Goal: Task Accomplishment & Management: Manage account settings

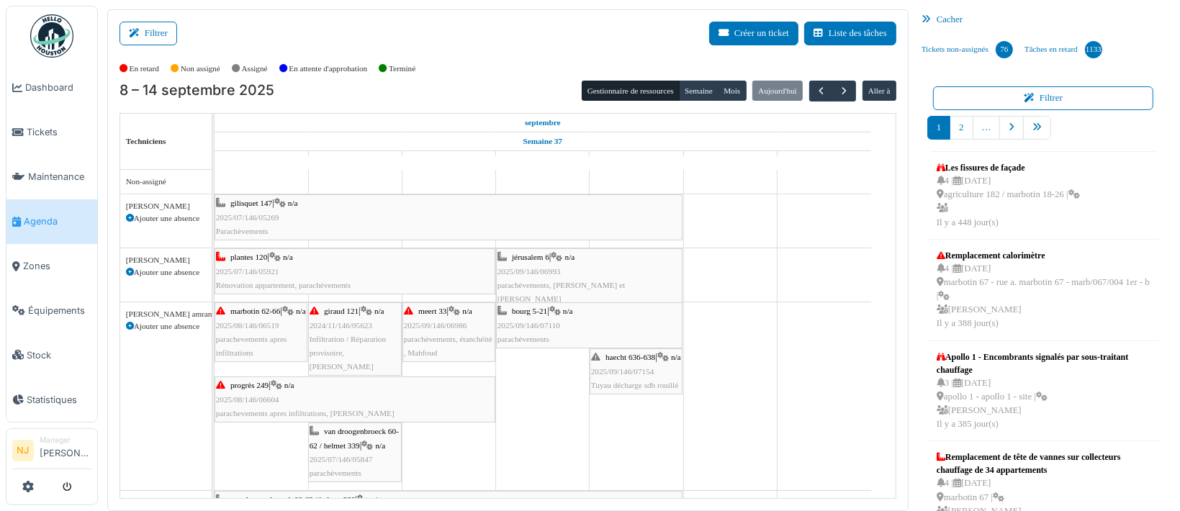
scroll to position [17, 0]
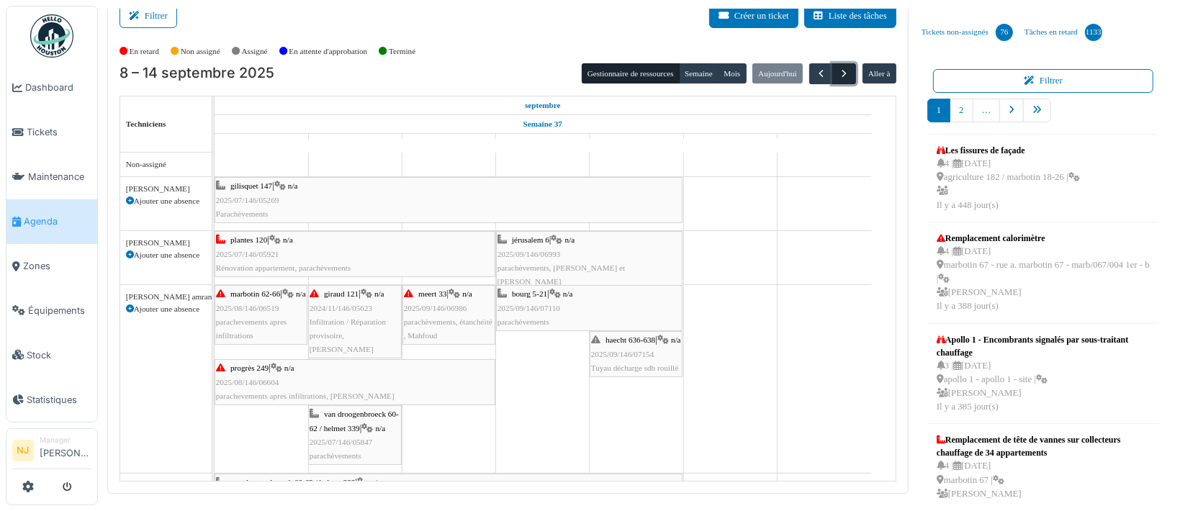
click at [838, 73] on span "button" at bounding box center [844, 74] width 12 height 12
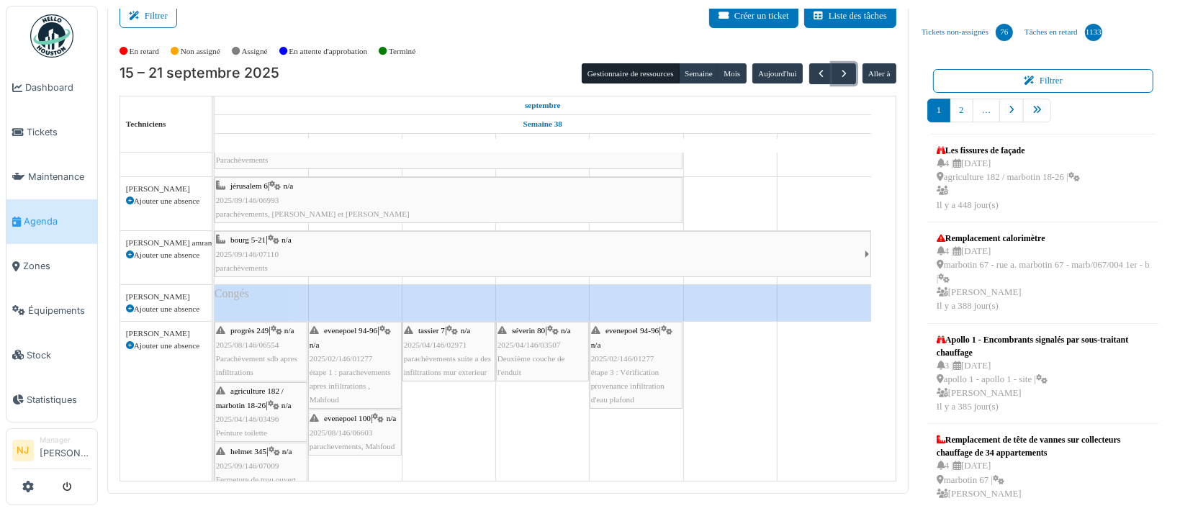
scroll to position [96, 0]
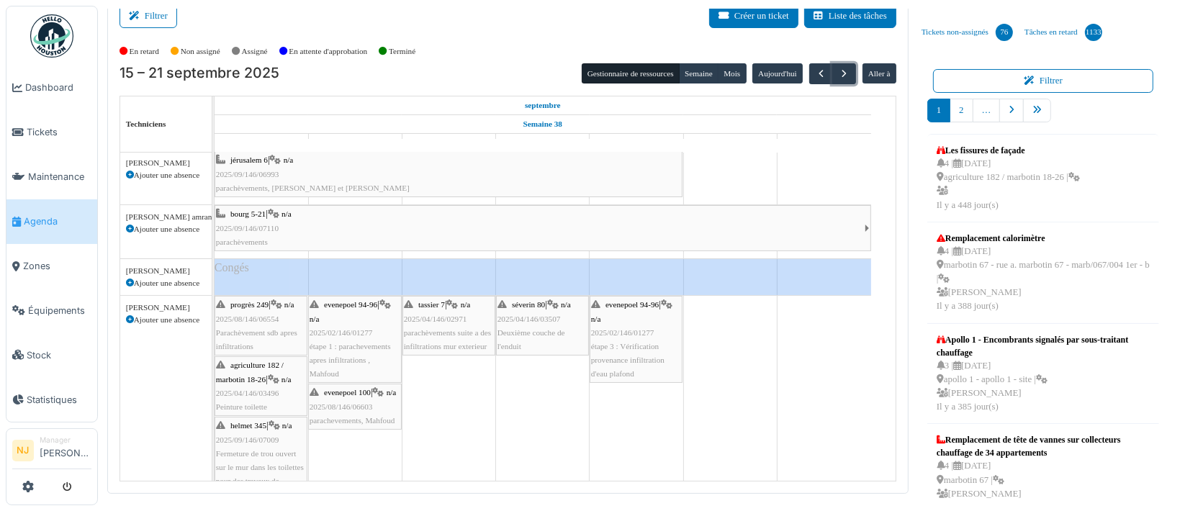
click at [441, 325] on div "tassier 7 | n/a 2025/04/146/02971 parachèvements suite a des infiltrations mur …" at bounding box center [449, 325] width 90 height 55
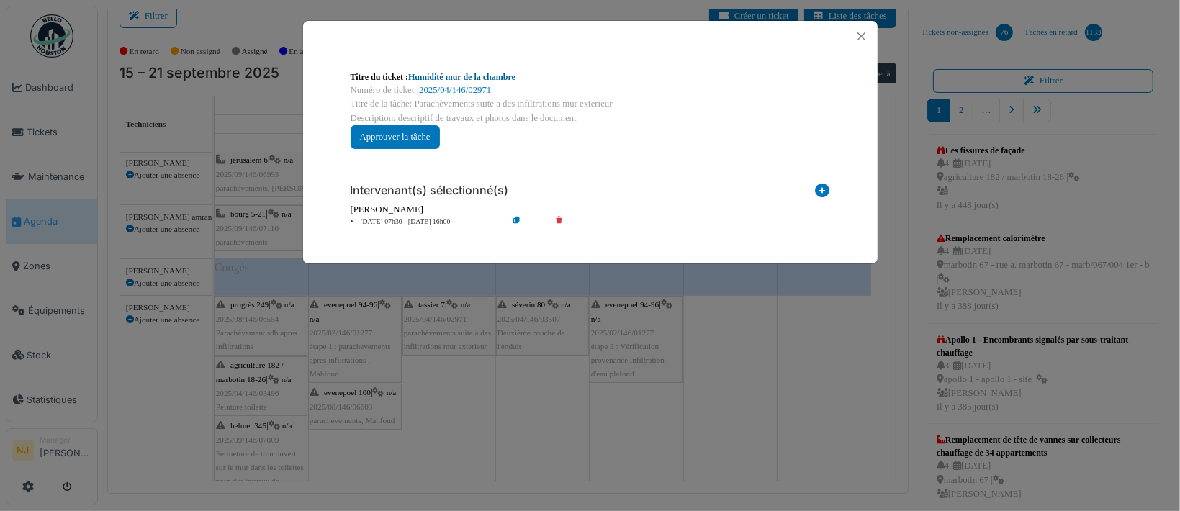
click at [444, 79] on link "Humidité mur de la chambre" at bounding box center [461, 77] width 107 height 10
click at [858, 35] on button "Close" at bounding box center [861, 36] width 19 height 19
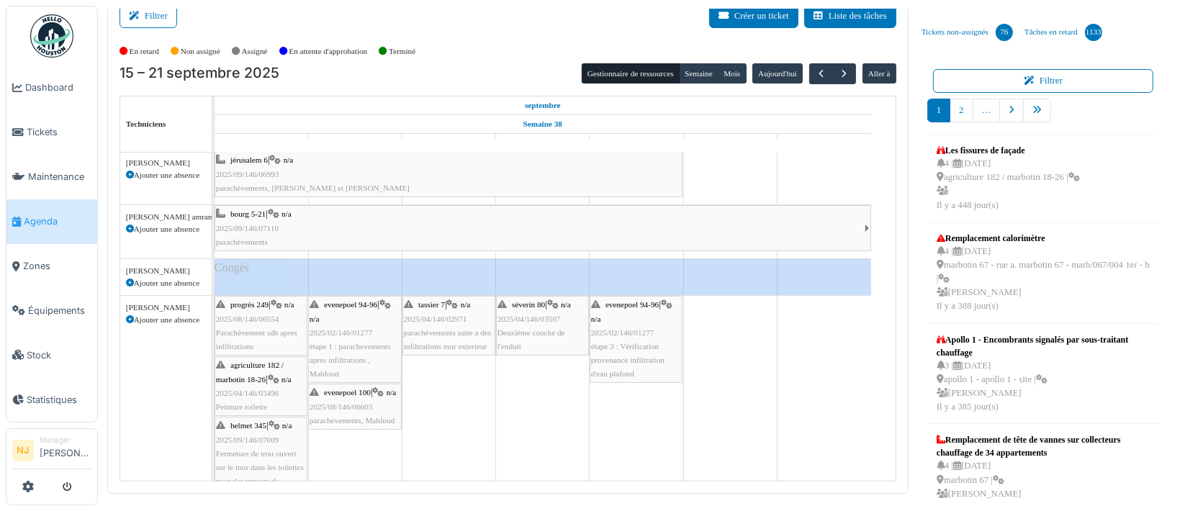
scroll to position [0, 0]
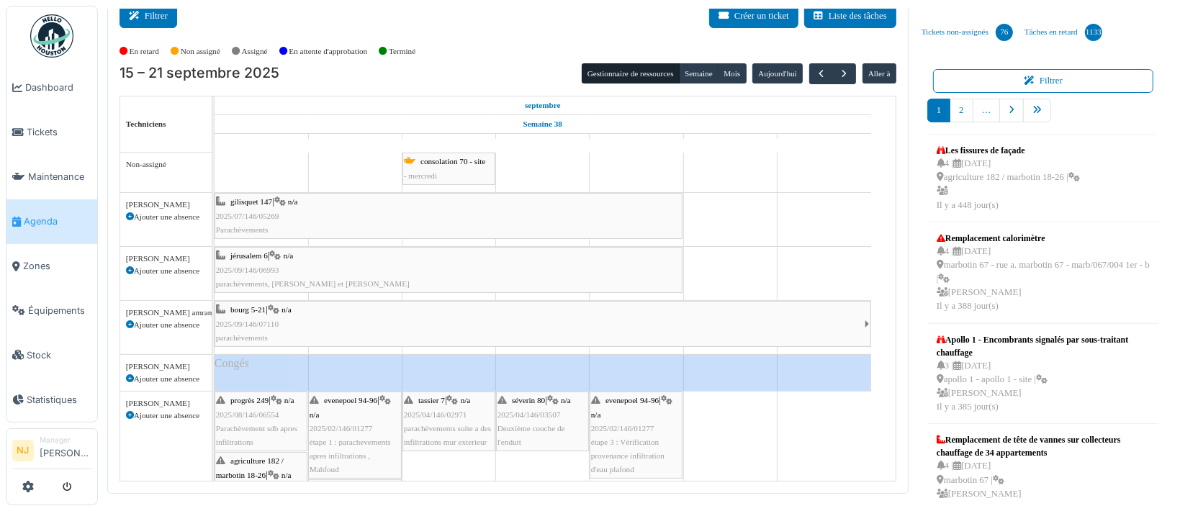
click at [155, 19] on button "Filtrer" at bounding box center [148, 16] width 58 height 24
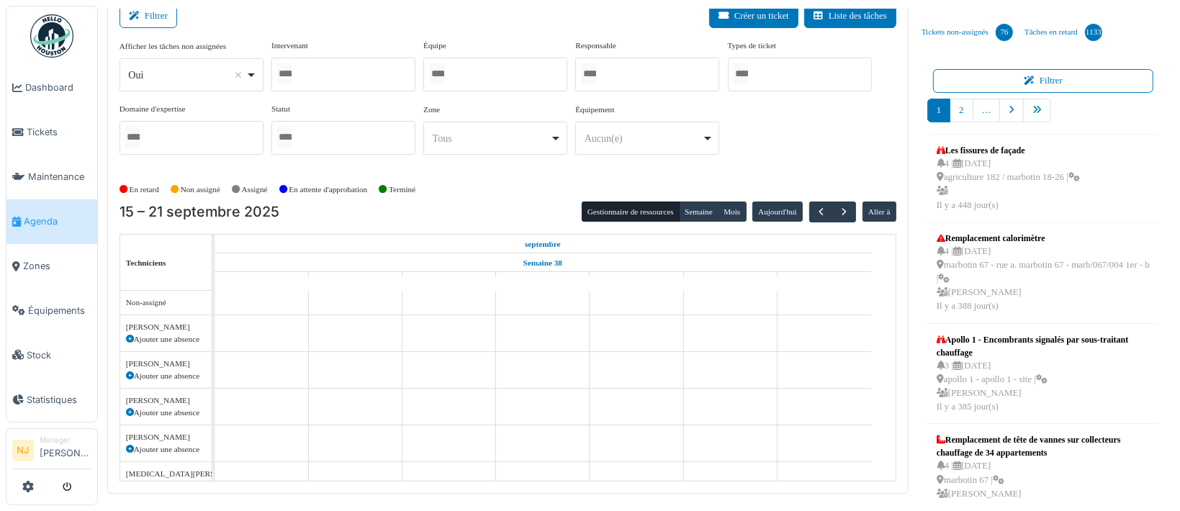
click at [364, 76] on div at bounding box center [343, 75] width 144 height 34
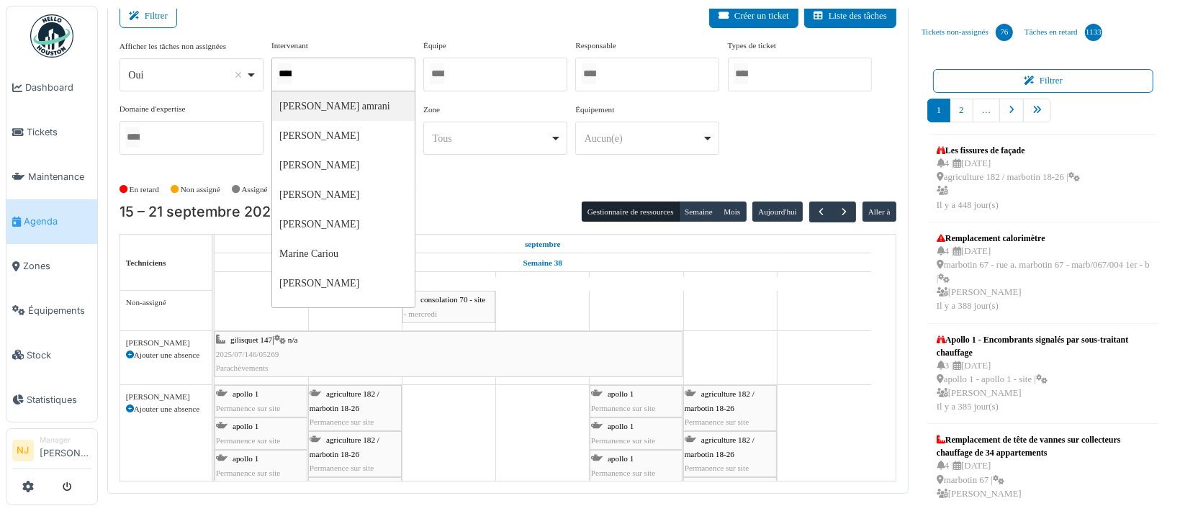
type input "*****"
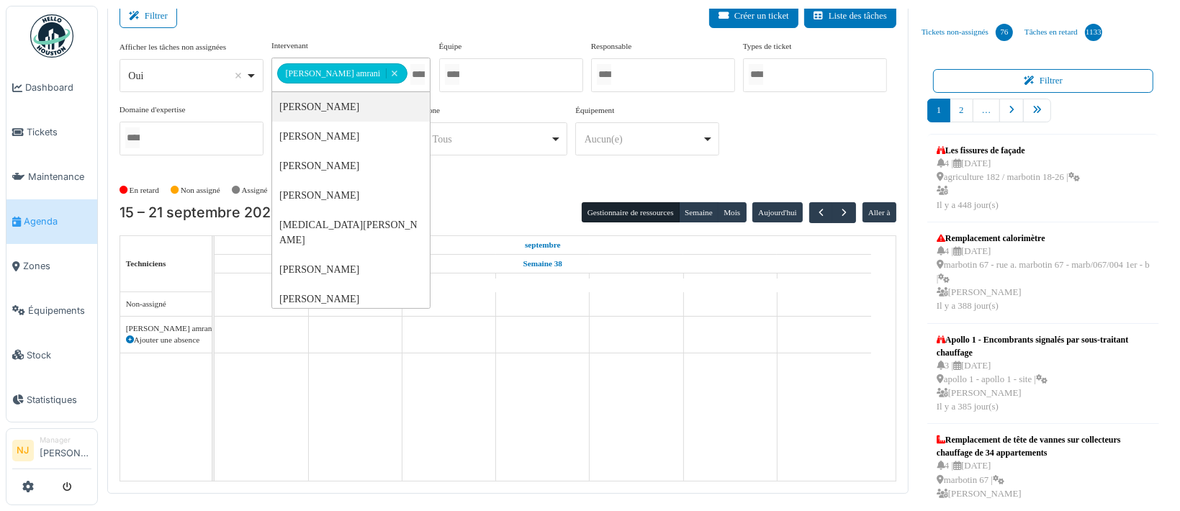
click at [294, 12] on div "Filtrer Créer un ticket Liste des tâches" at bounding box center [507, 21] width 777 height 35
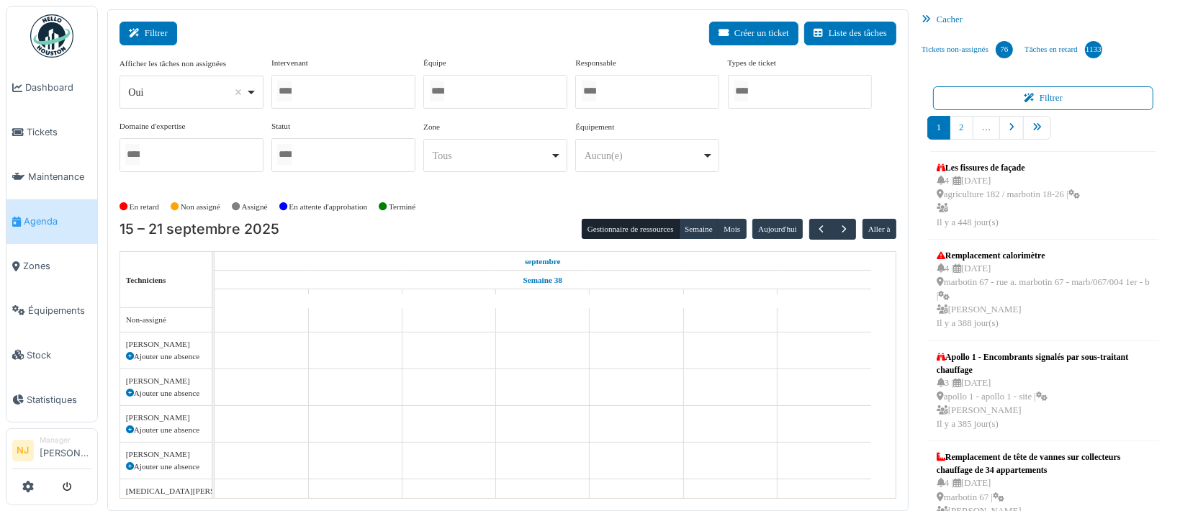
click at [150, 36] on button "Filtrer" at bounding box center [148, 34] width 58 height 24
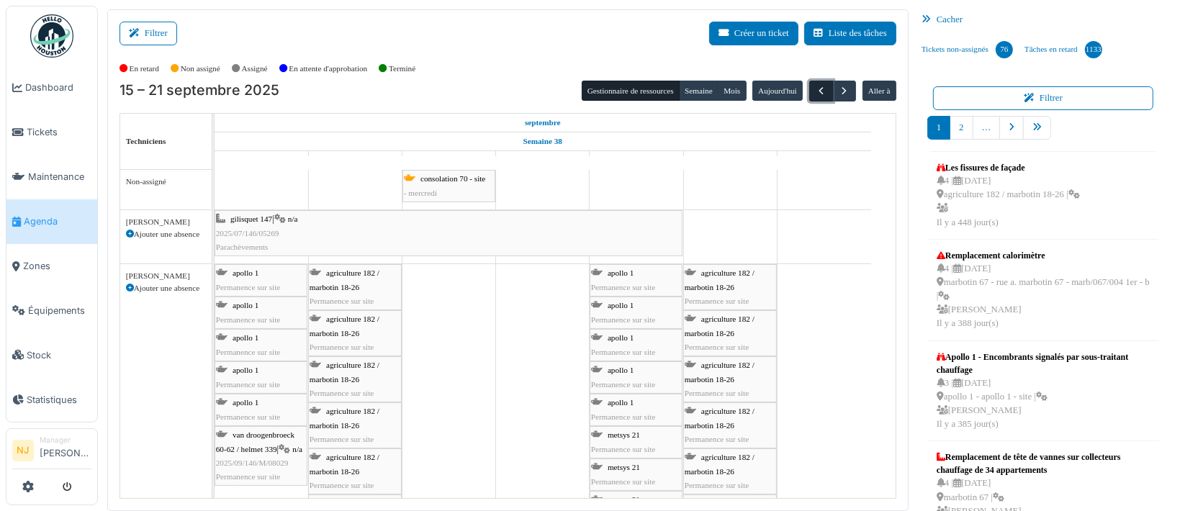
click at [815, 94] on span "button" at bounding box center [821, 91] width 12 height 12
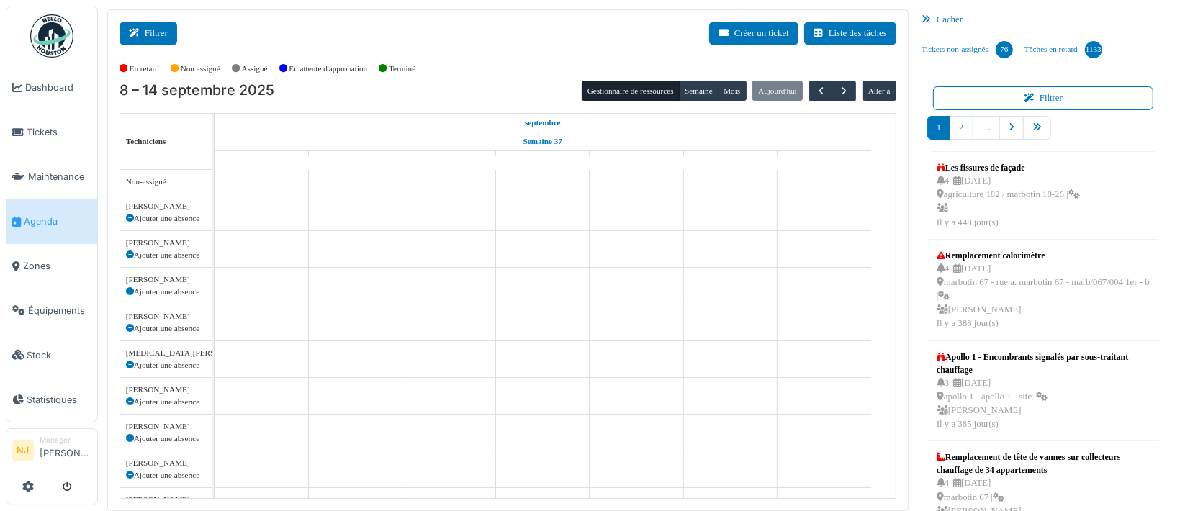
click at [154, 38] on button "Filtrer" at bounding box center [148, 34] width 58 height 24
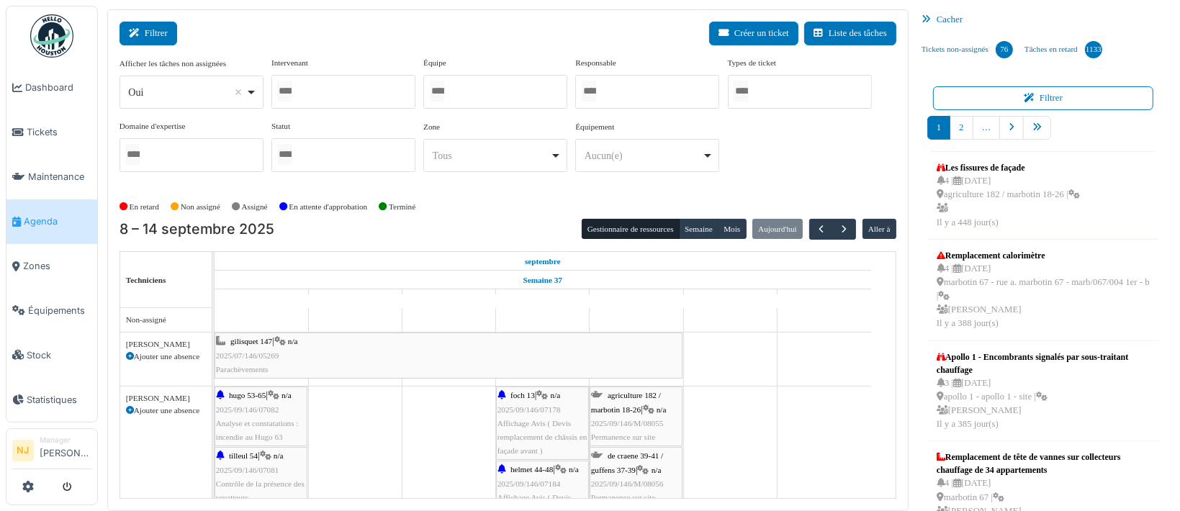
click at [159, 33] on button "Filtrer" at bounding box center [148, 34] width 58 height 24
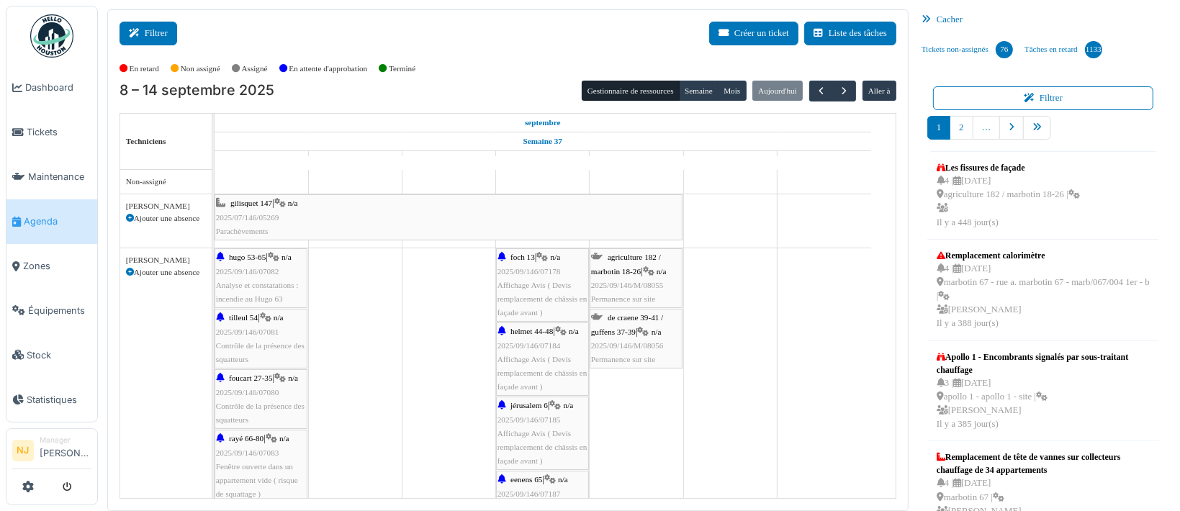
click at [152, 35] on button "Filtrer" at bounding box center [148, 34] width 58 height 24
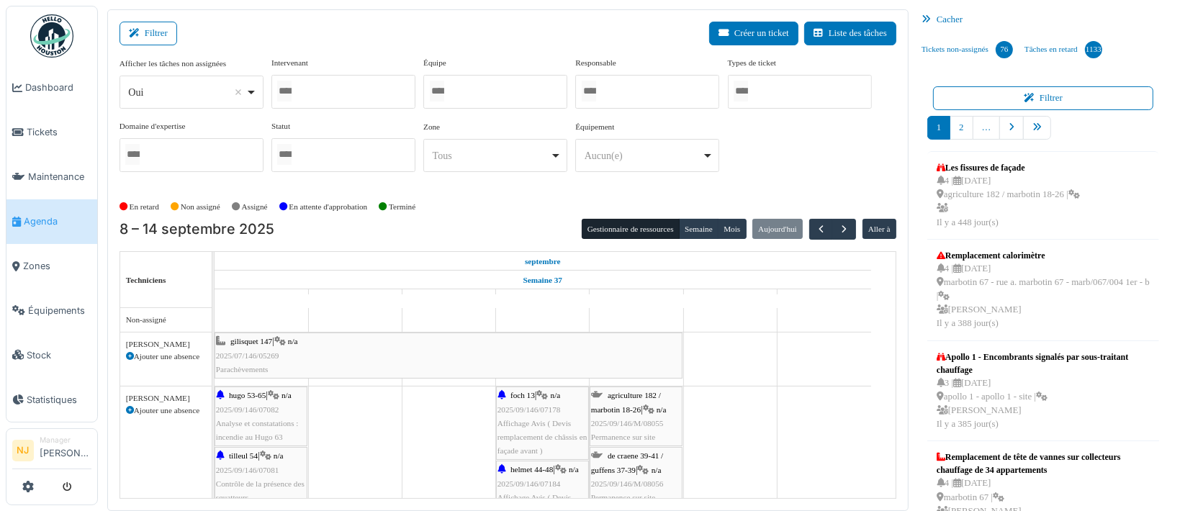
click at [372, 89] on div at bounding box center [343, 92] width 144 height 34
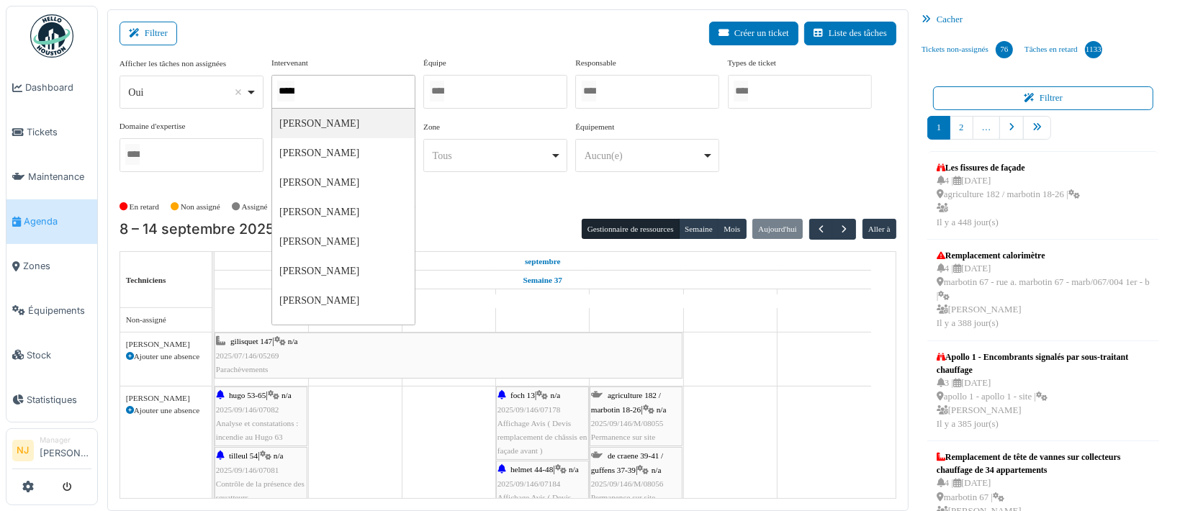
type input "******"
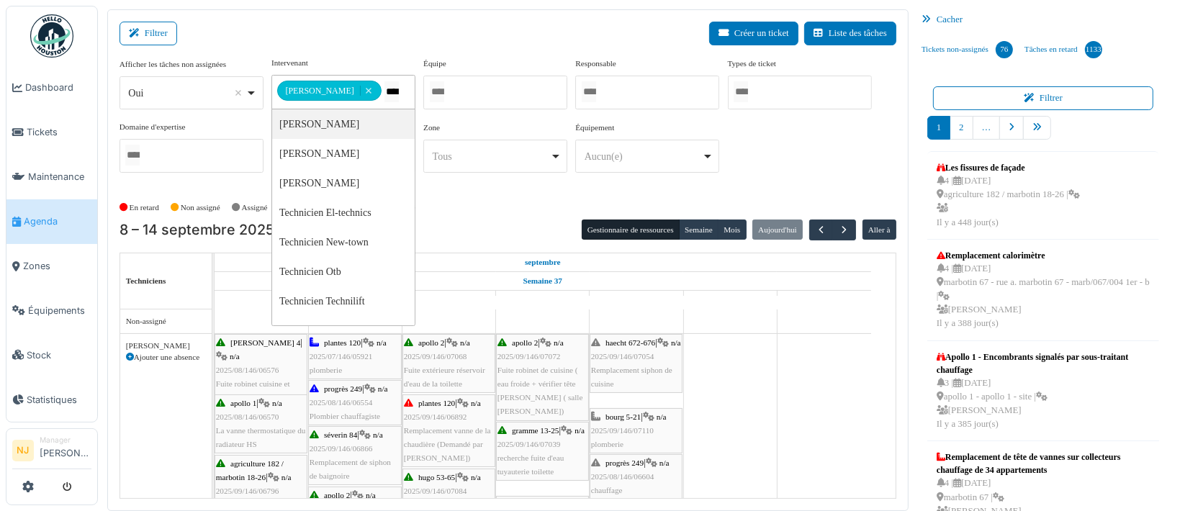
type input "*****"
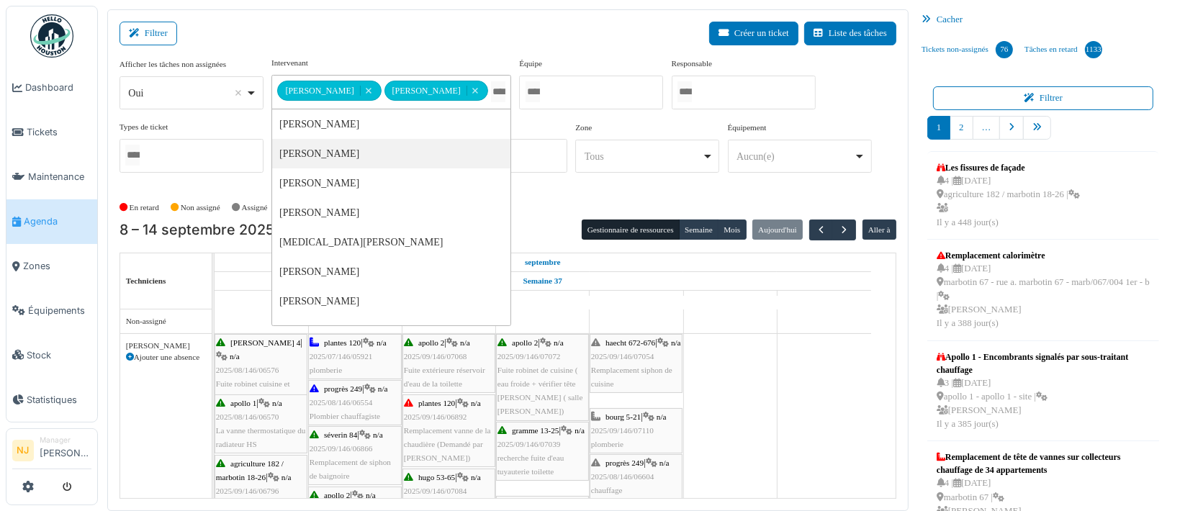
click at [364, 40] on div "Filtrer Créer un ticket Liste des tâches" at bounding box center [507, 39] width 777 height 35
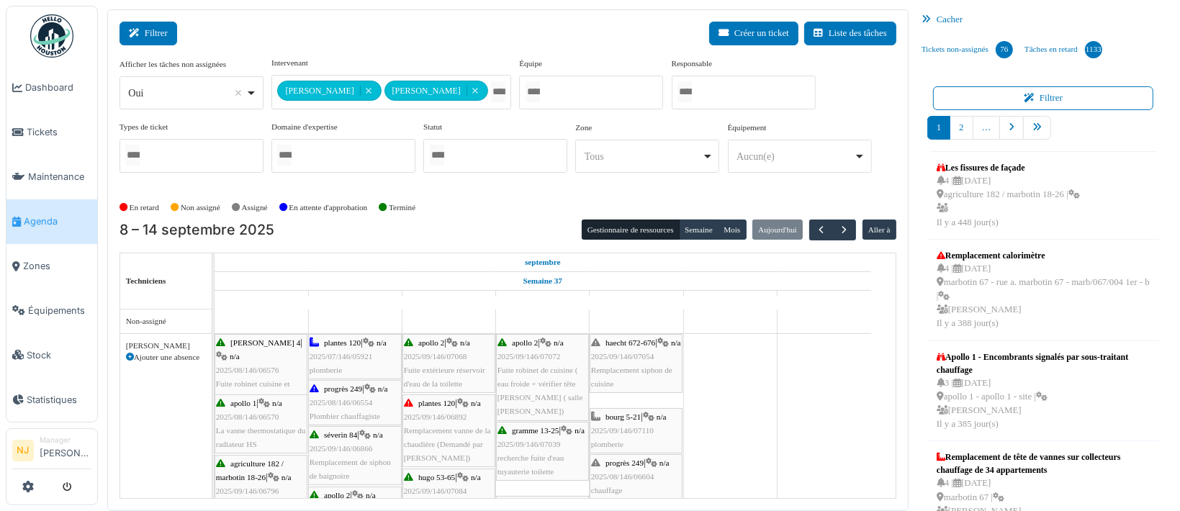
click at [155, 35] on button "Filtrer" at bounding box center [148, 34] width 58 height 24
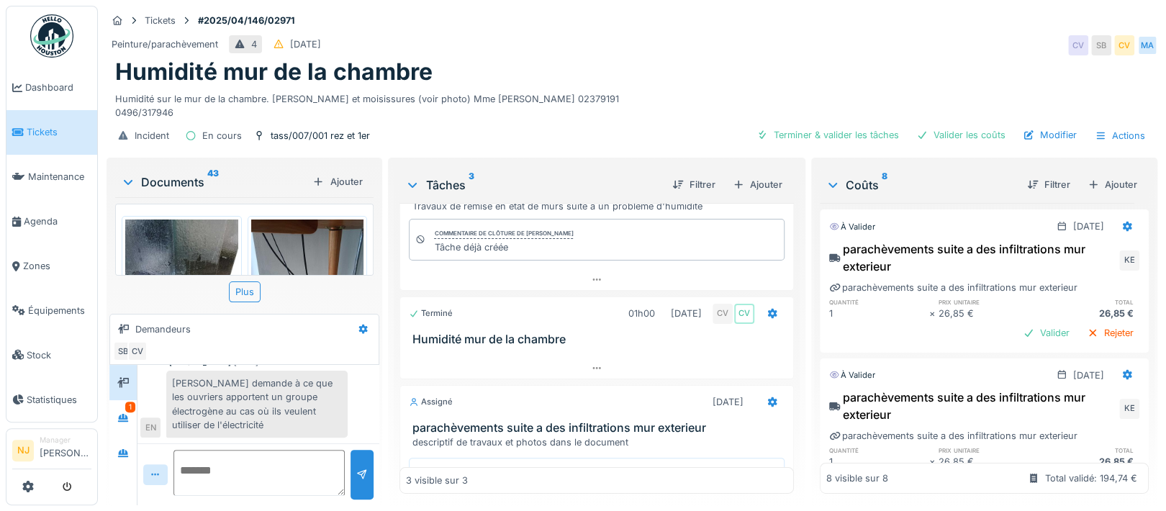
scroll to position [137, 0]
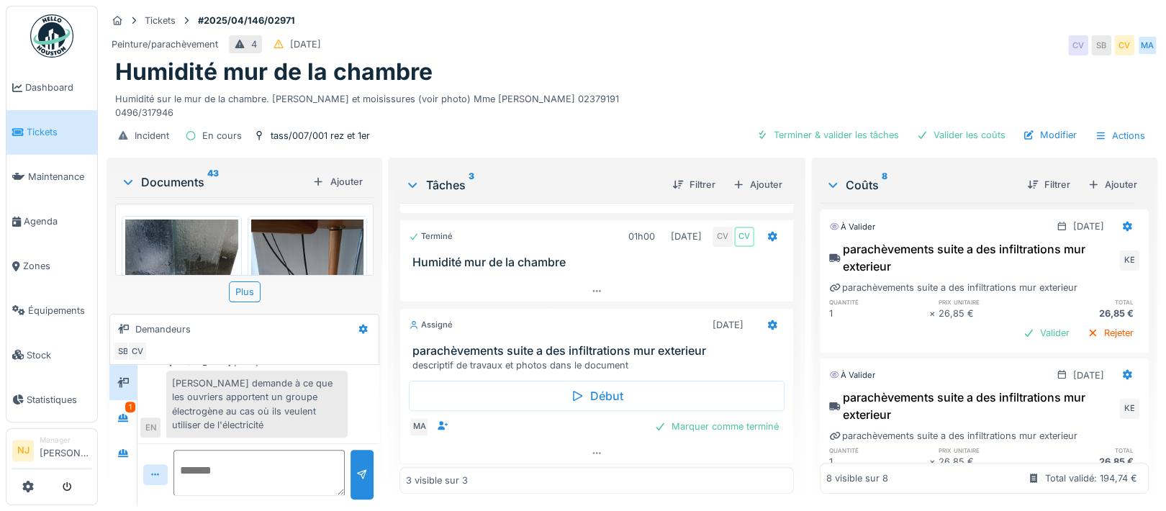
drag, startPoint x: 745, startPoint y: 310, endPoint x: 734, endPoint y: 310, distance: 11.5
click at [767, 320] on icon at bounding box center [771, 325] width 9 height 10
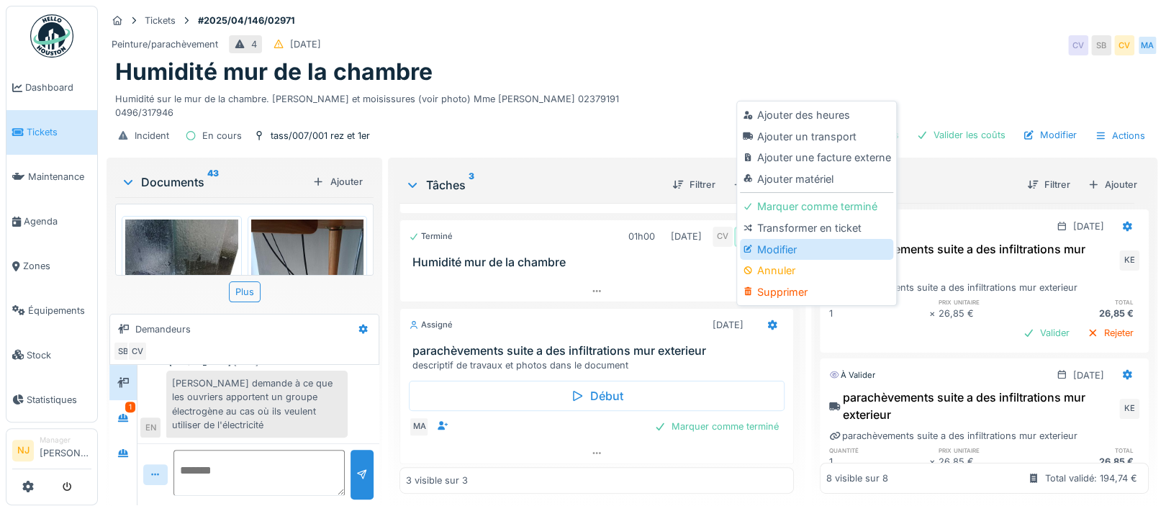
click at [775, 239] on div "Modifier" at bounding box center [816, 250] width 153 height 22
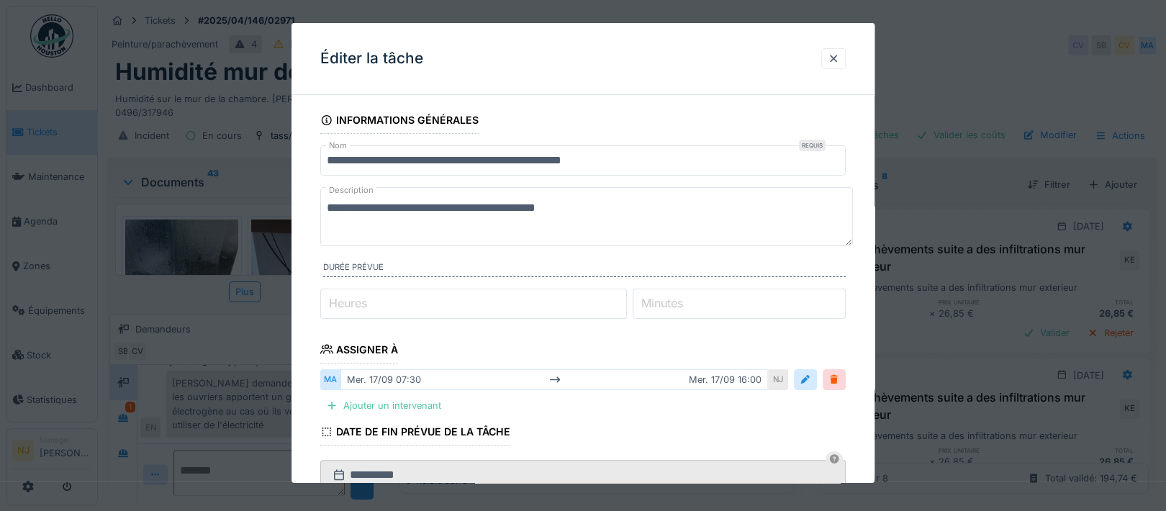
click at [404, 376] on div "mer. 17/09 07:30 mer. 17/09 16:00" at bounding box center [555, 379] width 428 height 21
click at [403, 376] on div "mer. 17/09 07:30 mer. 17/09 16:00" at bounding box center [555, 379] width 428 height 21
click at [808, 381] on div at bounding box center [806, 380] width 12 height 14
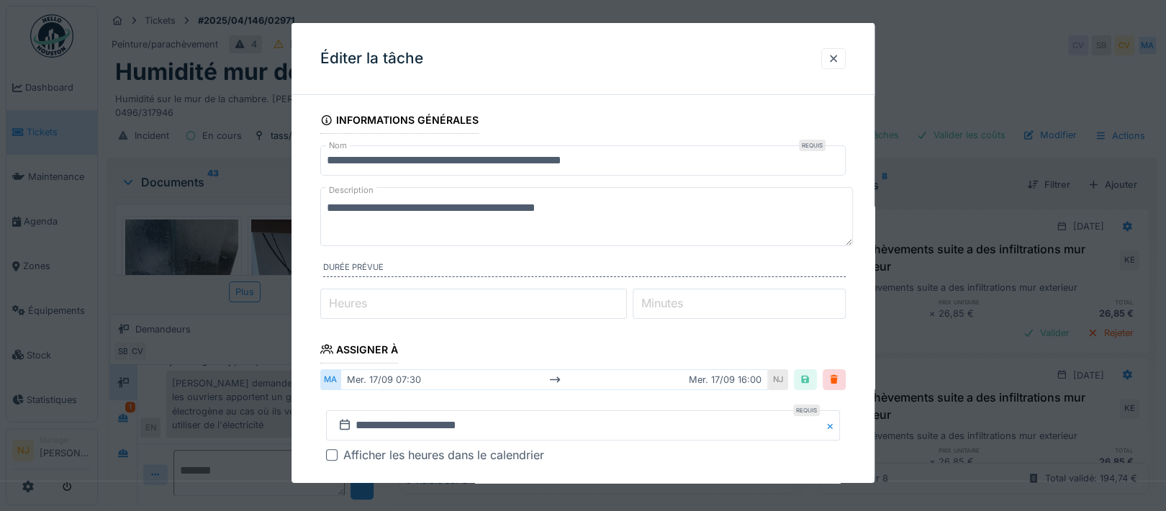
click at [405, 377] on div "mer. 17/09 07:30 mer. 17/09 16:00" at bounding box center [555, 379] width 428 height 21
click at [404, 381] on div "mer. 17/09 07:30 mer. 17/09 16:00" at bounding box center [555, 379] width 428 height 21
click at [403, 381] on div "mer. 17/09 07:30 mer. 17/09 16:00" at bounding box center [555, 379] width 428 height 21
click at [419, 379] on div "mer. 17/09 07:30 mer. 17/09 16:00" at bounding box center [555, 379] width 428 height 21
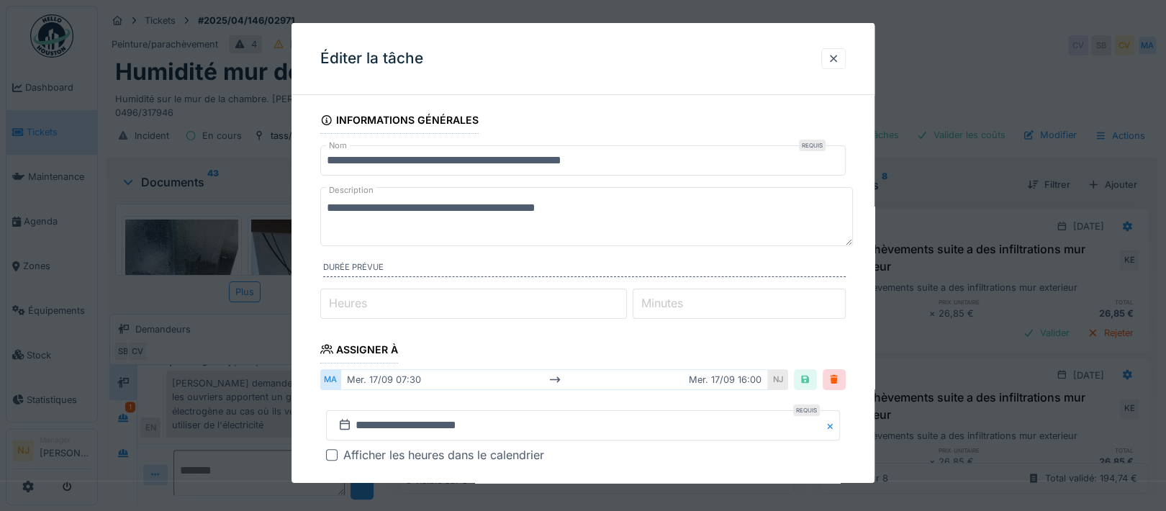
click at [730, 381] on div "mer. 17/09 07:30 mer. 17/09 16:00" at bounding box center [555, 379] width 428 height 21
click at [731, 379] on div "mer. 17/09 07:30 mer. 17/09 16:00" at bounding box center [555, 379] width 428 height 21
click at [746, 381] on div "mer. 17/09 07:30 mer. 17/09 16:00" at bounding box center [555, 379] width 428 height 21
click at [753, 378] on div "mer. 17/09 07:30 mer. 17/09 16:00" at bounding box center [555, 379] width 428 height 21
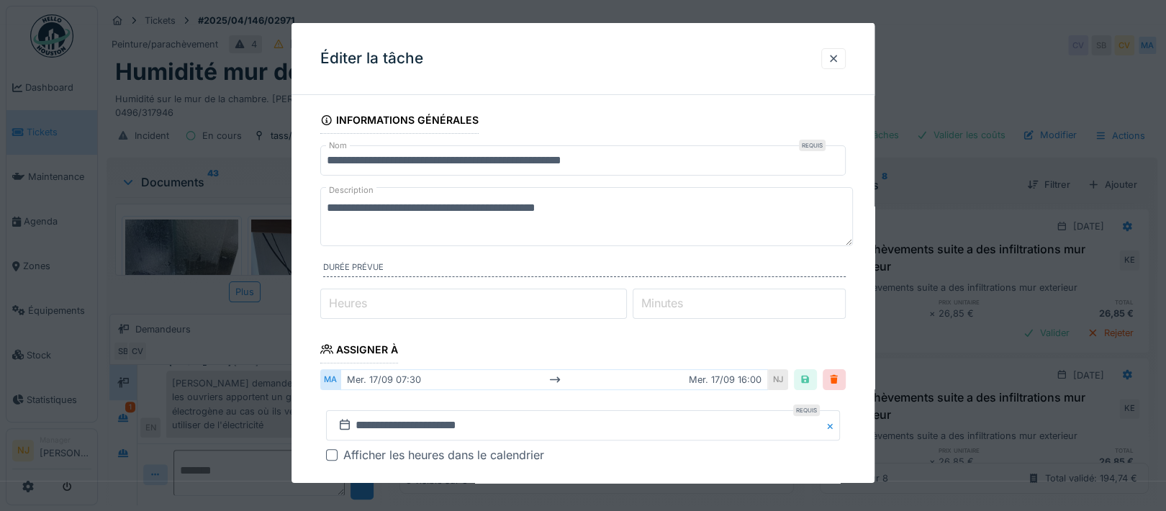
click at [642, 405] on div "**********" at bounding box center [583, 437] width 526 height 76
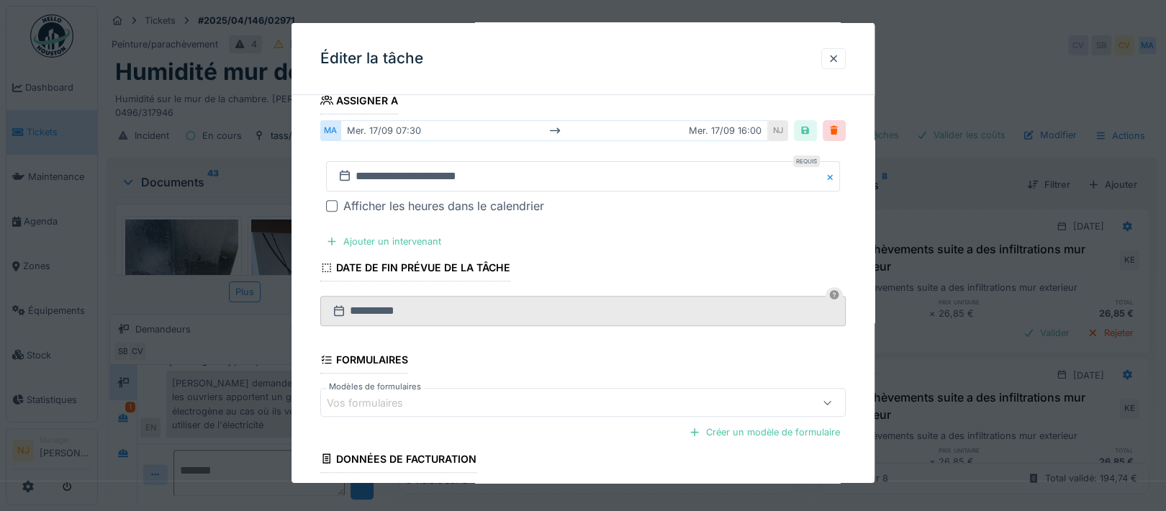
scroll to position [362, 0]
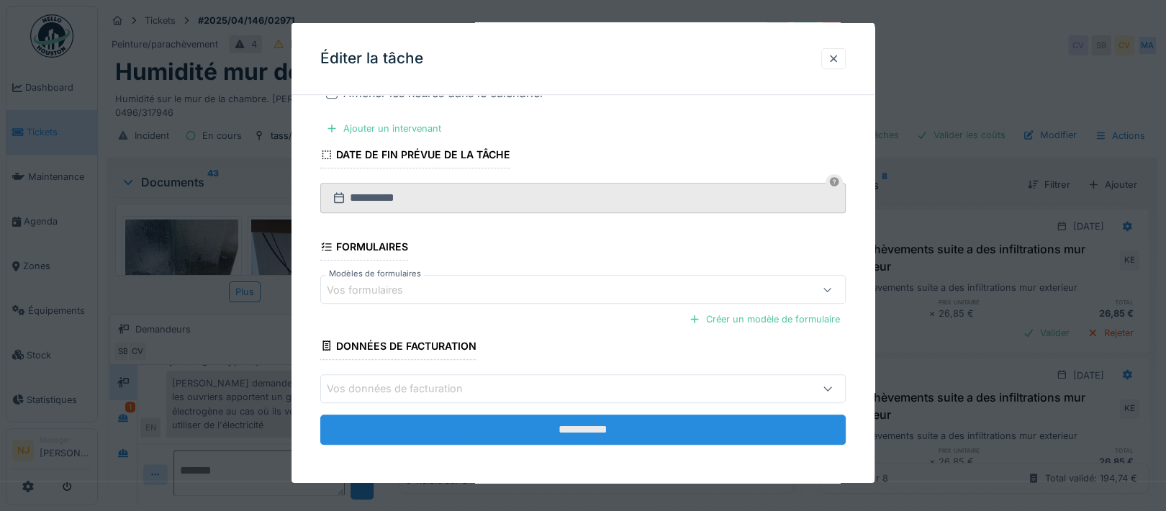
drag, startPoint x: 579, startPoint y: 421, endPoint x: 568, endPoint y: 414, distance: 13.6
click at [579, 420] on input "**********" at bounding box center [583, 430] width 526 height 30
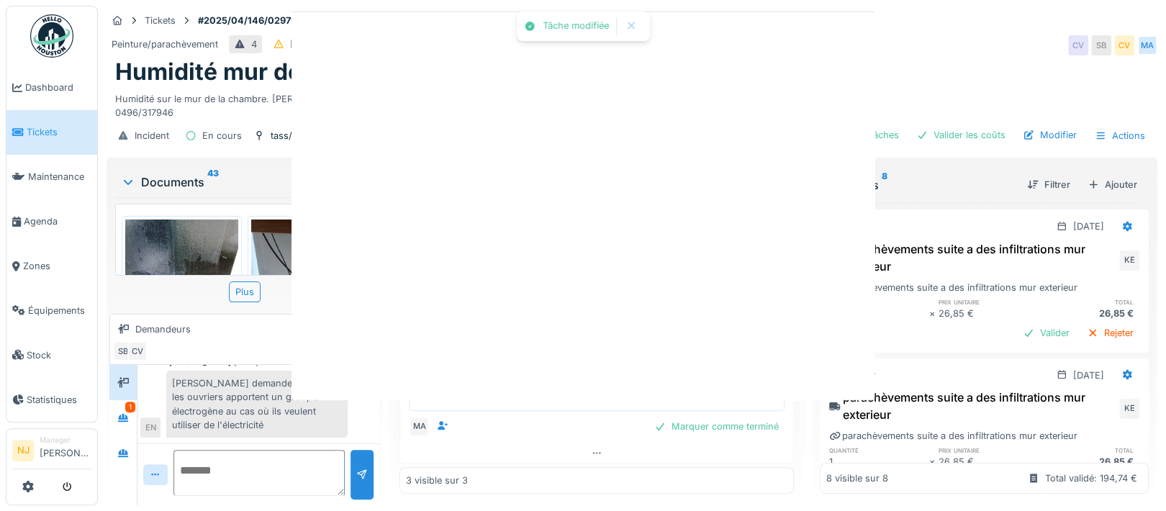
scroll to position [0, 0]
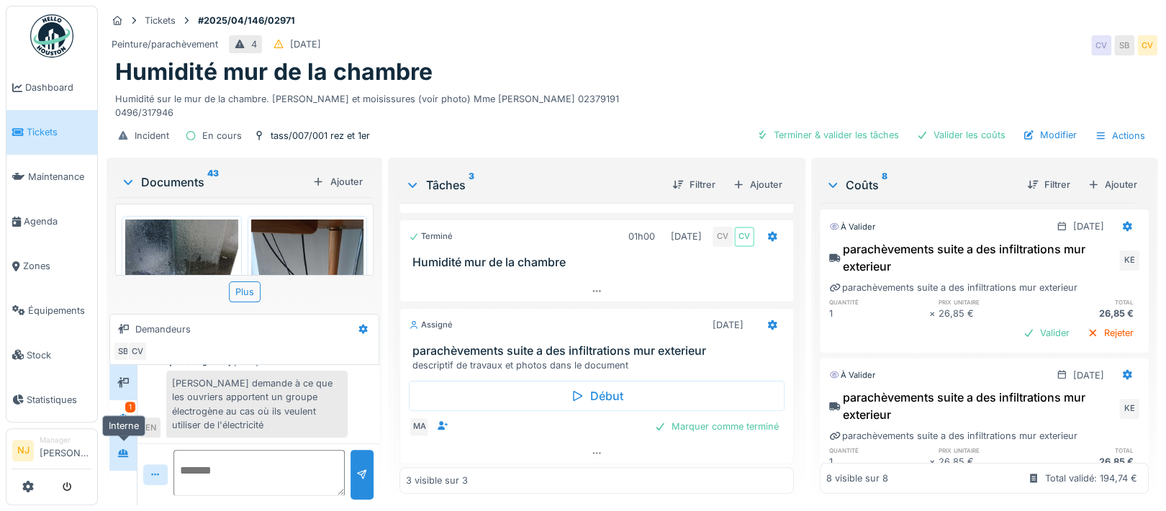
click at [119, 449] on icon at bounding box center [123, 453] width 10 height 8
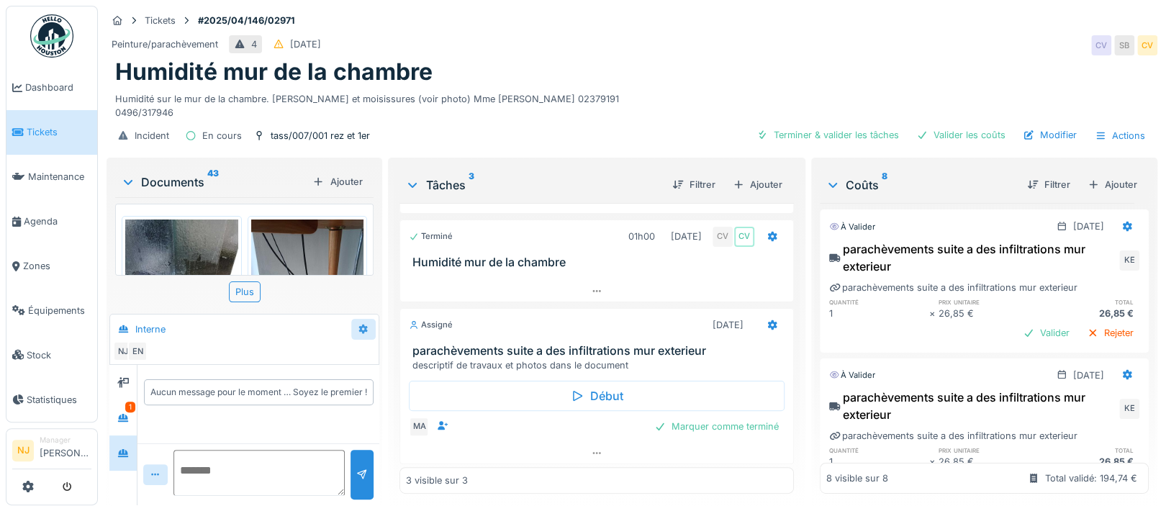
click at [360, 325] on icon at bounding box center [364, 329] width 12 height 9
click at [421, 372] on div "Créer une conversation" at bounding box center [419, 382] width 135 height 22
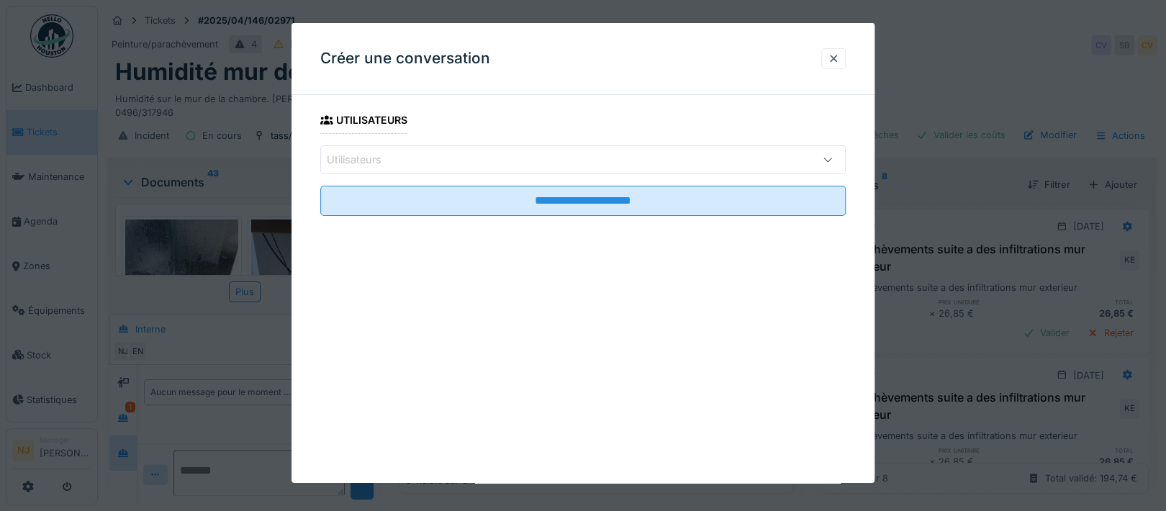
click at [402, 153] on div "Utilisateurs" at bounding box center [552, 160] width 450 height 16
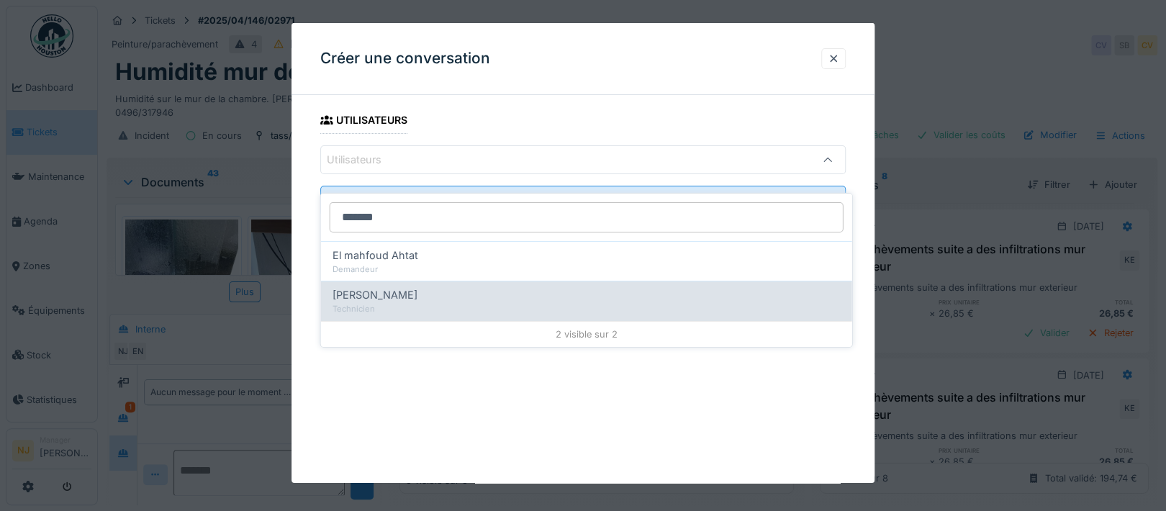
type input "*******"
click at [354, 287] on span "[PERSON_NAME]" at bounding box center [375, 295] width 85 height 16
type input "****"
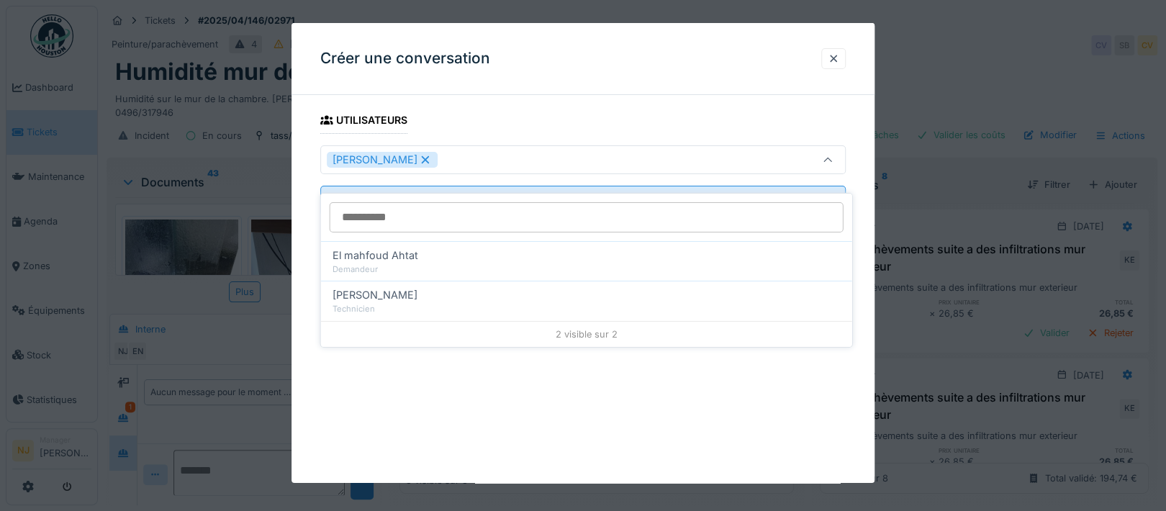
click at [295, 251] on div "**********" at bounding box center [583, 182] width 583 height 150
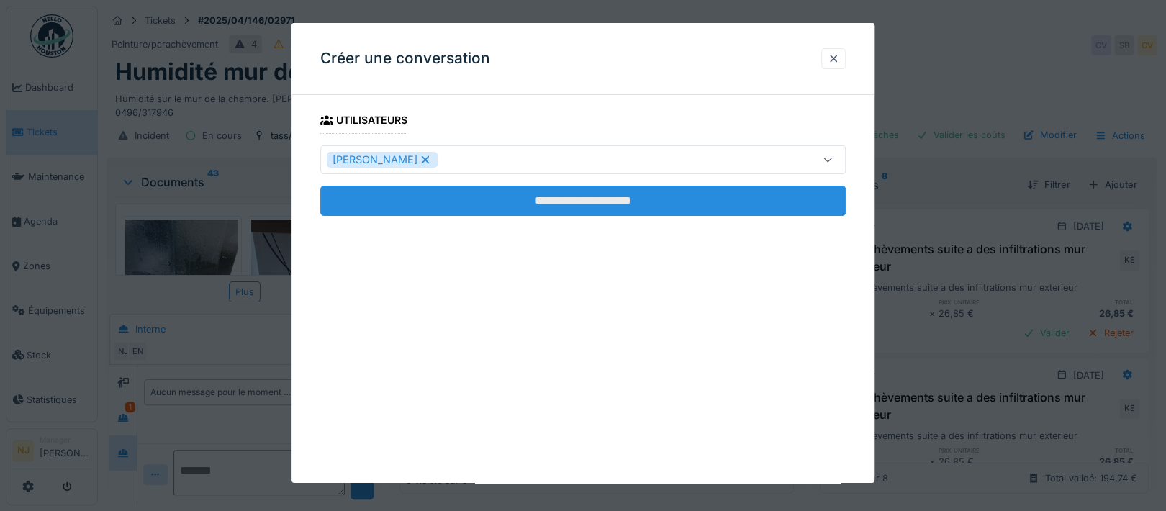
click at [556, 199] on input "**********" at bounding box center [583, 201] width 526 height 30
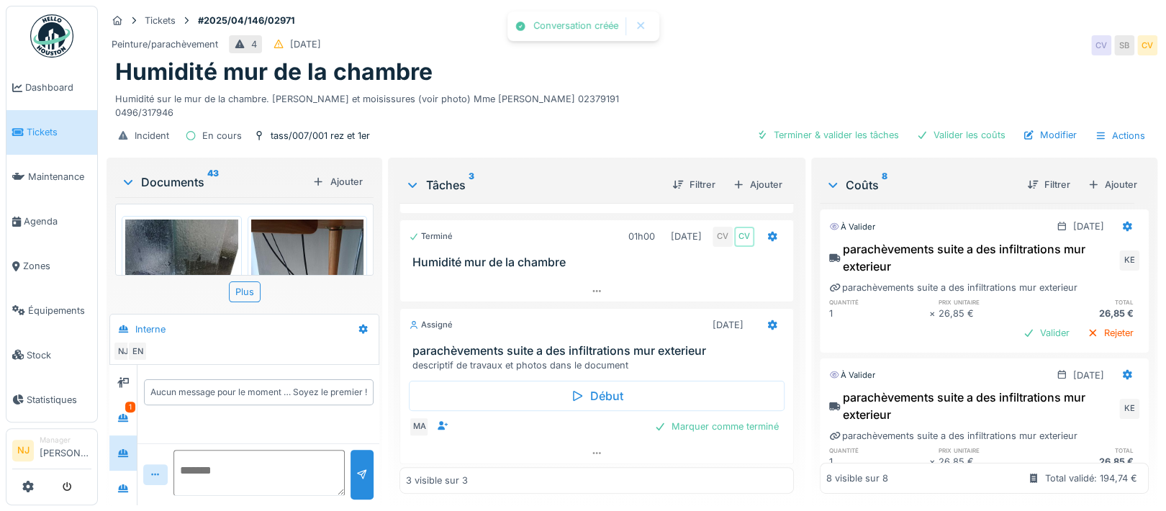
click at [197, 450] on textarea at bounding box center [258, 473] width 171 height 46
click at [268, 456] on textarea "**********" at bounding box center [256, 473] width 167 height 46
click at [306, 464] on textarea "**********" at bounding box center [256, 473] width 167 height 46
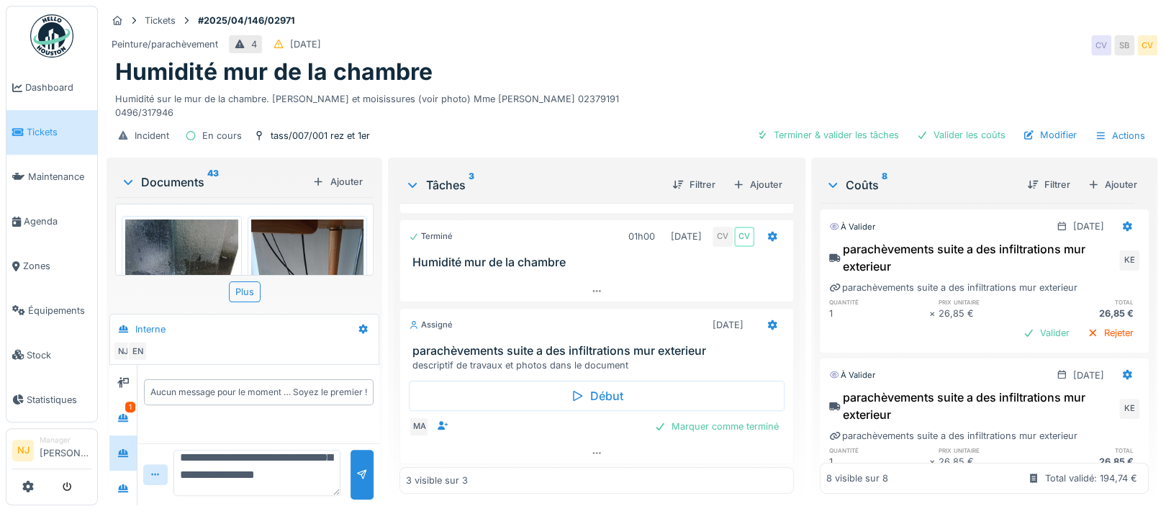
scroll to position [68, 0]
type textarea "**********"
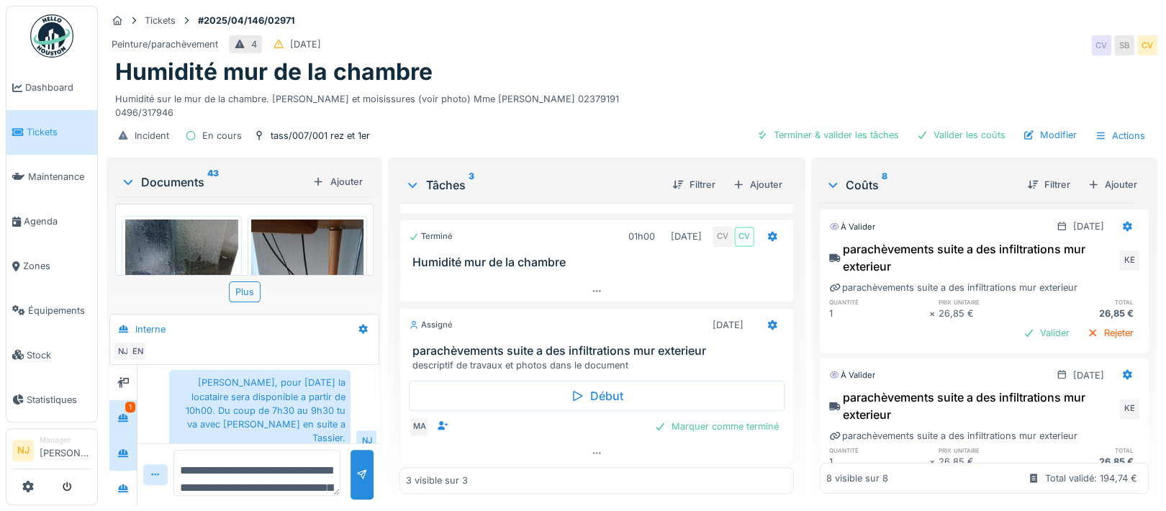
click at [127, 402] on div "1" at bounding box center [130, 407] width 10 height 11
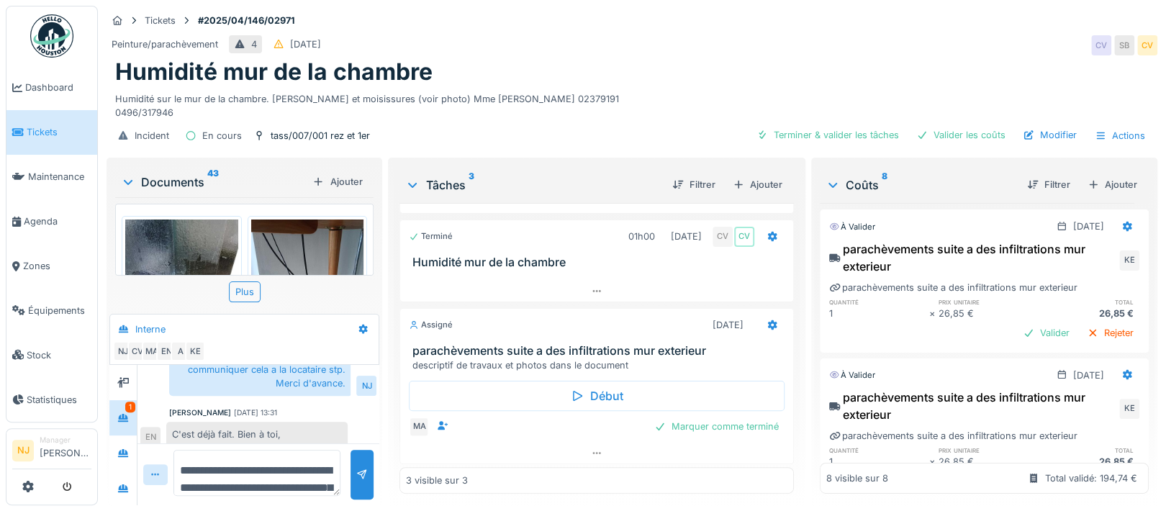
scroll to position [826, 0]
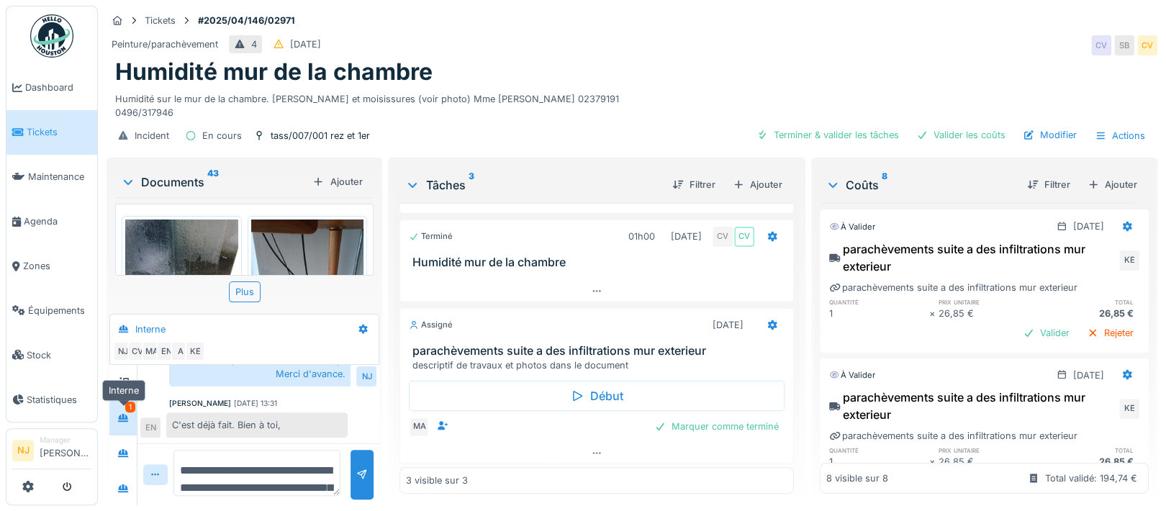
click at [122, 411] on div at bounding box center [123, 418] width 12 height 14
click at [129, 406] on div at bounding box center [123, 418] width 22 height 24
click at [125, 449] on icon at bounding box center [123, 453] width 10 height 8
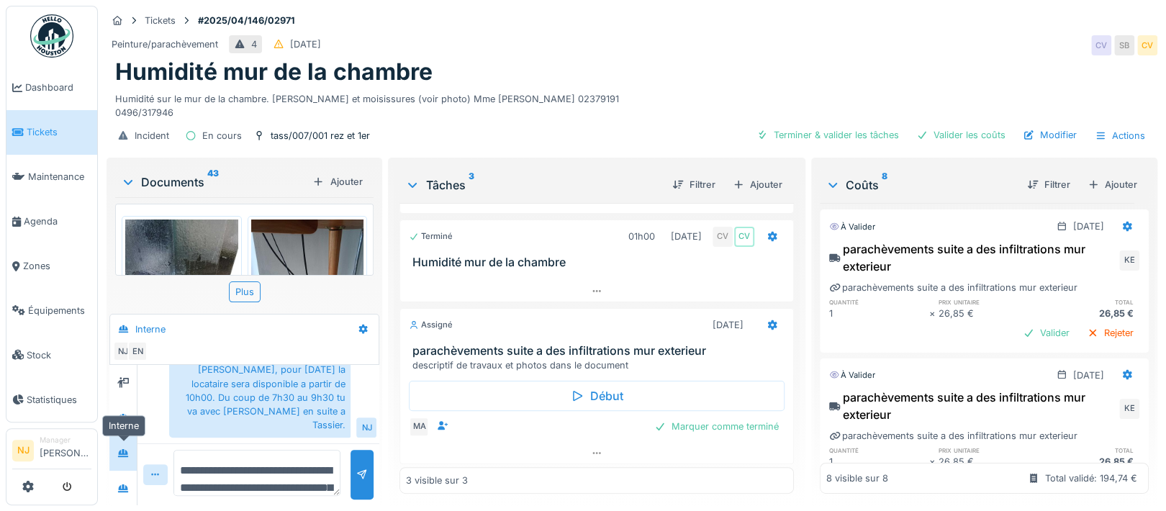
scroll to position [66, 0]
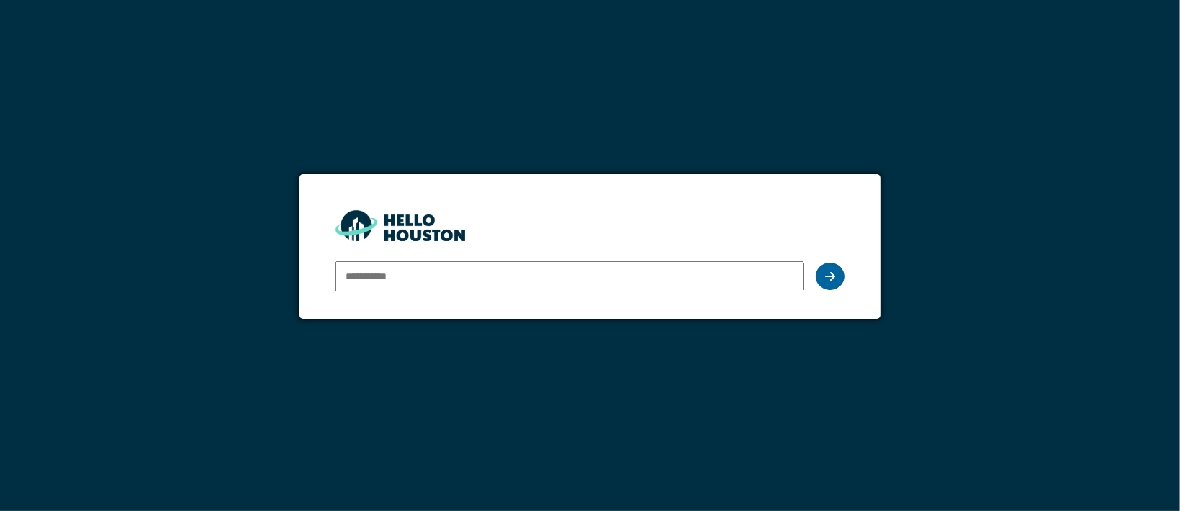
type input "**********"
click at [829, 279] on icon at bounding box center [830, 277] width 10 height 12
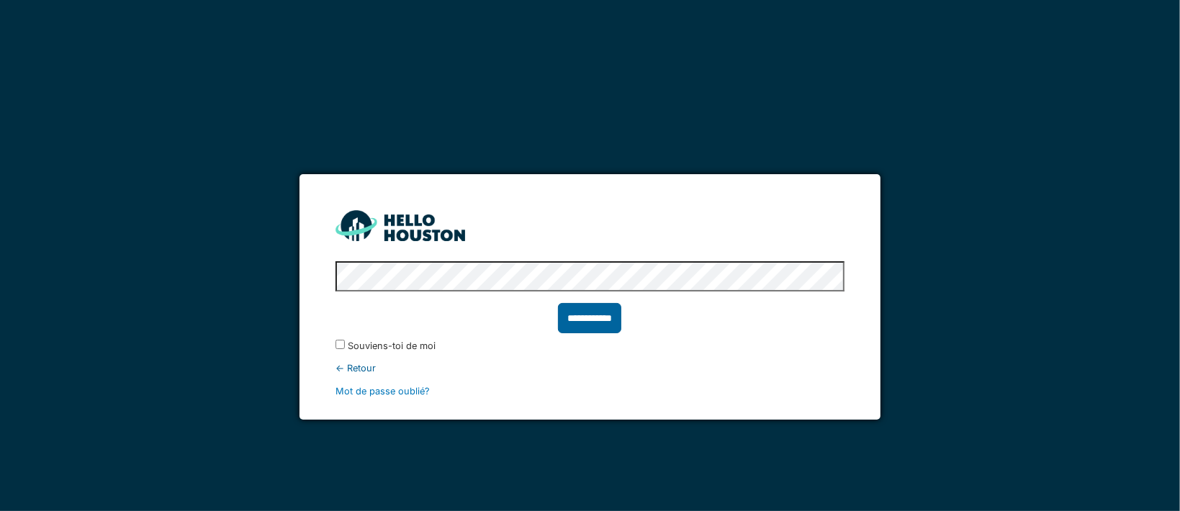
click at [586, 317] on input "**********" at bounding box center [589, 318] width 63 height 30
type input "******"
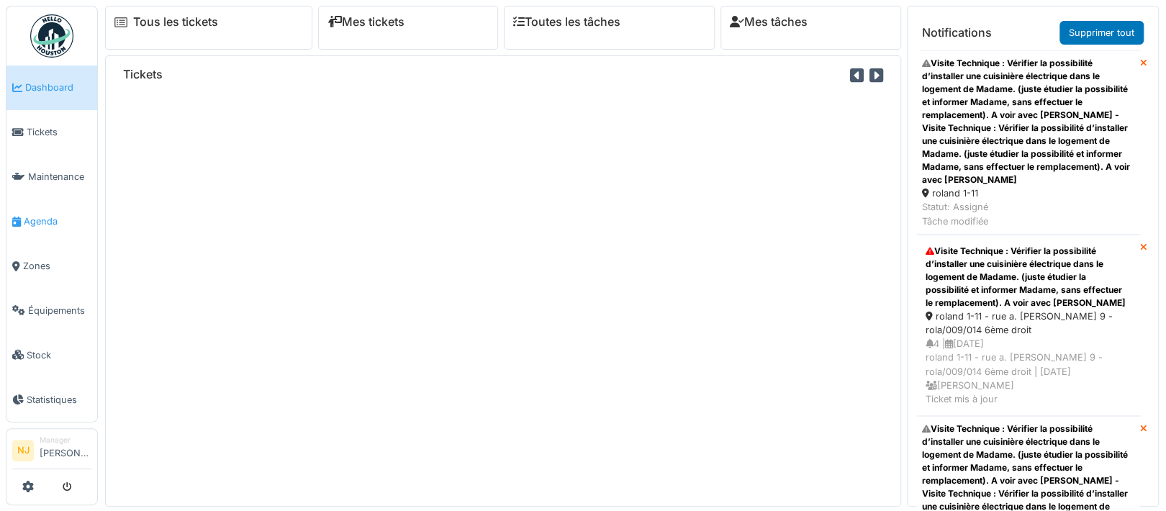
click at [42, 215] on span "Agenda" at bounding box center [58, 222] width 68 height 14
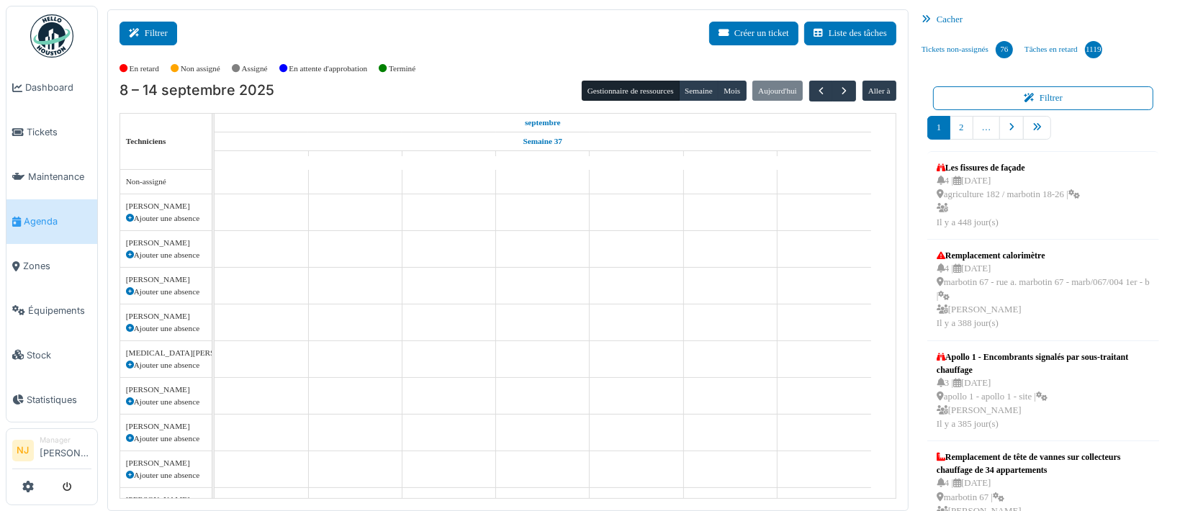
click at [158, 37] on button "Filtrer" at bounding box center [148, 34] width 58 height 24
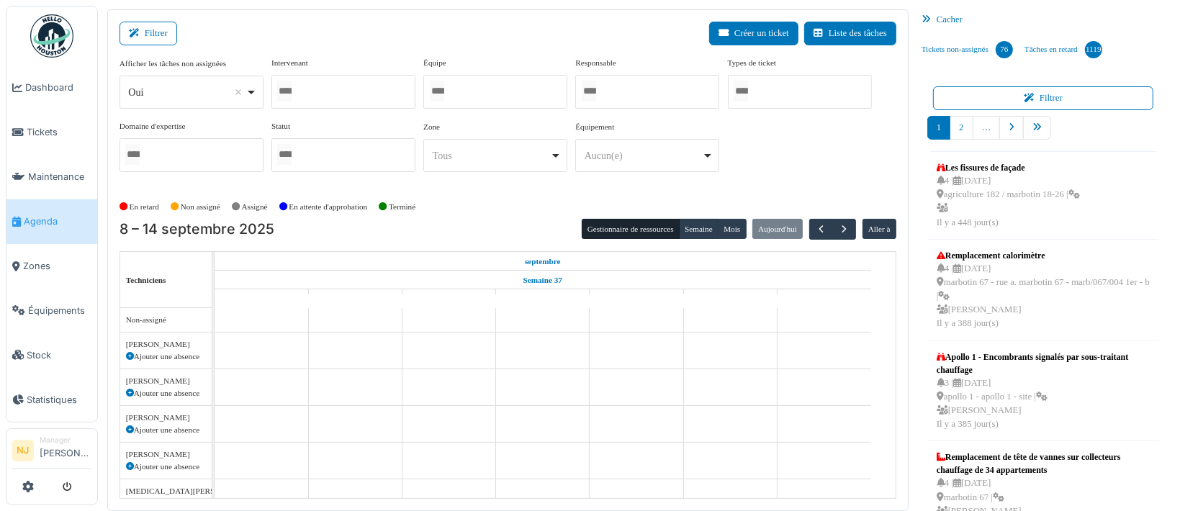
click at [444, 91] on input "Tous" at bounding box center [437, 91] width 14 height 21
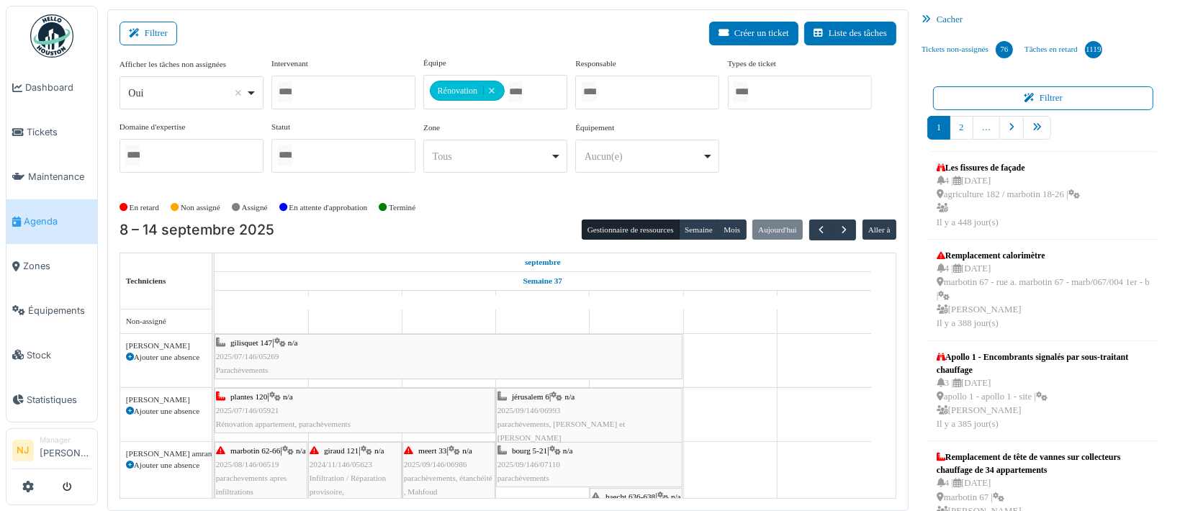
click at [498, 50] on div "Filtrer Créer un ticket Liste des tâches" at bounding box center [507, 39] width 777 height 35
click at [135, 33] on icon at bounding box center [137, 33] width 16 height 9
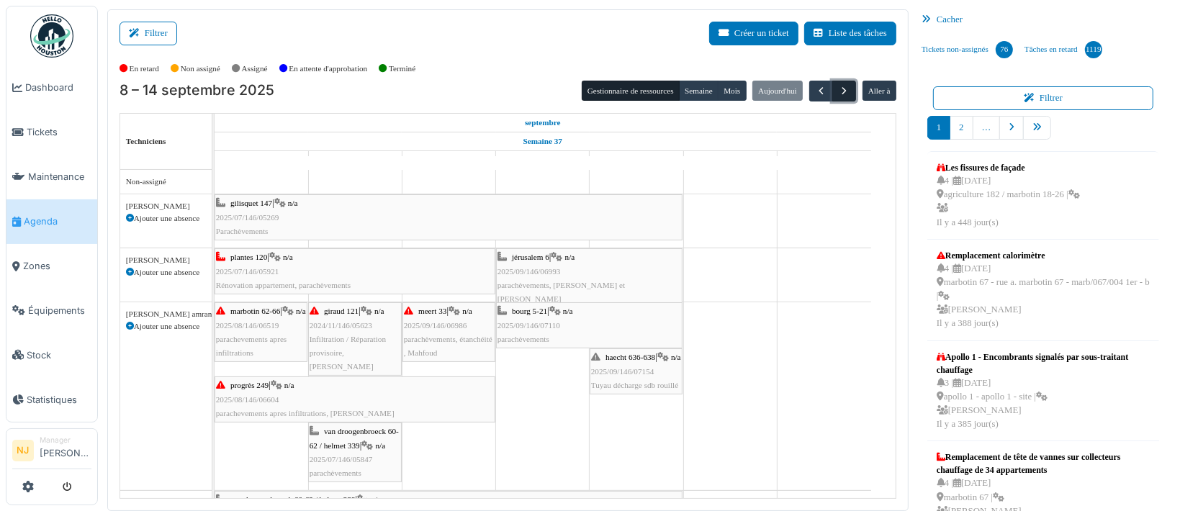
click at [838, 90] on span "button" at bounding box center [844, 91] width 12 height 12
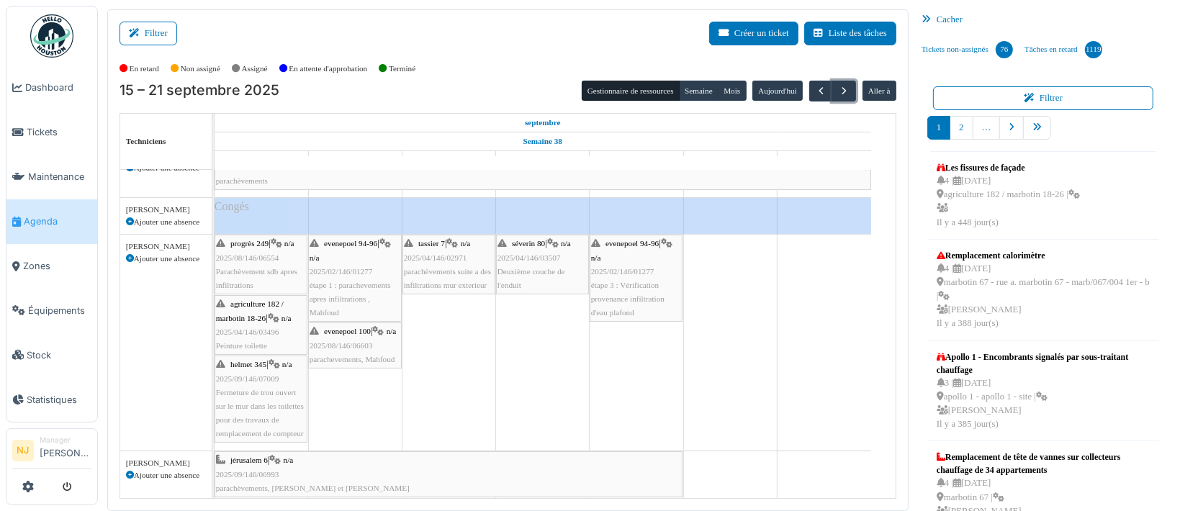
scroll to position [192, 0]
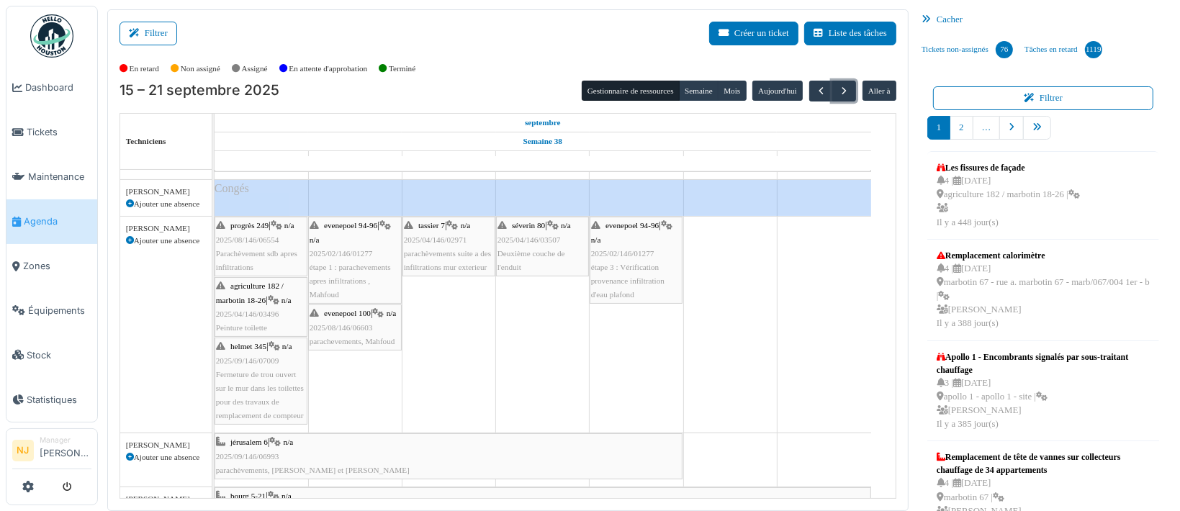
click at [348, 257] on span "2025/02/146/01277" at bounding box center [341, 253] width 63 height 9
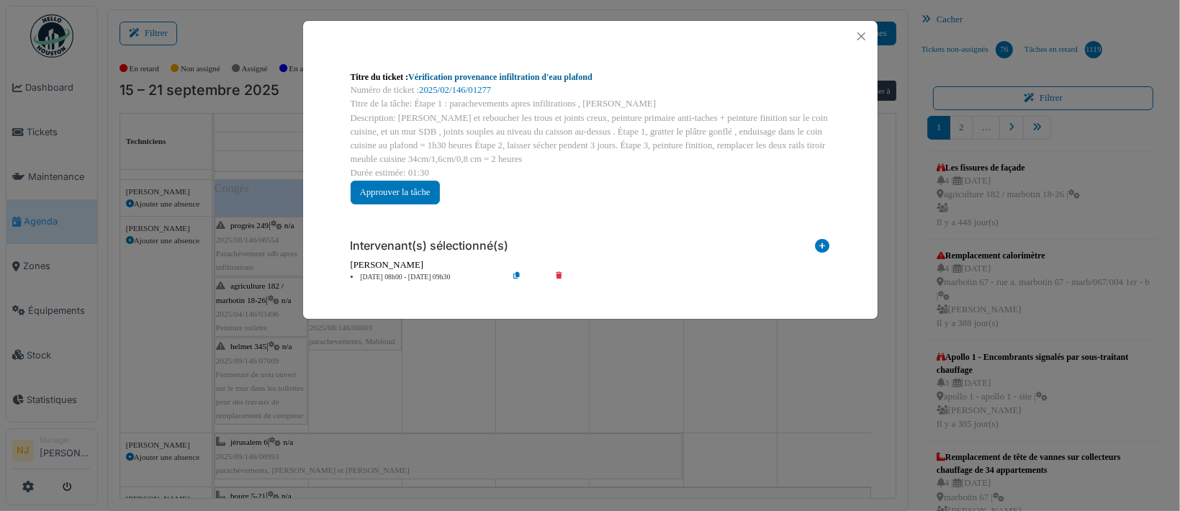
click at [464, 75] on link "Vérification provenance infiltration d'eau plafond" at bounding box center [500, 77] width 184 height 10
click at [860, 34] on button "Close" at bounding box center [861, 36] width 19 height 19
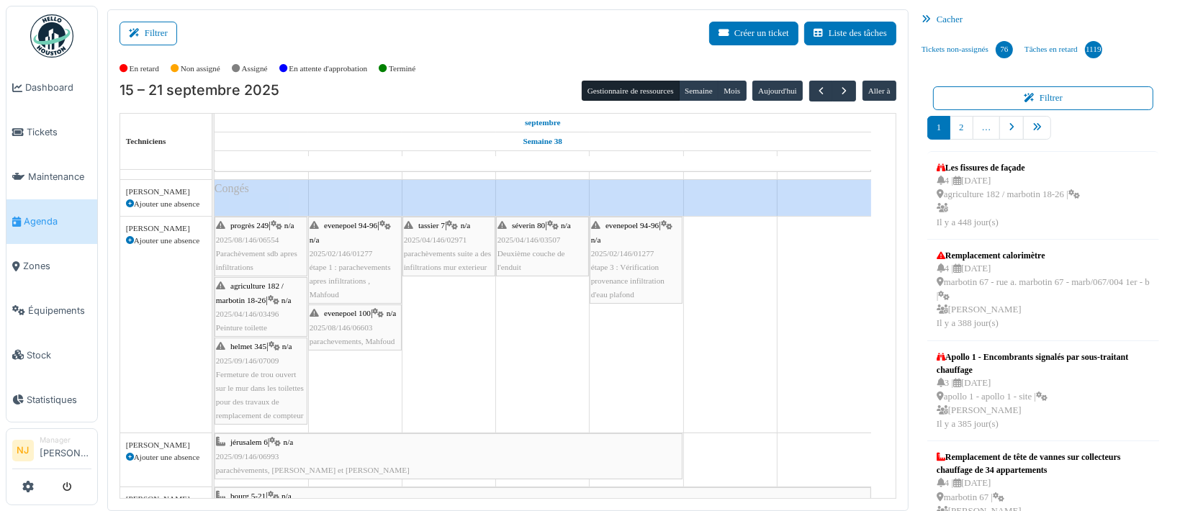
click at [345, 332] on span "2025/08/146/06603" at bounding box center [341, 327] width 63 height 9
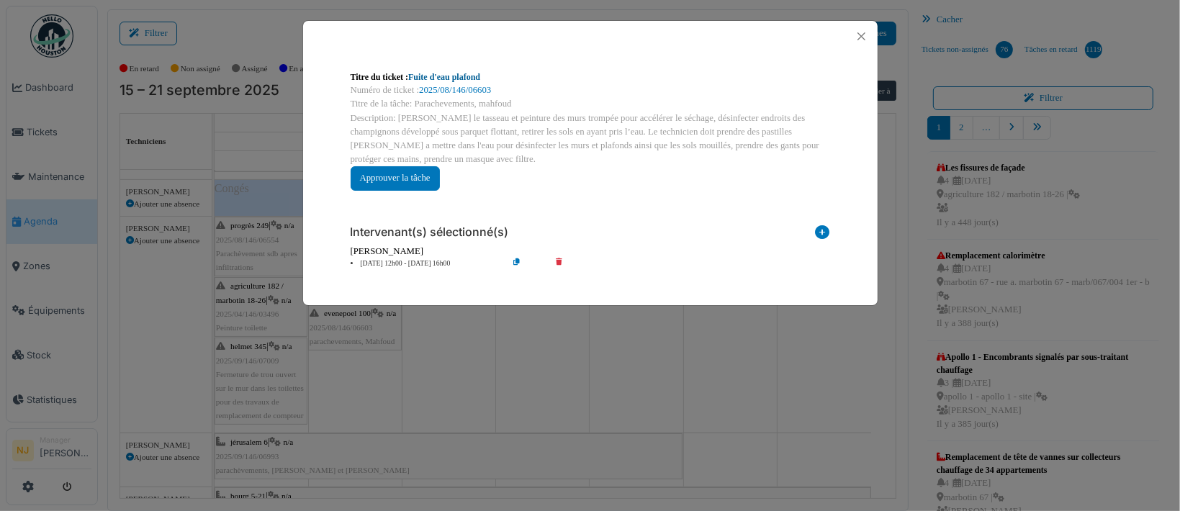
click at [438, 74] on link "Fuite d'eau plafond" at bounding box center [444, 77] width 72 height 10
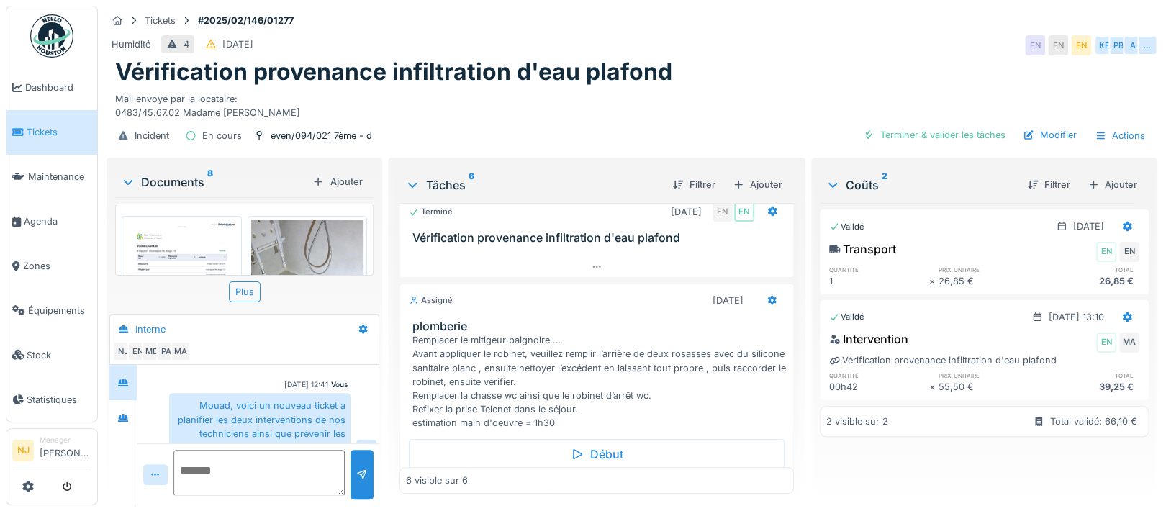
scroll to position [66, 0]
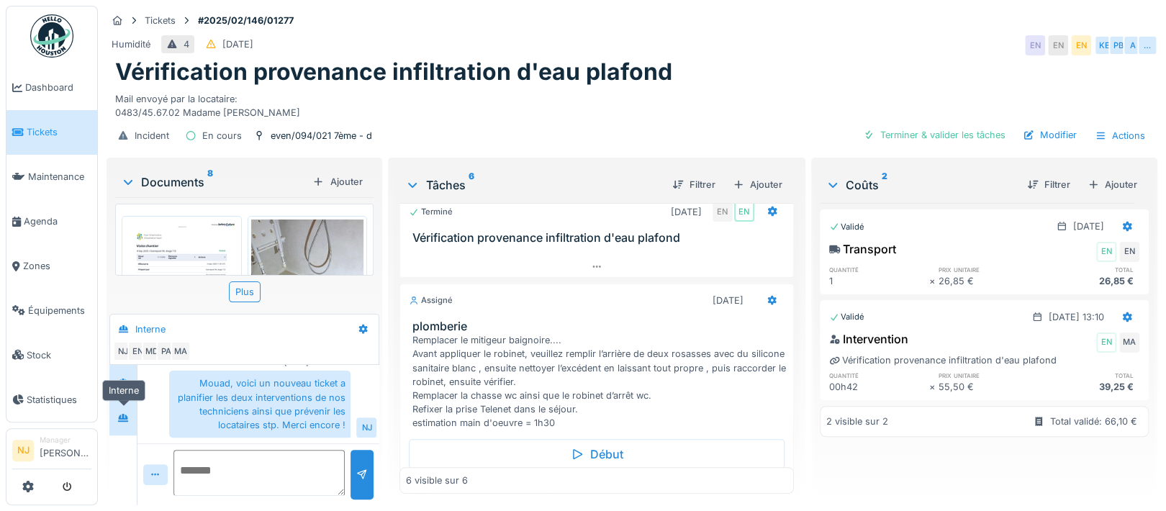
click at [120, 414] on icon at bounding box center [123, 418] width 10 height 8
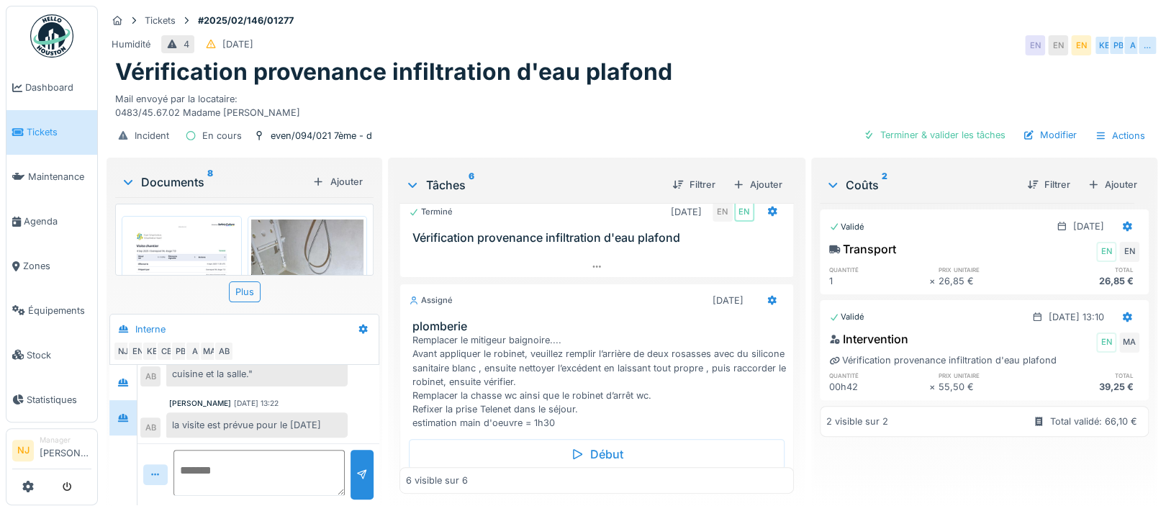
scroll to position [14, 0]
click at [122, 413] on icon at bounding box center [123, 417] width 12 height 9
click at [122, 378] on icon at bounding box center [123, 382] width 12 height 9
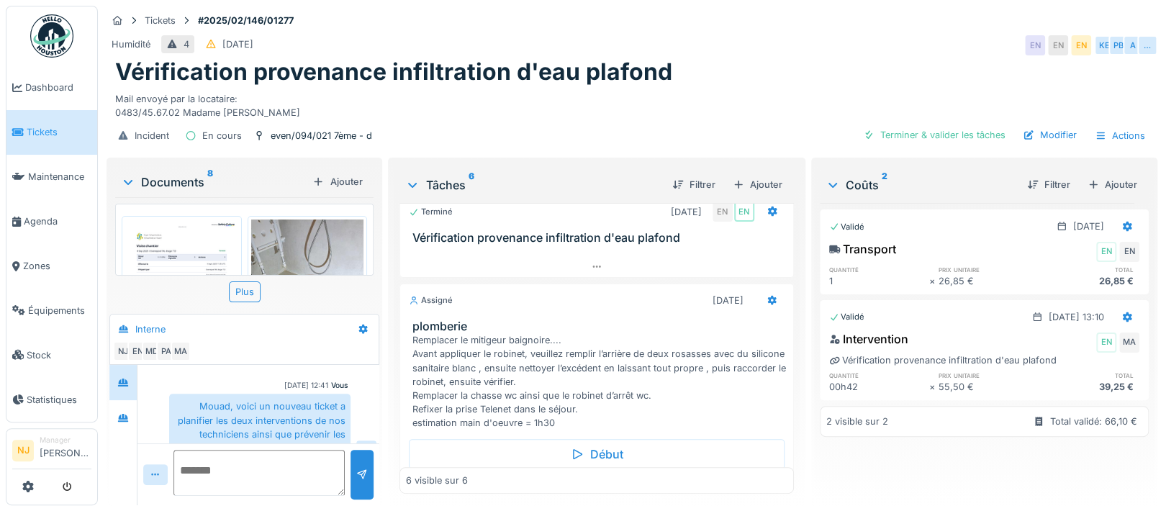
scroll to position [66, 0]
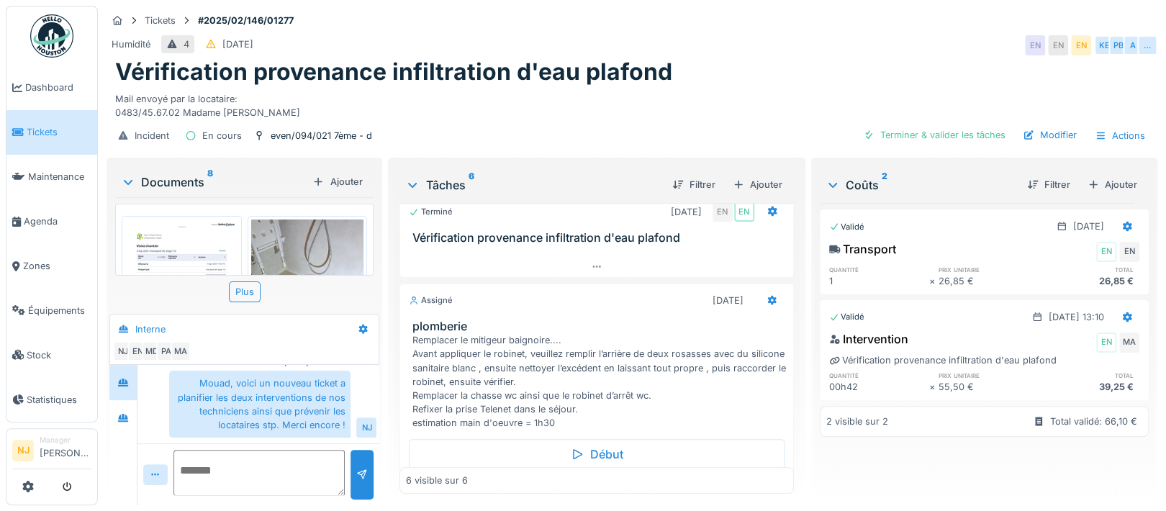
click at [184, 234] on img at bounding box center [181, 299] width 113 height 159
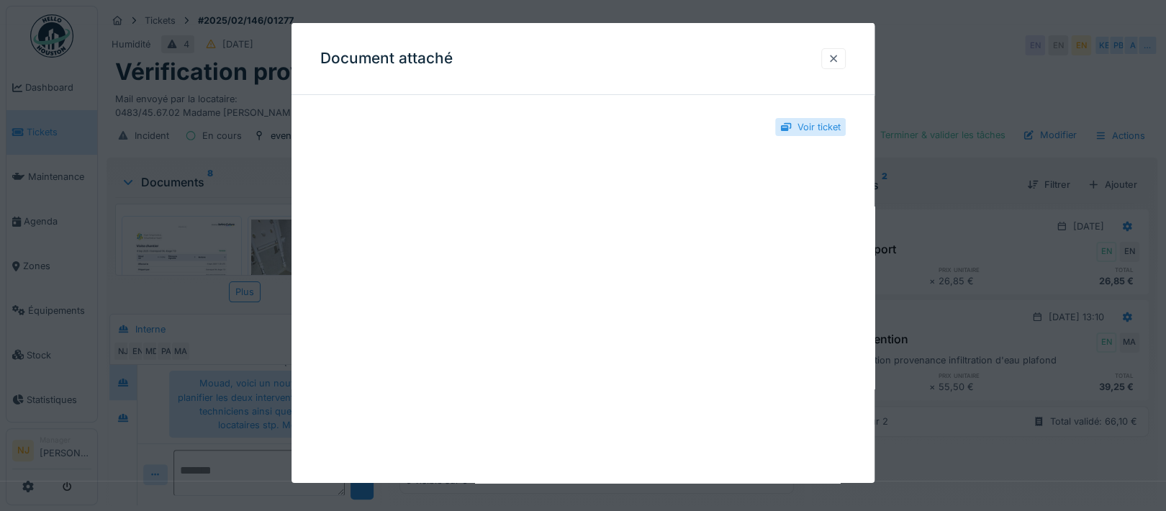
click at [839, 55] on div at bounding box center [834, 59] width 12 height 14
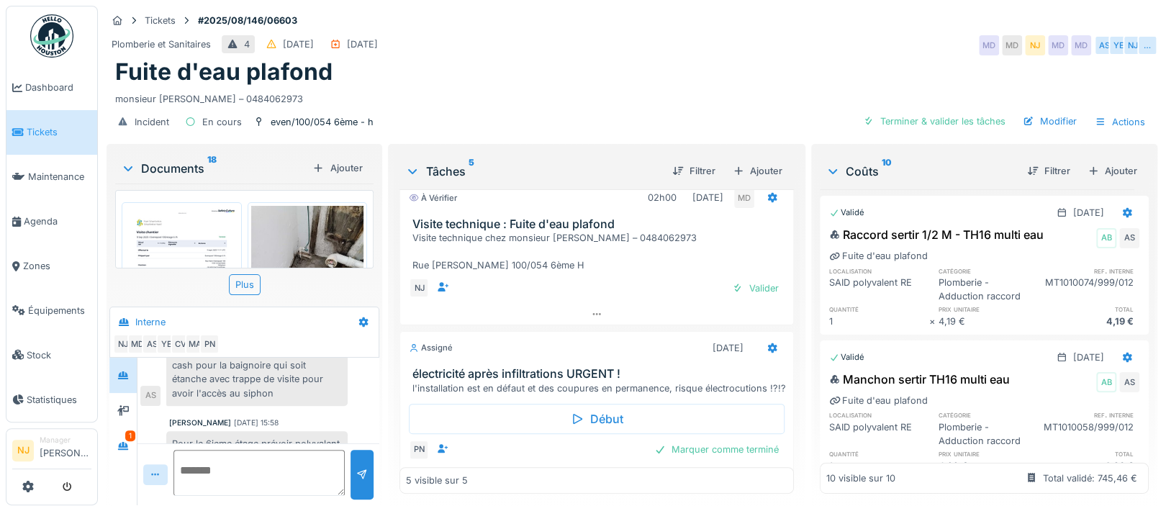
scroll to position [667, 0]
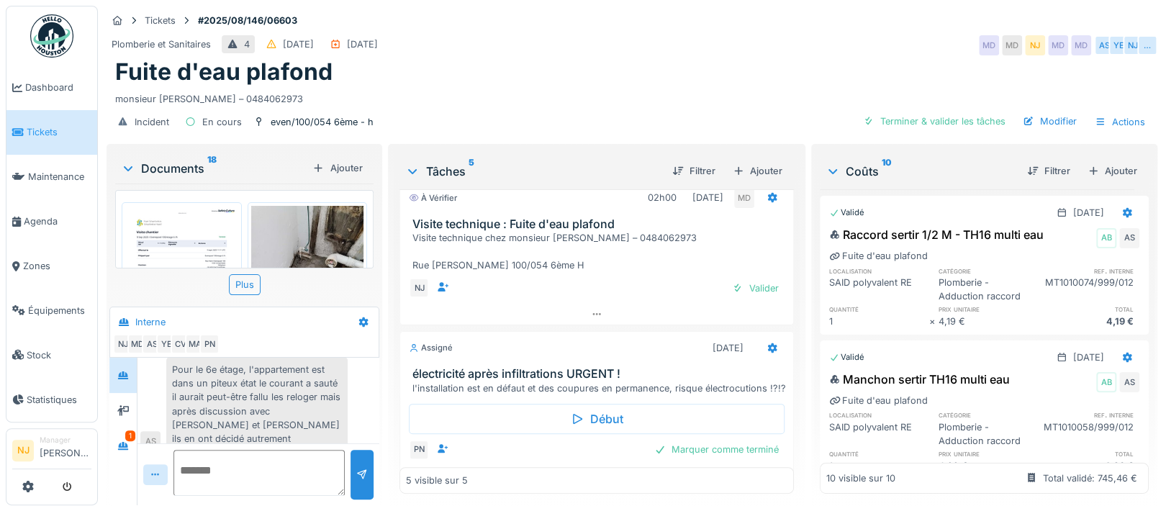
click at [207, 462] on textarea at bounding box center [258, 473] width 171 height 46
type textarea "*"
click at [220, 487] on textarea "**********" at bounding box center [256, 473] width 167 height 46
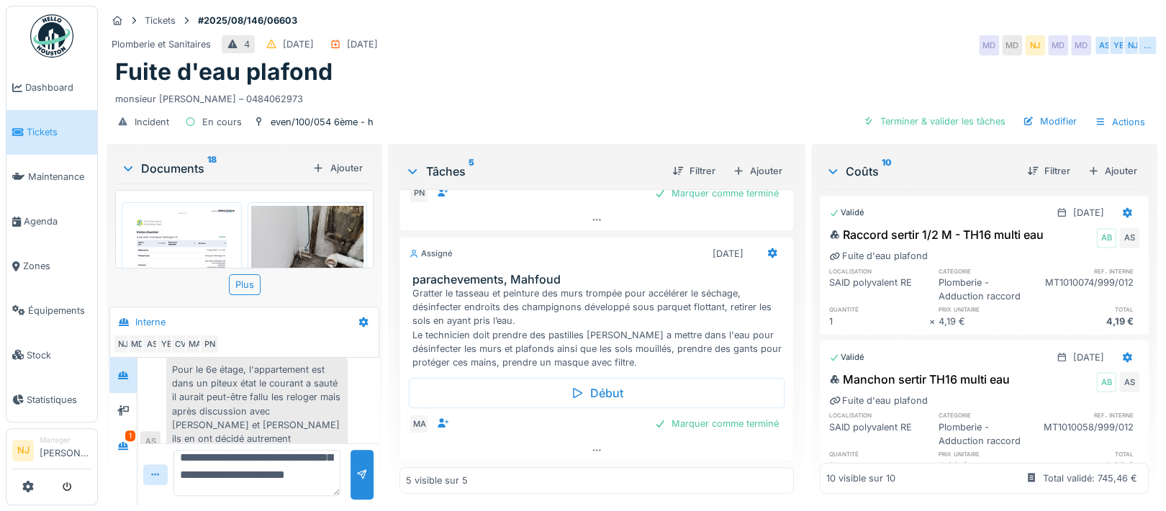
scroll to position [50, 0]
click at [305, 490] on textarea "**********" at bounding box center [256, 473] width 167 height 46
type textarea "**********"
click at [358, 469] on div at bounding box center [362, 475] width 12 height 14
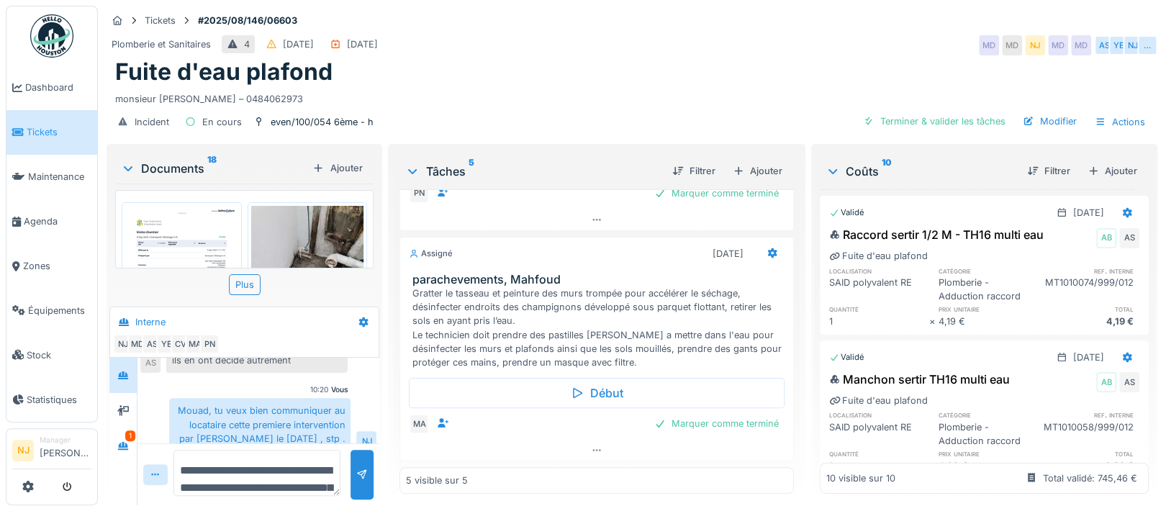
scroll to position [14, 0]
click at [591, 446] on icon at bounding box center [597, 450] width 12 height 9
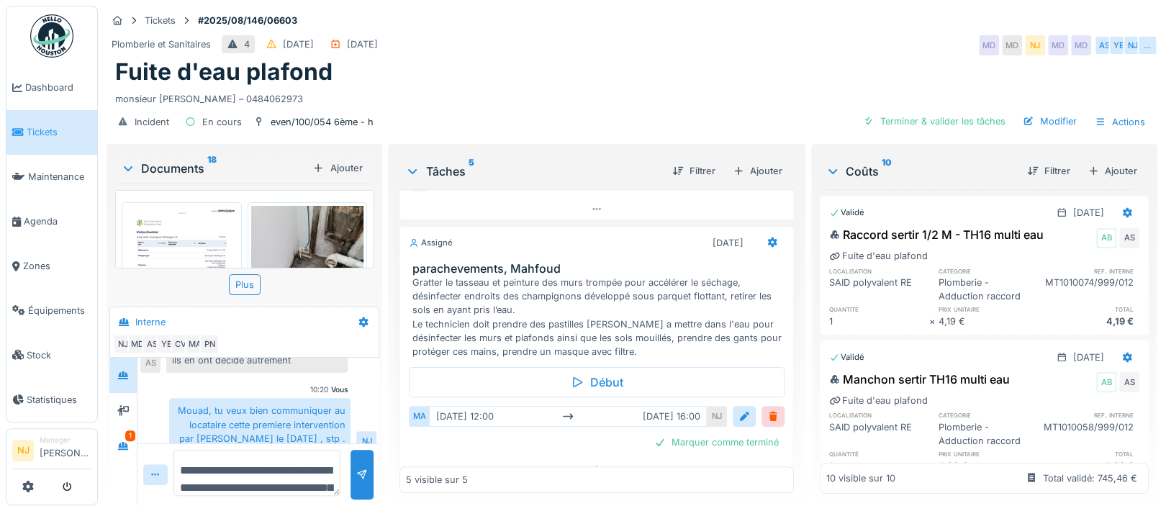
click at [426, 441] on div "Marquer comme terminé" at bounding box center [596, 442] width 375 height 19
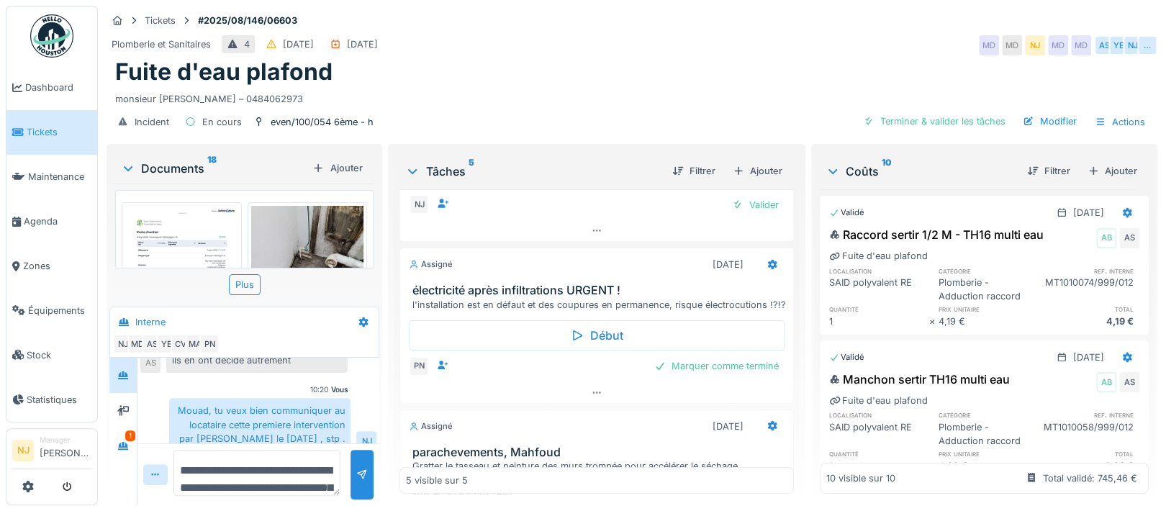
scroll to position [297, 0]
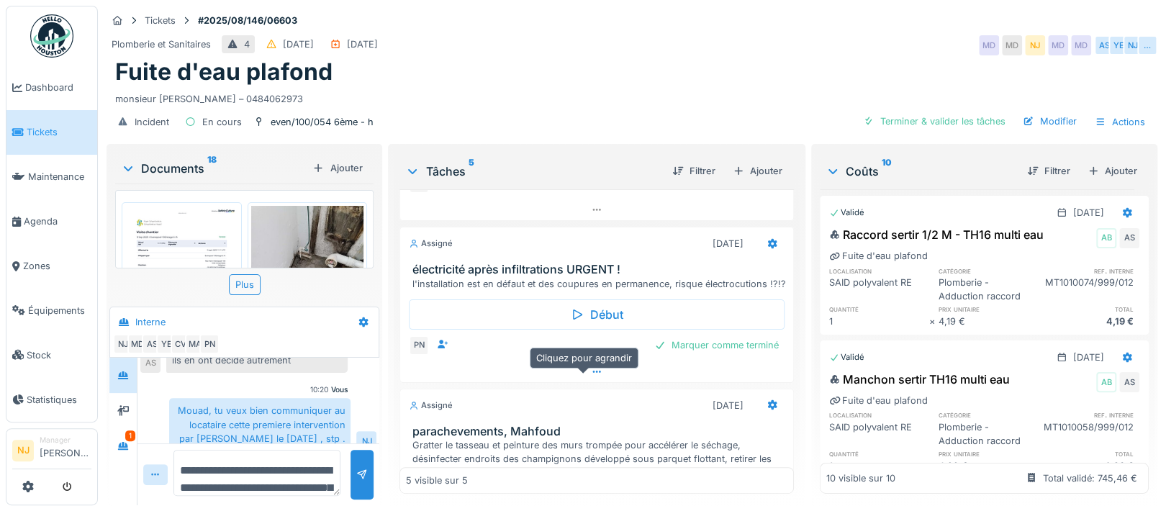
click at [591, 367] on icon at bounding box center [597, 371] width 12 height 9
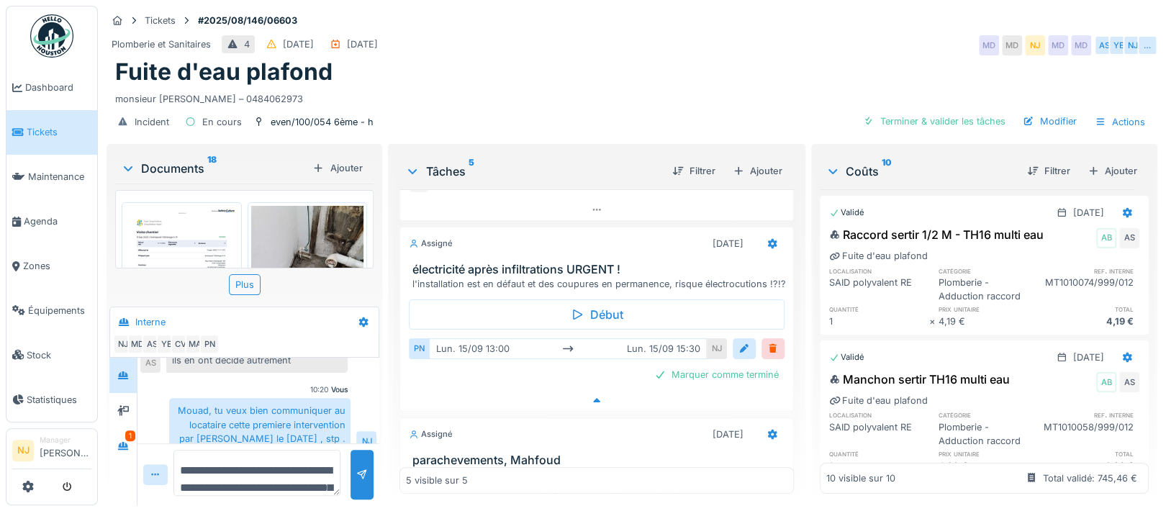
scroll to position [332, 0]
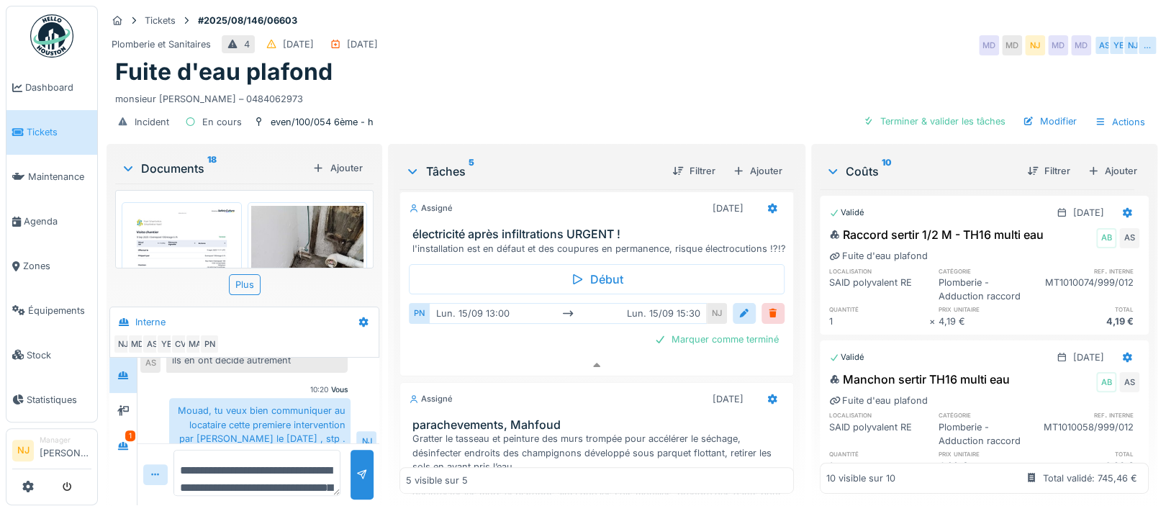
click at [236, 451] on textarea "**********" at bounding box center [256, 473] width 167 height 46
click at [179, 456] on textarea "**********" at bounding box center [256, 473] width 167 height 46
click at [311, 475] on textarea "**********" at bounding box center [256, 473] width 167 height 46
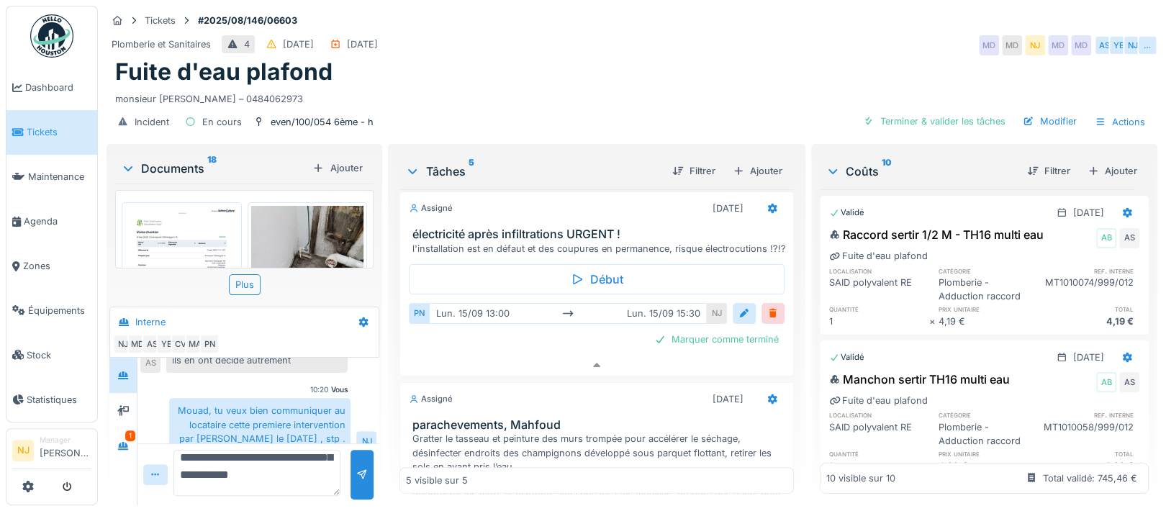
scroll to position [81, 0]
click at [239, 462] on textarea "**********" at bounding box center [256, 473] width 167 height 46
type textarea "**********"
click at [356, 468] on div at bounding box center [362, 475] width 12 height 14
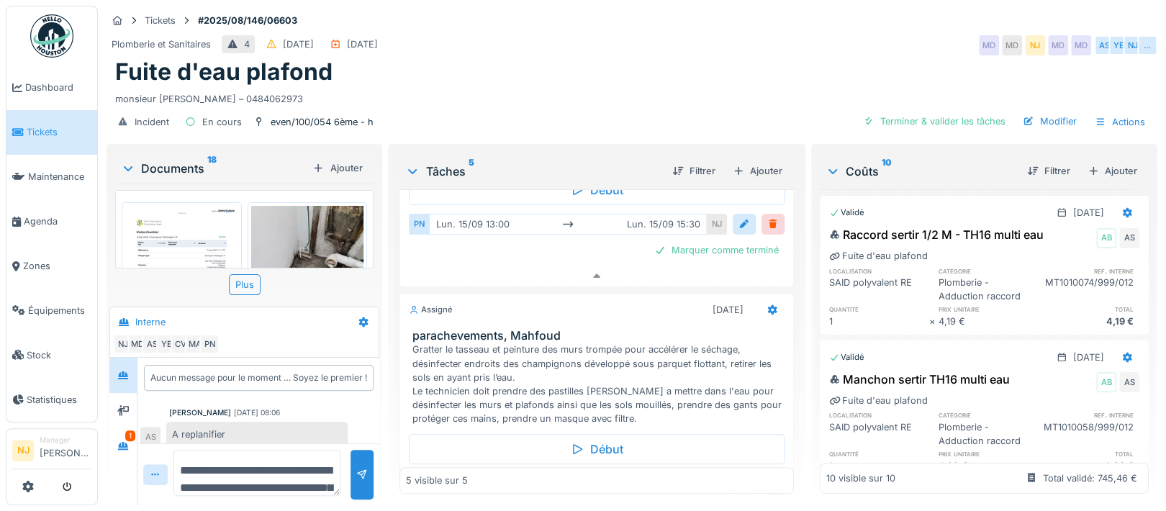
scroll to position [0, 0]
click at [134, 430] on div "1" at bounding box center [130, 435] width 10 height 11
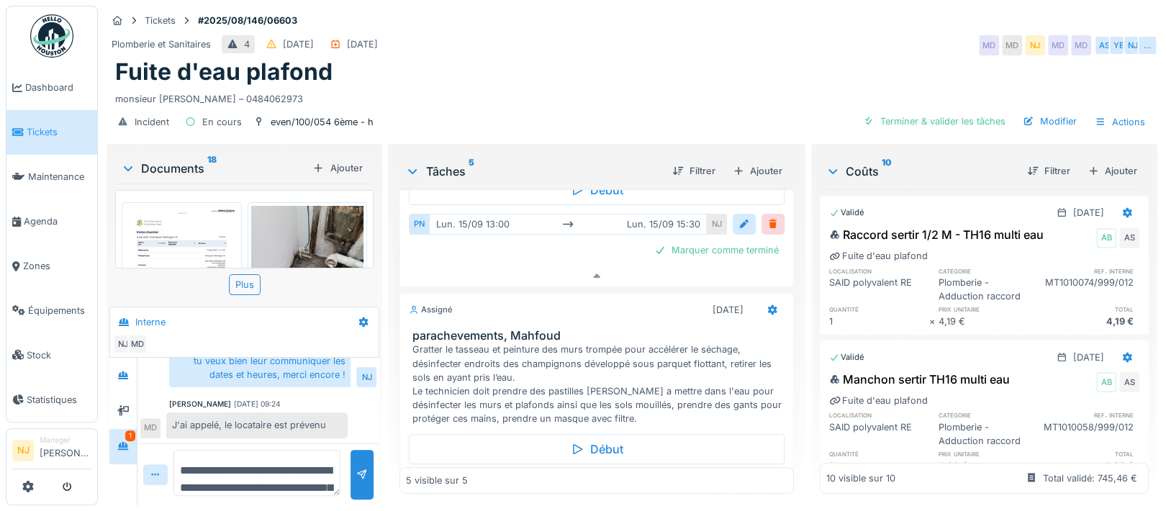
scroll to position [14, 0]
click at [238, 452] on textarea "**********" at bounding box center [256, 473] width 167 height 46
type textarea "**********"
click at [360, 468] on div at bounding box center [362, 475] width 12 height 14
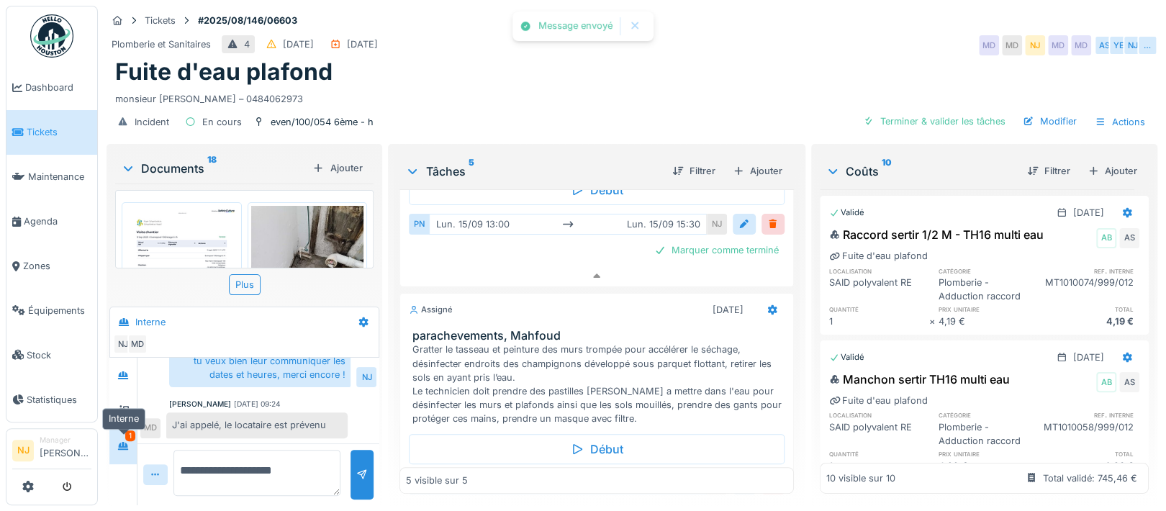
scroll to position [630, 0]
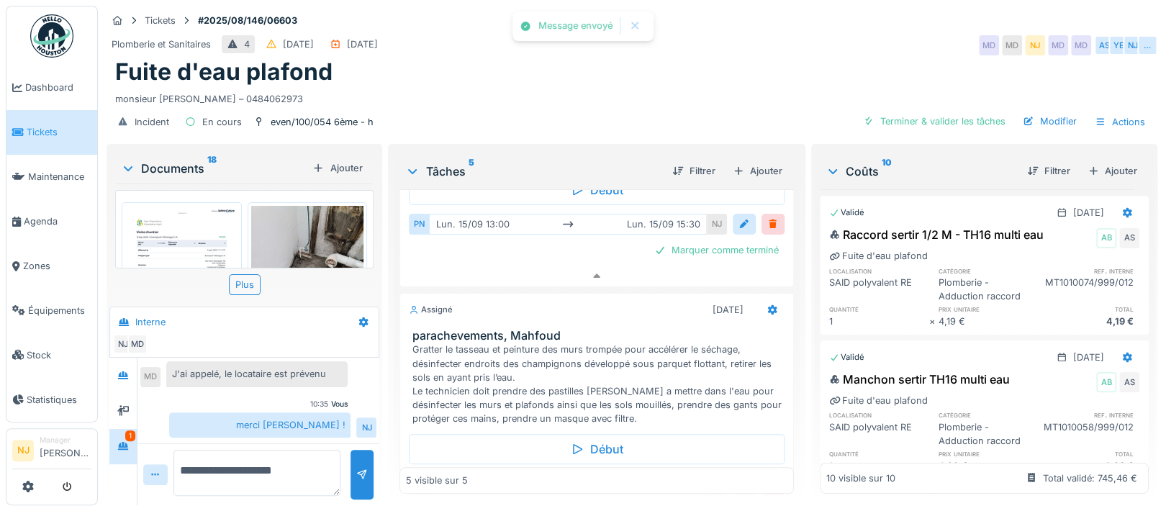
click at [125, 430] on div "1" at bounding box center [130, 435] width 10 height 11
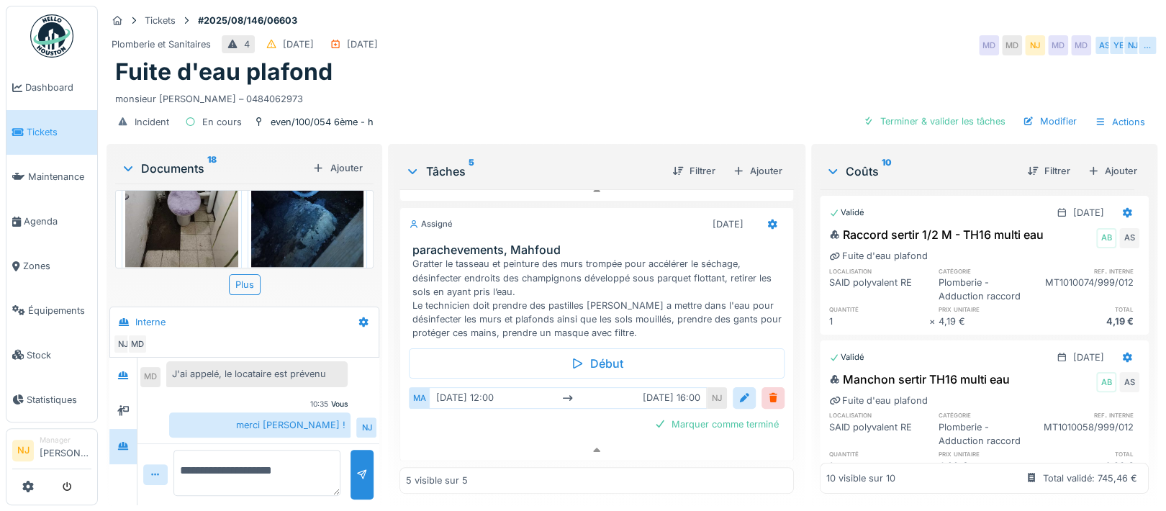
scroll to position [1045, 0]
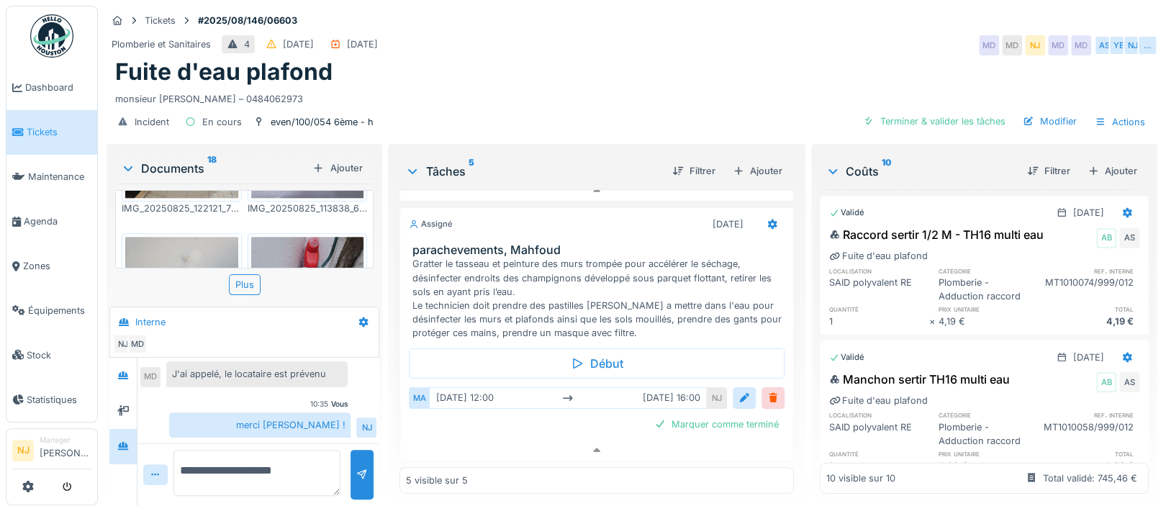
click at [128, 161] on icon at bounding box center [128, 168] width 12 height 14
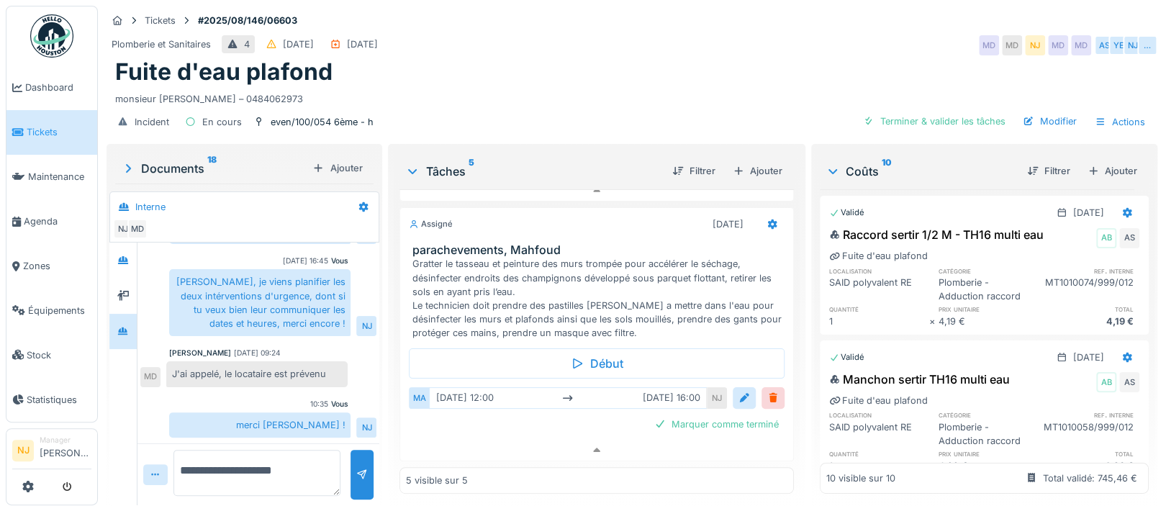
click at [128, 163] on icon at bounding box center [128, 169] width 14 height 12
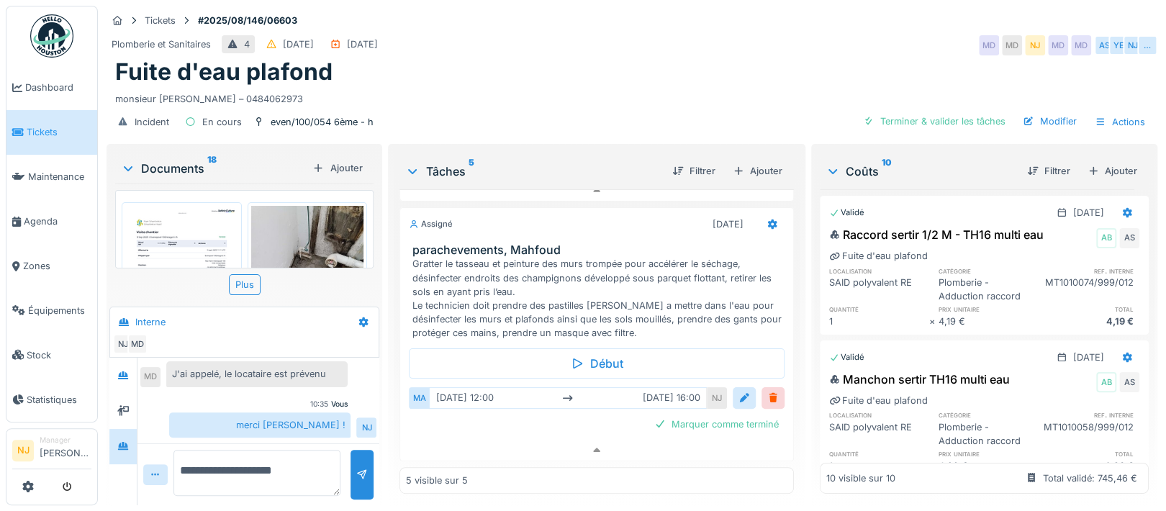
scroll to position [0, 0]
click at [170, 229] on img at bounding box center [181, 285] width 113 height 159
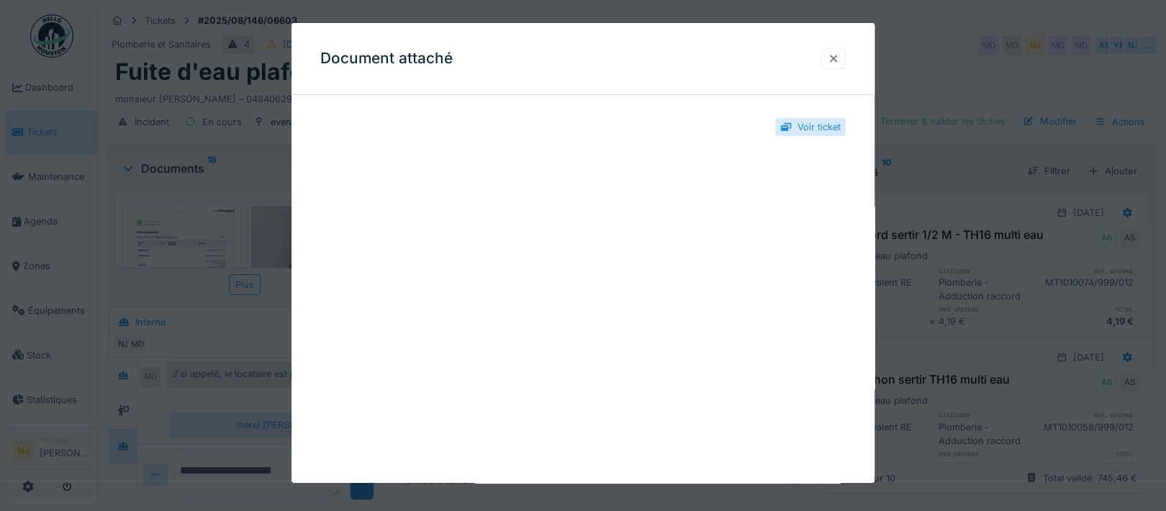
click at [833, 58] on div at bounding box center [833, 58] width 24 height 21
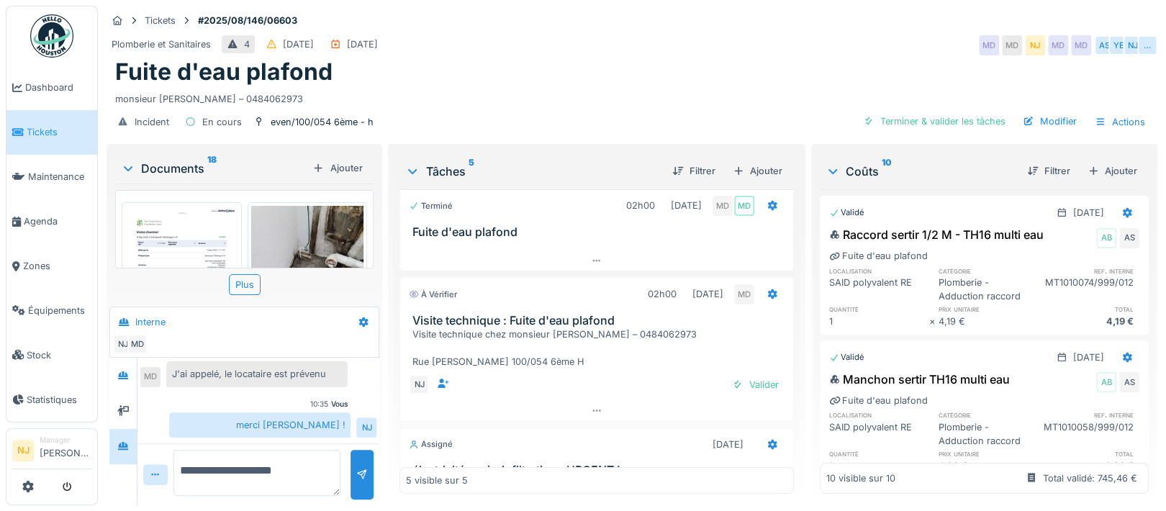
scroll to position [192, 0]
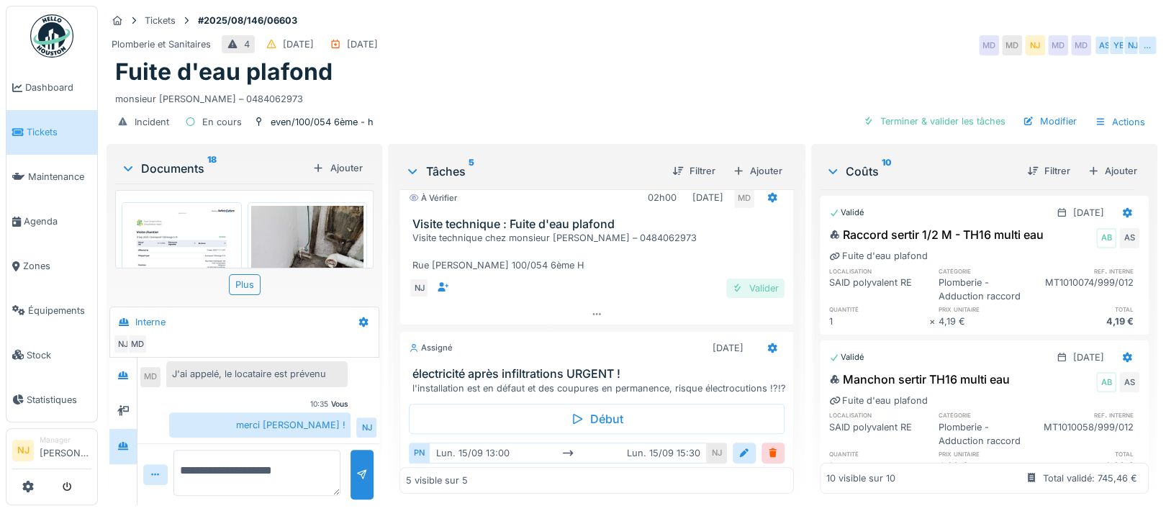
click at [734, 279] on div "Valider" at bounding box center [755, 288] width 58 height 19
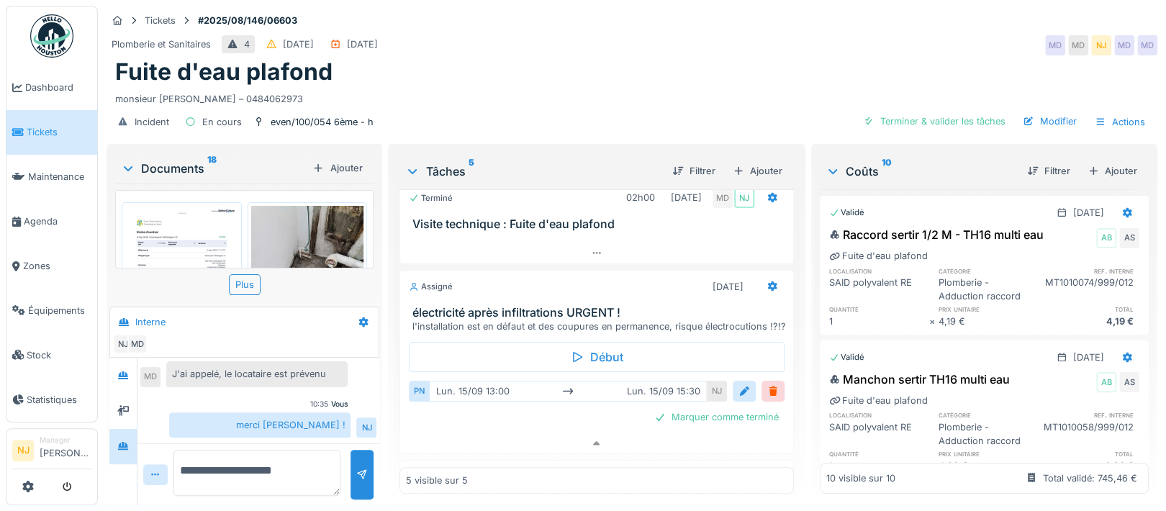
scroll to position [288, 0]
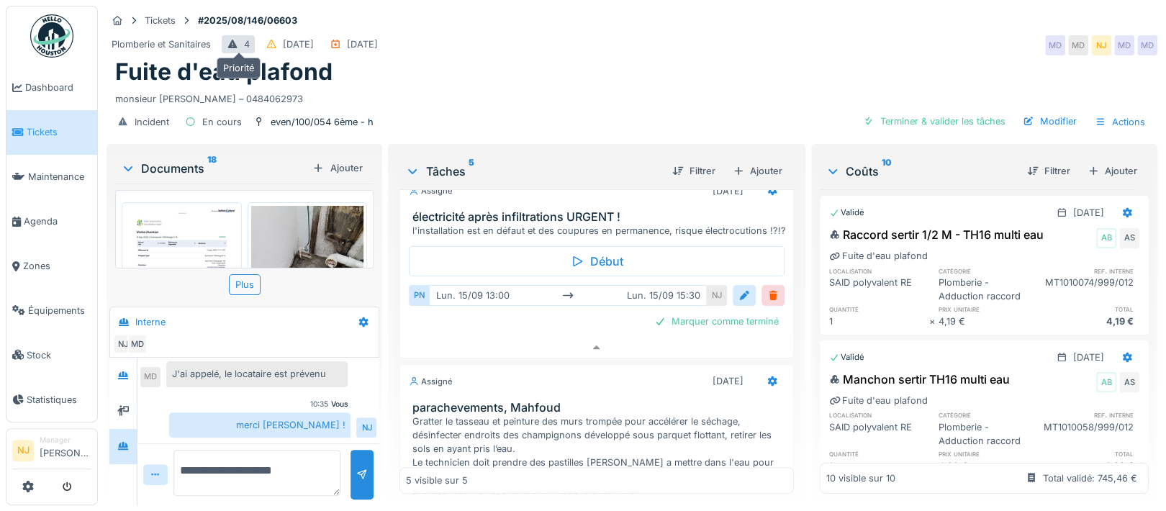
click at [230, 40] on icon at bounding box center [232, 44] width 9 height 9
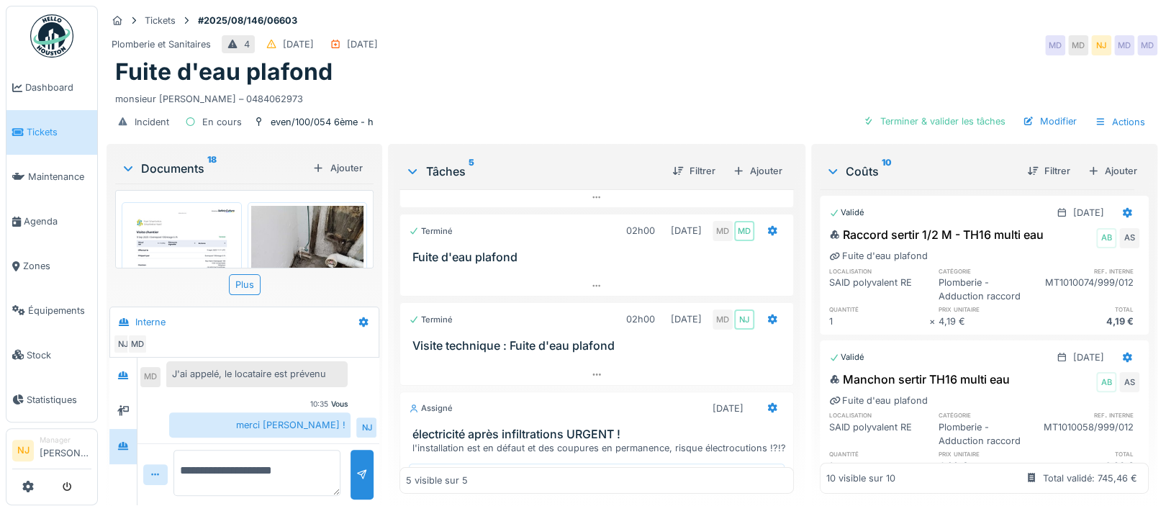
scroll to position [96, 0]
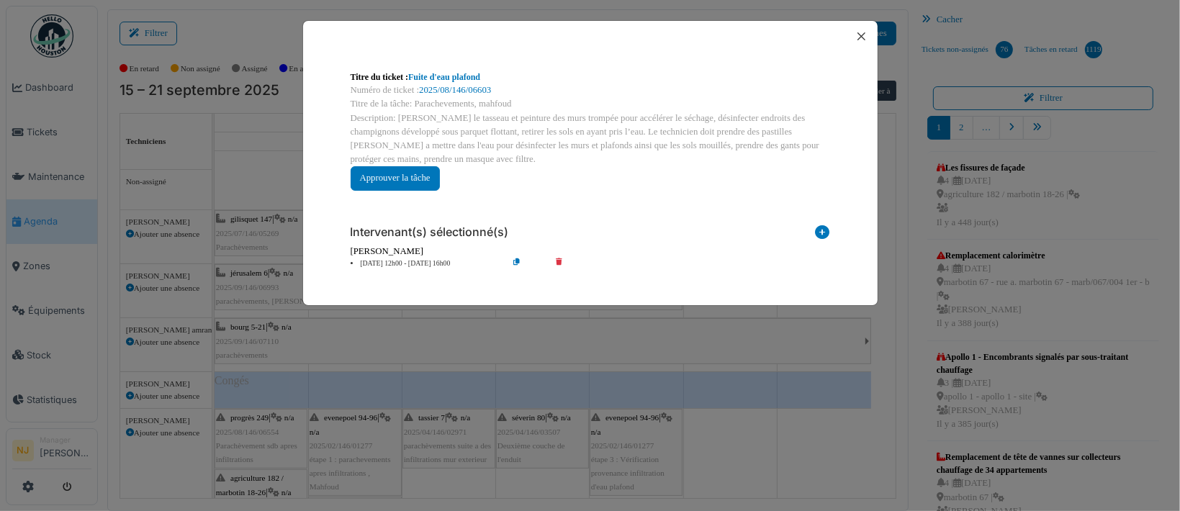
scroll to position [192, 0]
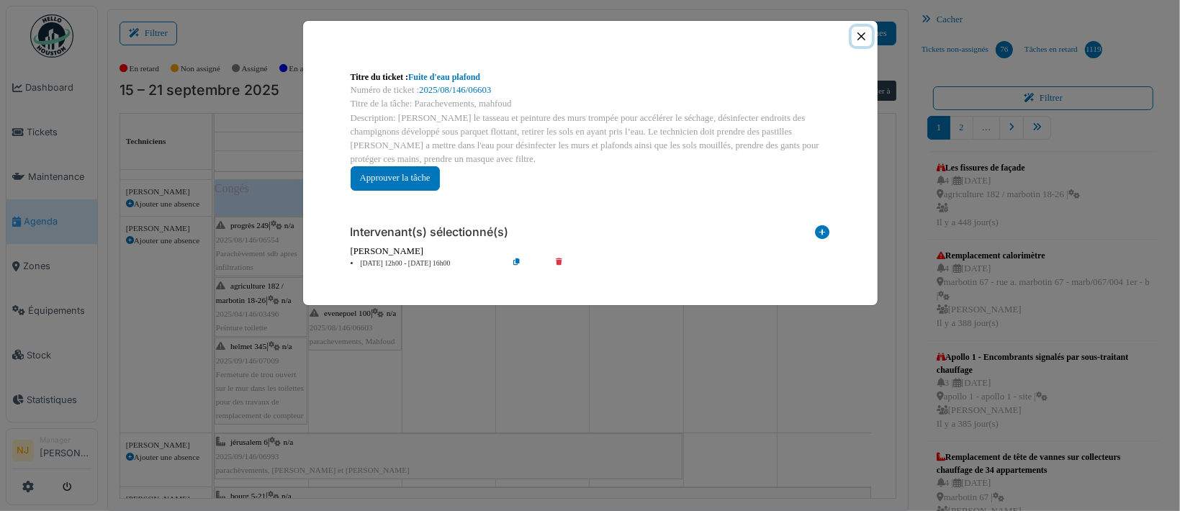
click at [862, 36] on button "Close" at bounding box center [861, 36] width 19 height 19
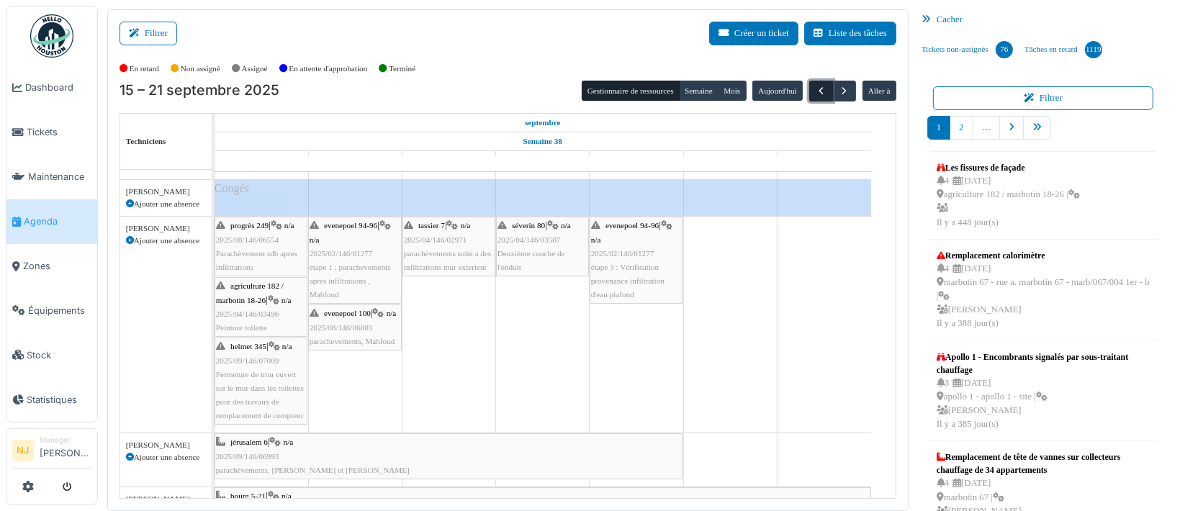
click at [815, 88] on span "button" at bounding box center [821, 91] width 12 height 12
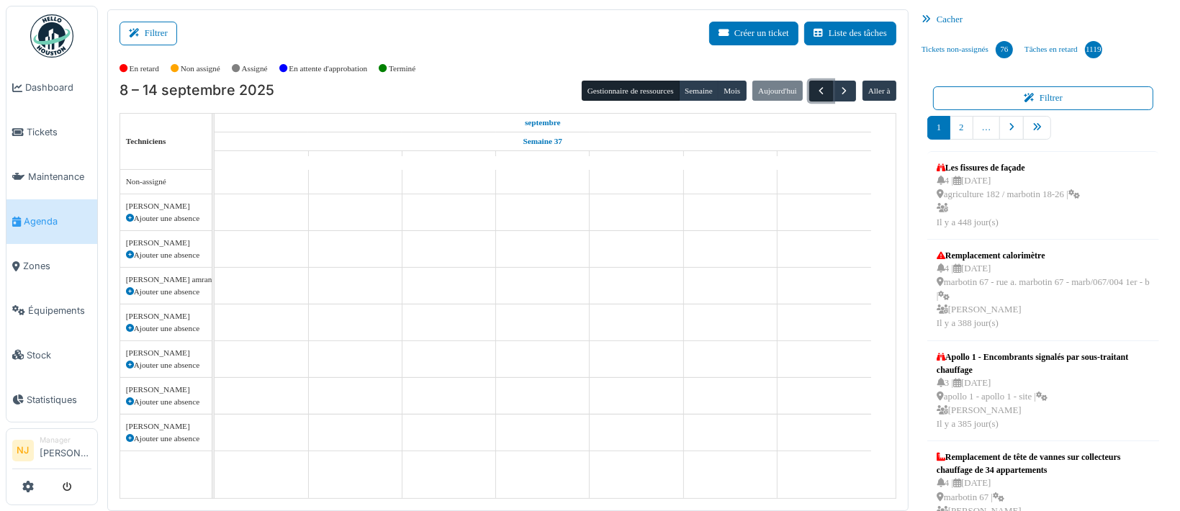
scroll to position [0, 0]
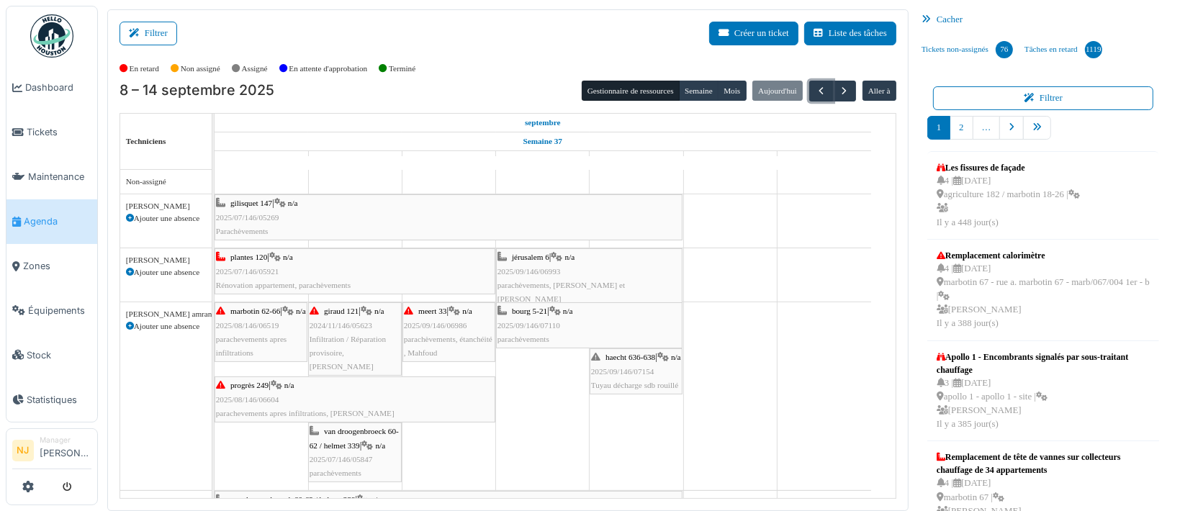
click at [561, 326] on div "[PERSON_NAME] 5-21 | n/a 2025/09/146/07110 parachèvements" at bounding box center [589, 326] width 184 height 42
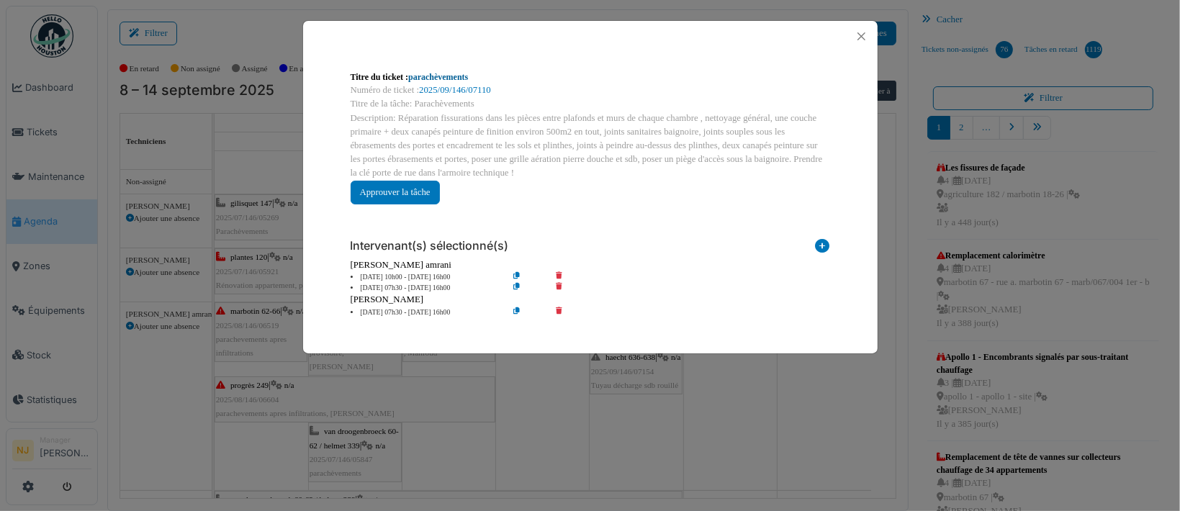
click at [433, 72] on link "parachèvements" at bounding box center [438, 77] width 60 height 10
click at [862, 35] on button "Close" at bounding box center [861, 36] width 19 height 19
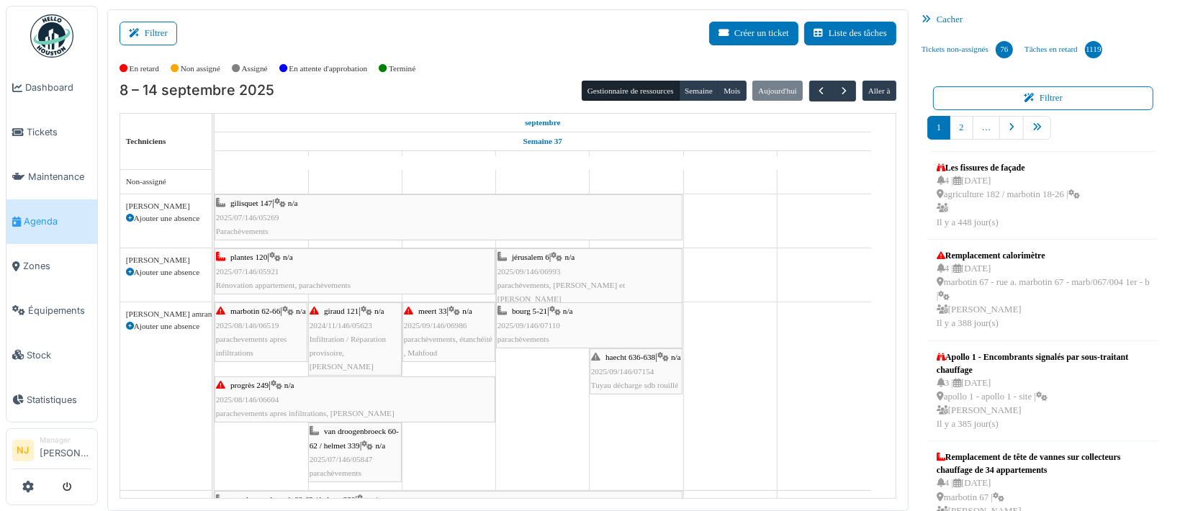
scroll to position [192, 0]
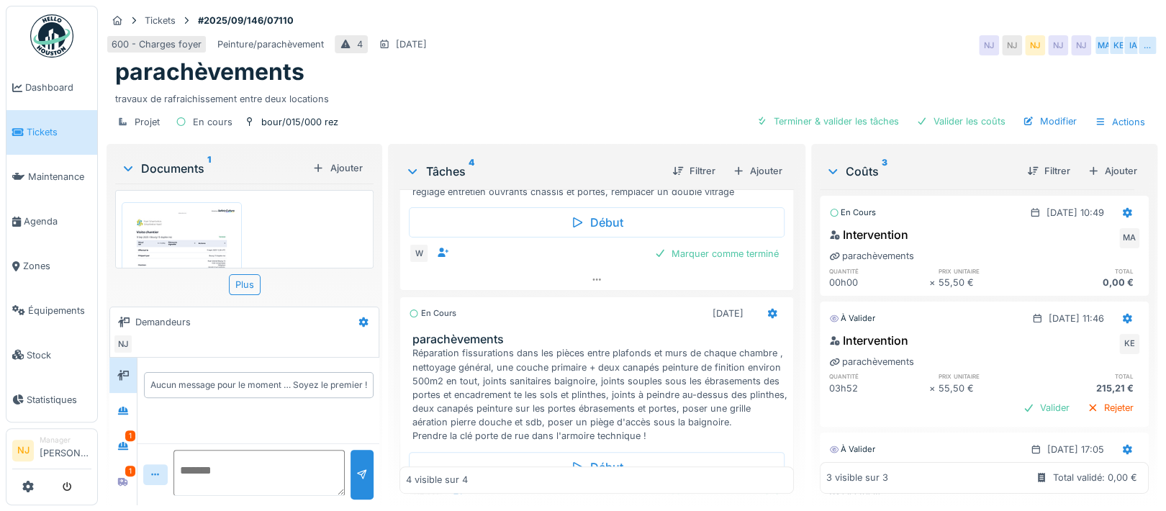
scroll to position [479, 0]
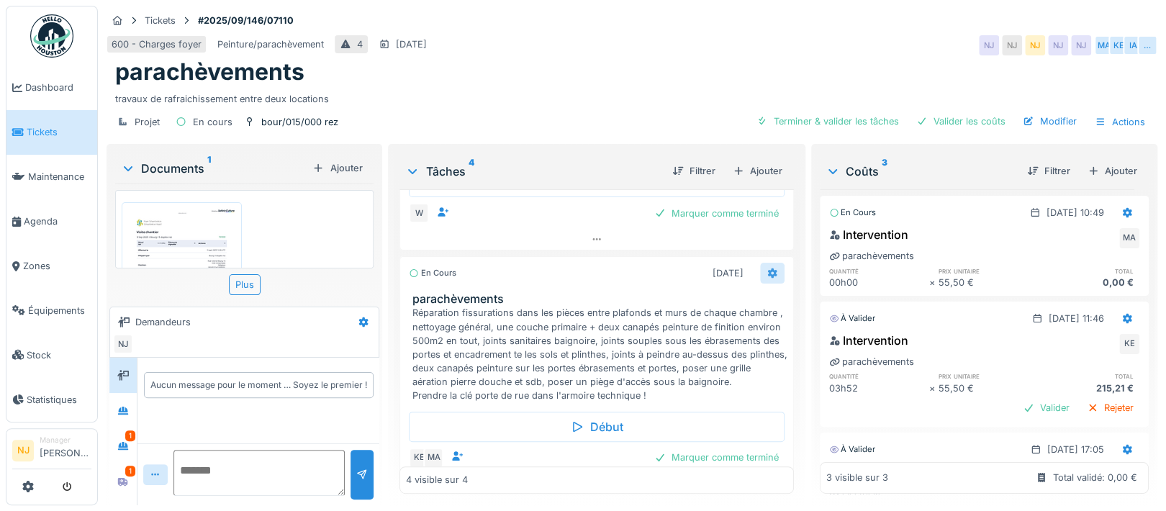
click at [767, 271] on icon at bounding box center [771, 273] width 9 height 10
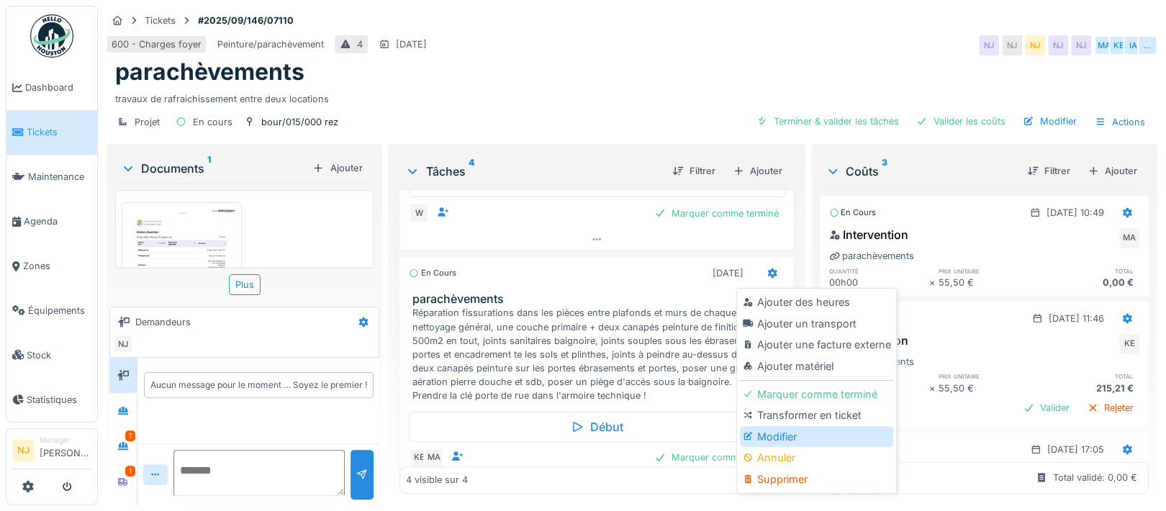
click at [758, 438] on div "Modifier" at bounding box center [816, 437] width 153 height 22
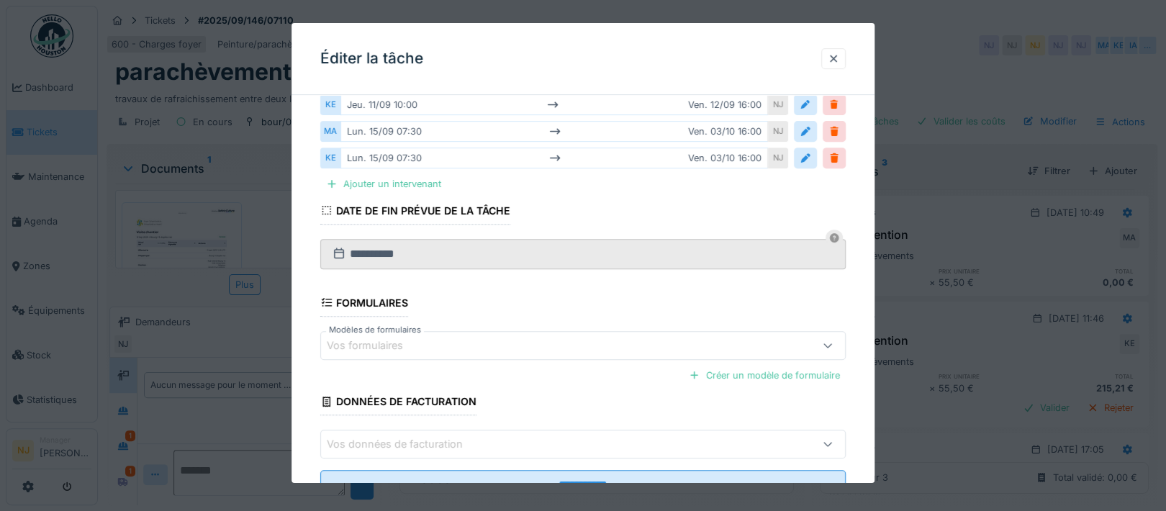
scroll to position [288, 0]
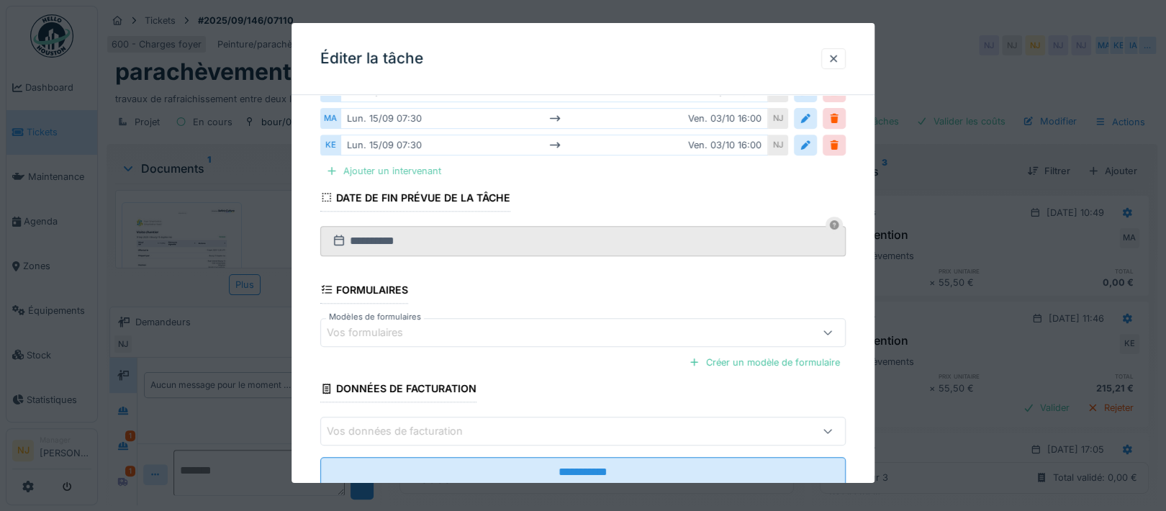
click at [367, 171] on div "Ajouter un intervenant" at bounding box center [383, 170] width 127 height 19
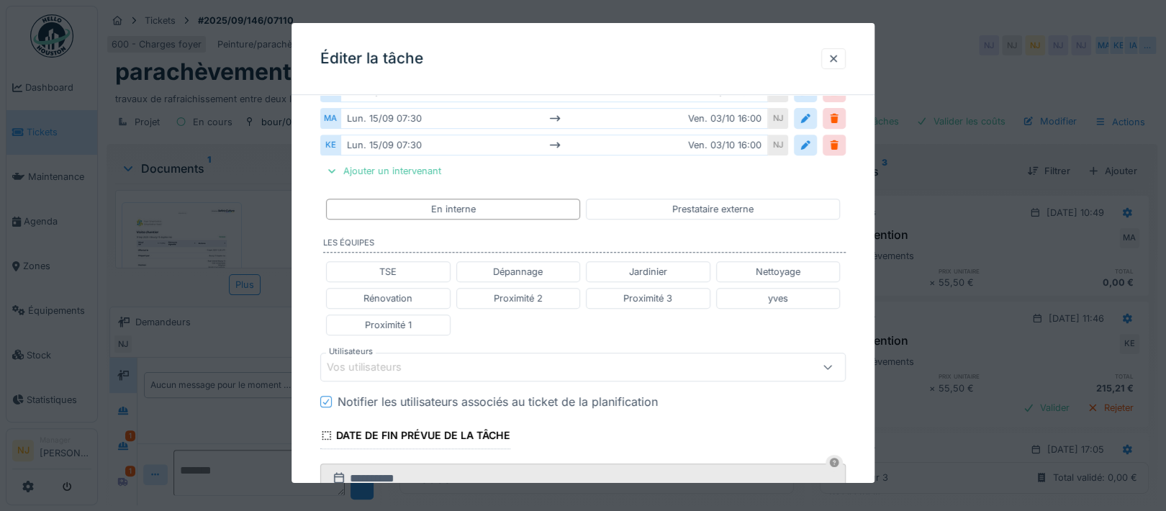
click at [368, 360] on div "Vos utilisateurs" at bounding box center [374, 367] width 95 height 16
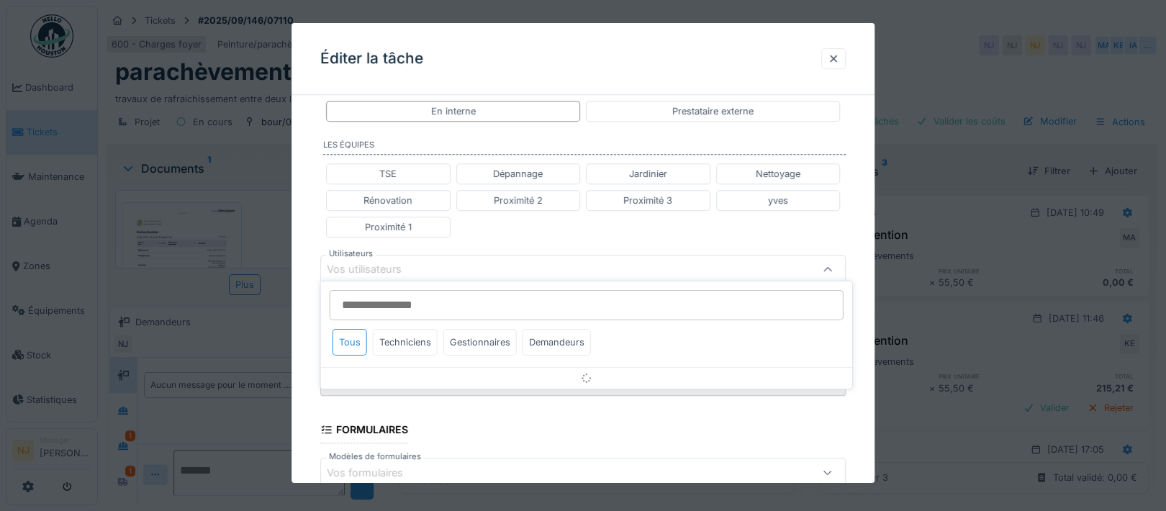
scroll to position [400, 0]
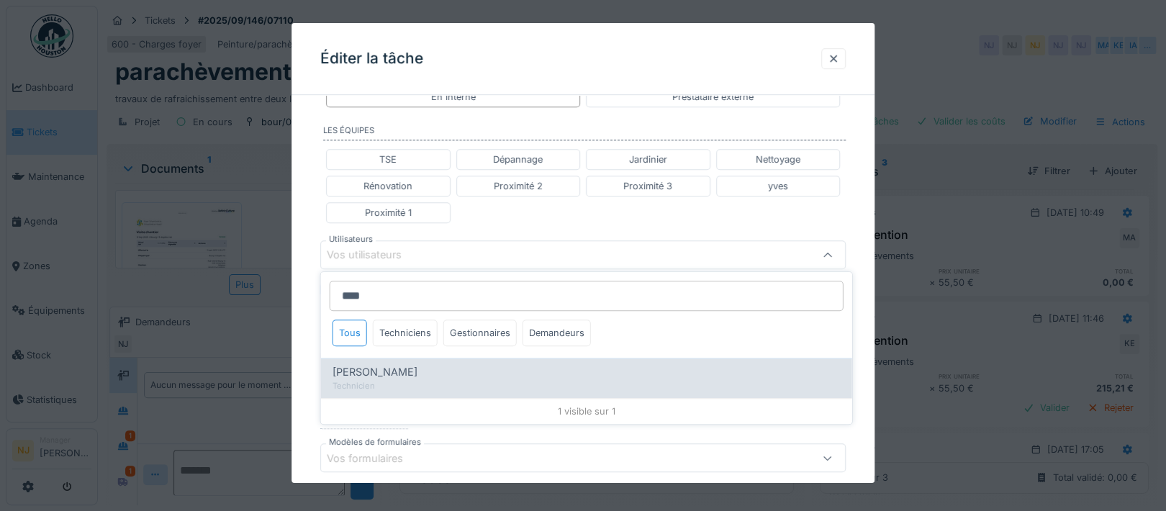
type input "****"
click at [369, 371] on span "Kjezmedin Demir" at bounding box center [375, 372] width 85 height 16
type input "****"
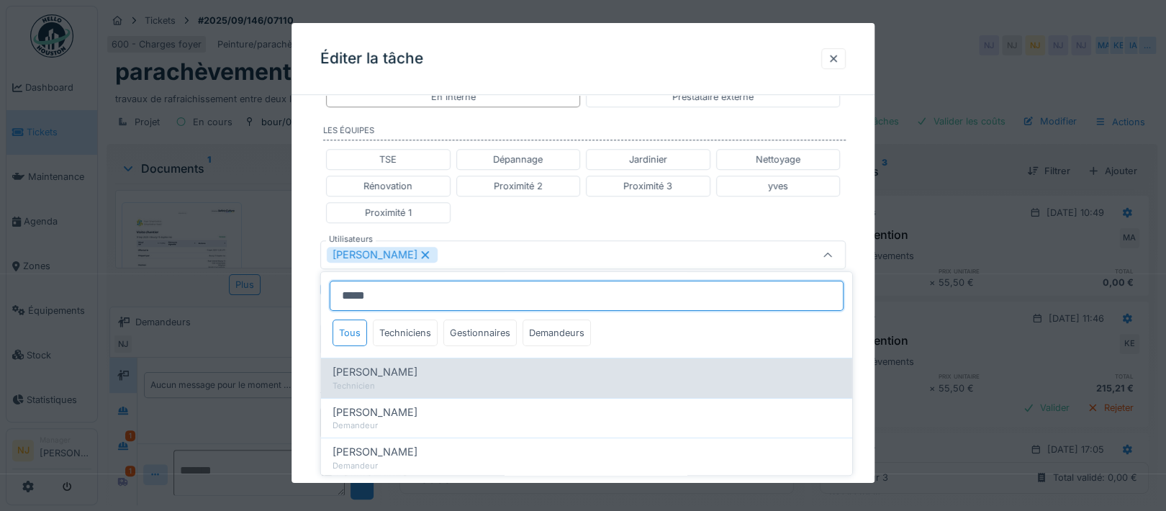
type input "*****"
click at [346, 374] on span "[PERSON_NAME]" at bounding box center [375, 372] width 85 height 16
type input "*********"
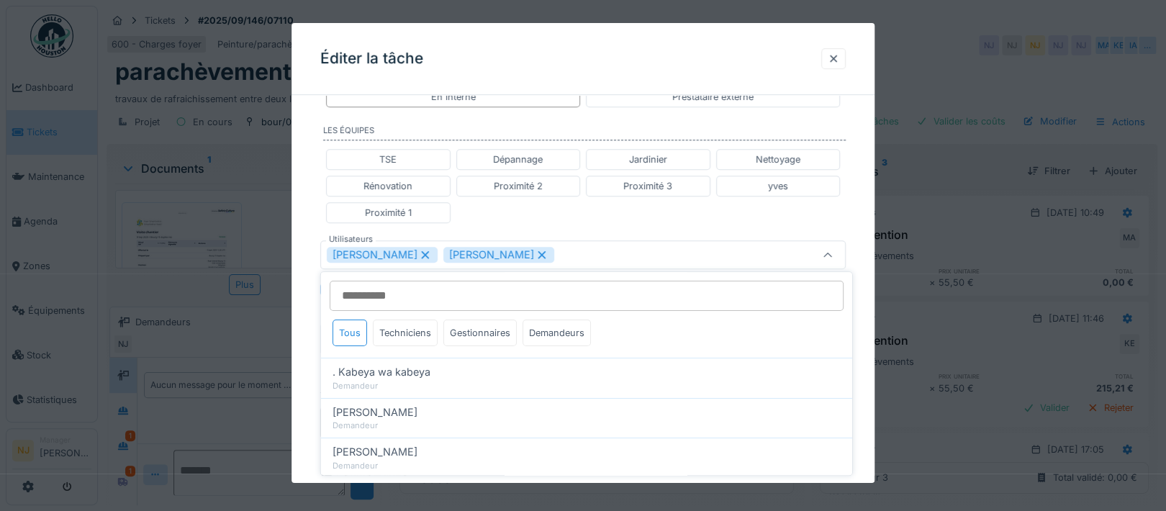
click at [311, 357] on div "**********" at bounding box center [583, 208] width 583 height 1004
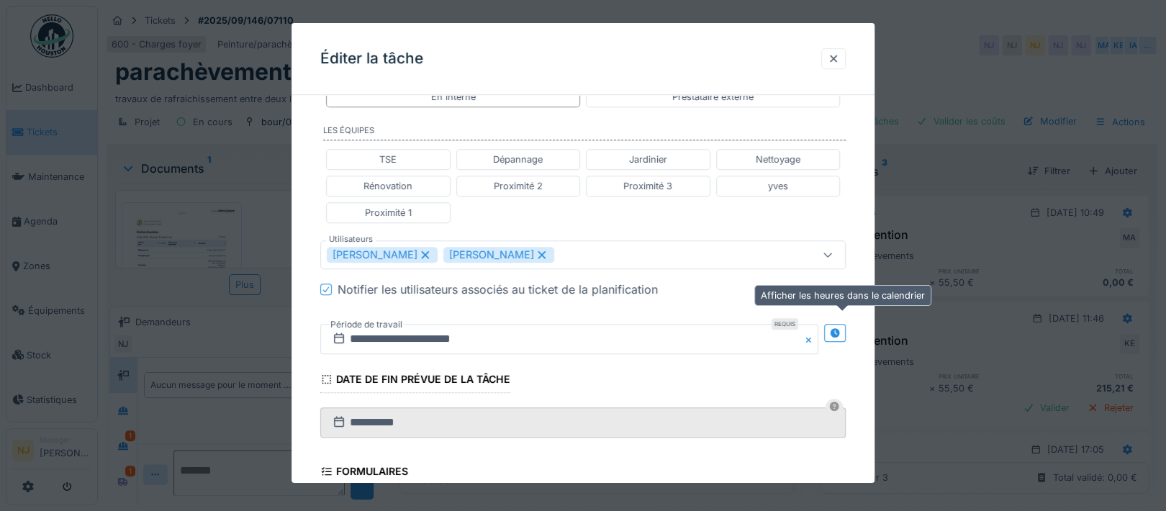
click at [846, 325] on div at bounding box center [835, 333] width 22 height 18
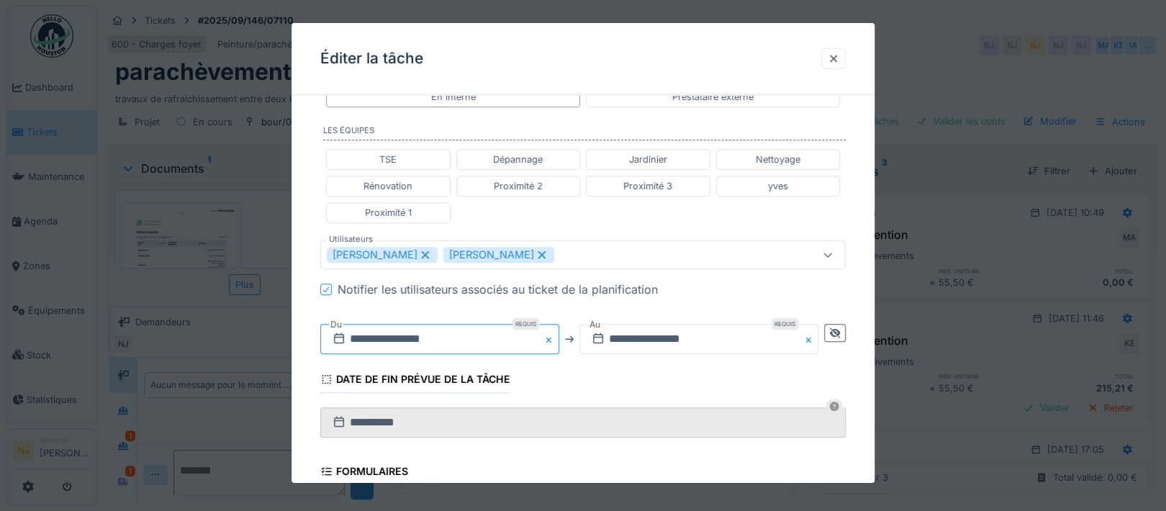
click at [423, 339] on input "**********" at bounding box center [439, 339] width 239 height 30
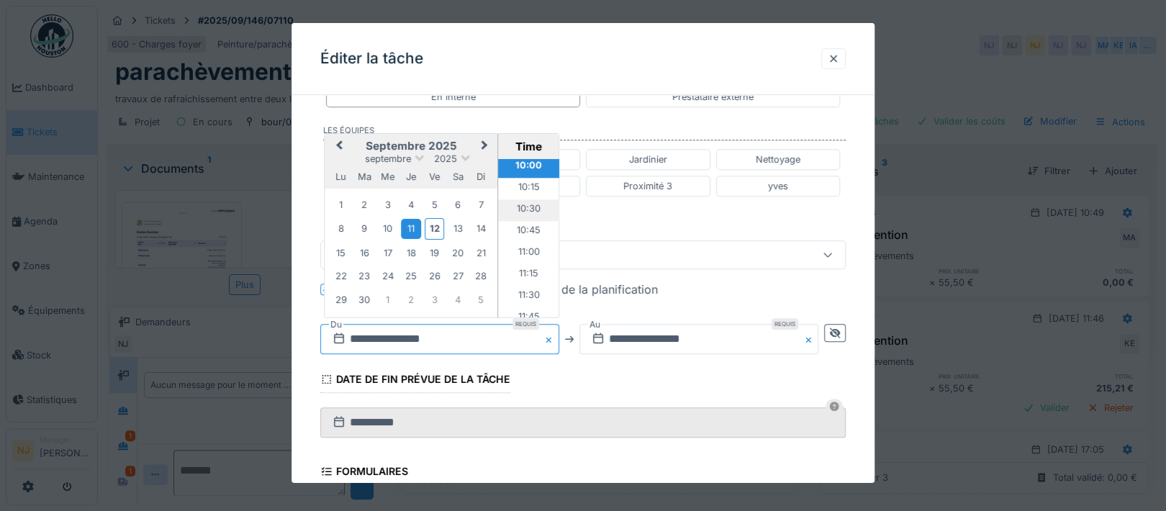
scroll to position [891, 0]
click at [517, 222] on li "11:00" at bounding box center [528, 229] width 61 height 22
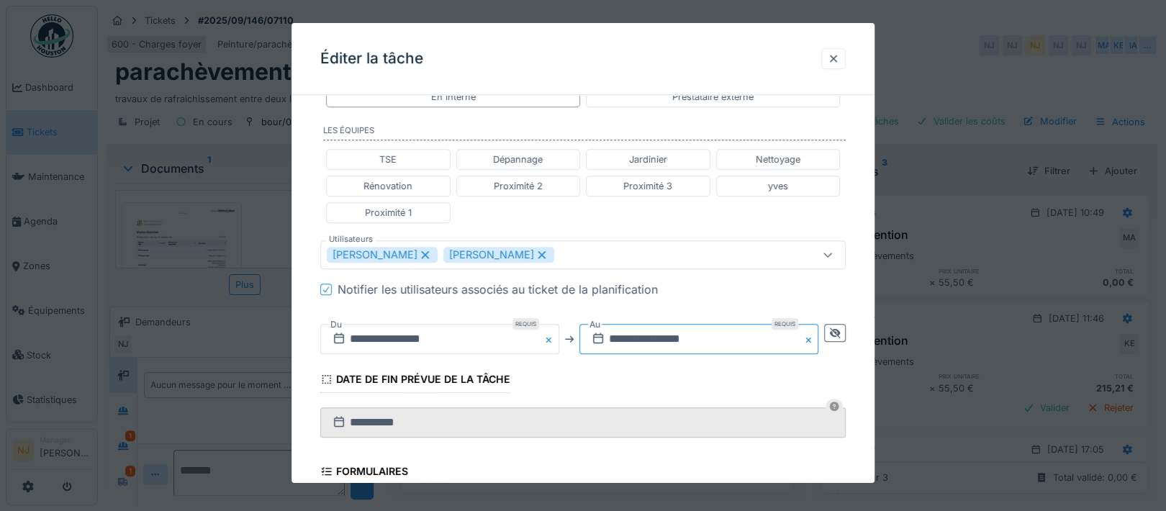
click at [651, 340] on input "**********" at bounding box center [698, 339] width 239 height 30
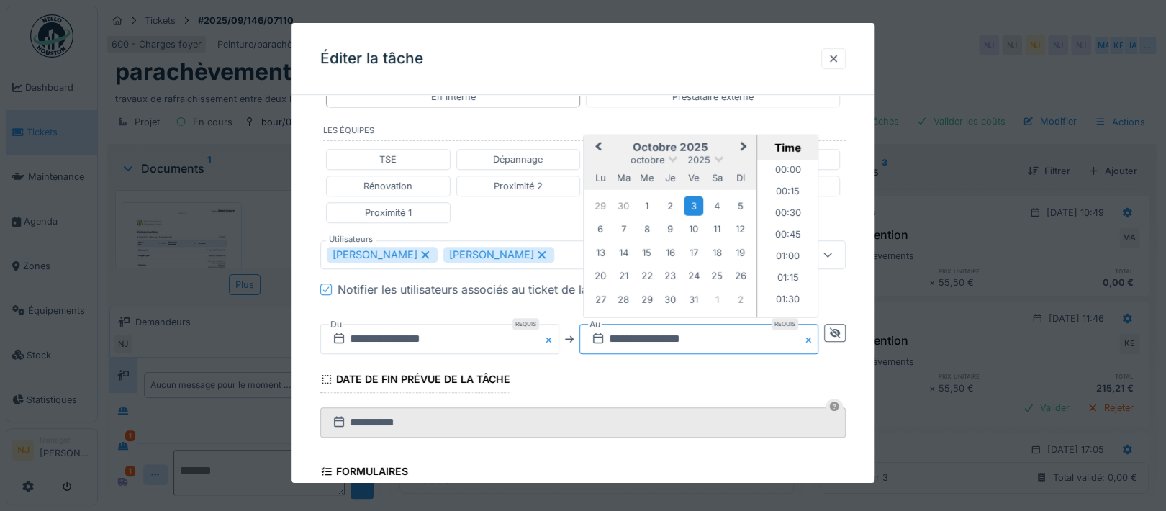
scroll to position [1314, 0]
click at [599, 145] on span "Previous Month" at bounding box center [599, 147] width 0 height 17
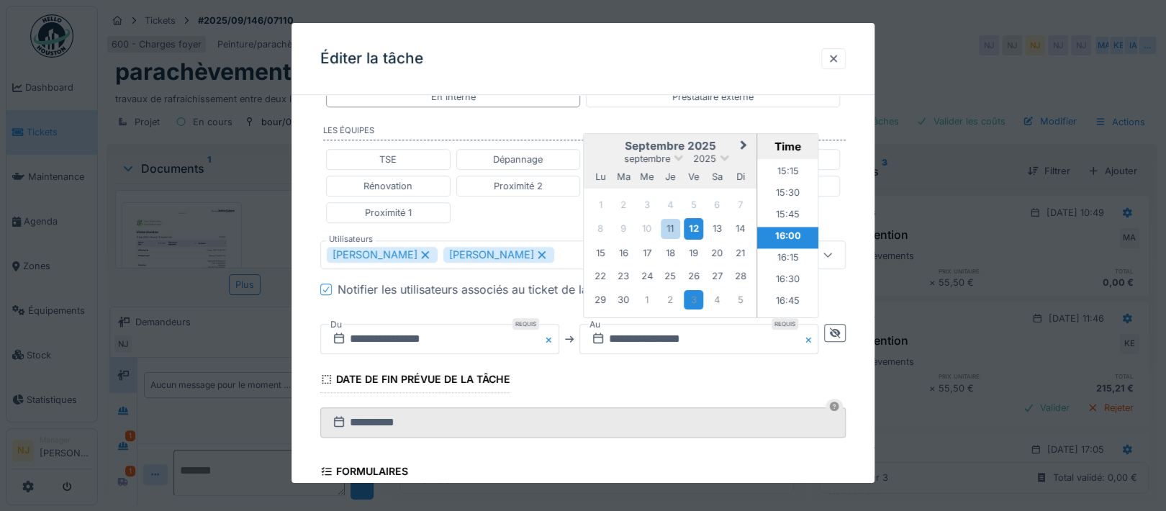
click at [699, 226] on div "12" at bounding box center [693, 228] width 19 height 21
click at [782, 233] on li "16:00" at bounding box center [788, 238] width 61 height 22
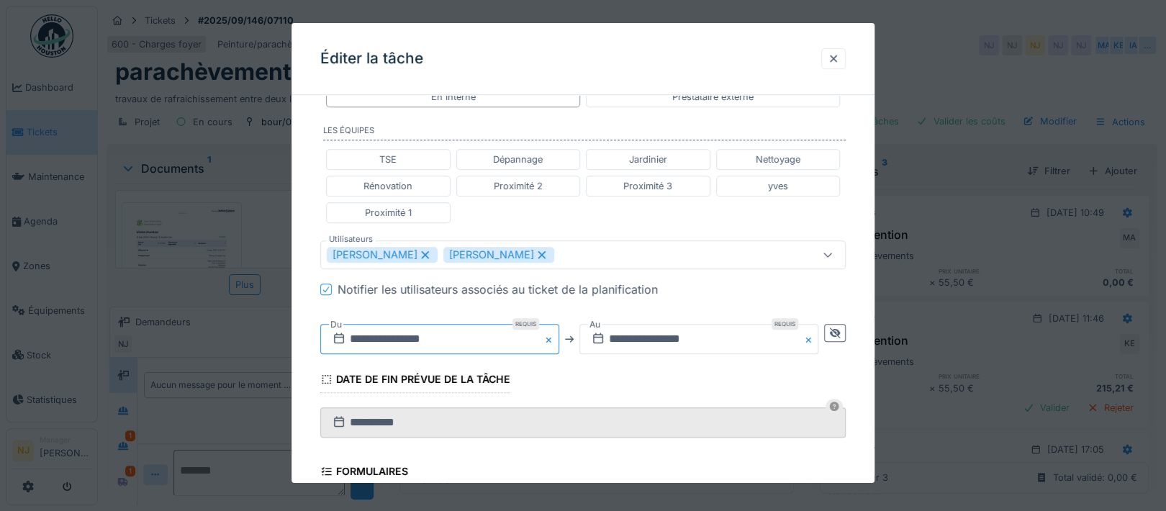
click at [391, 335] on input "**********" at bounding box center [439, 339] width 239 height 30
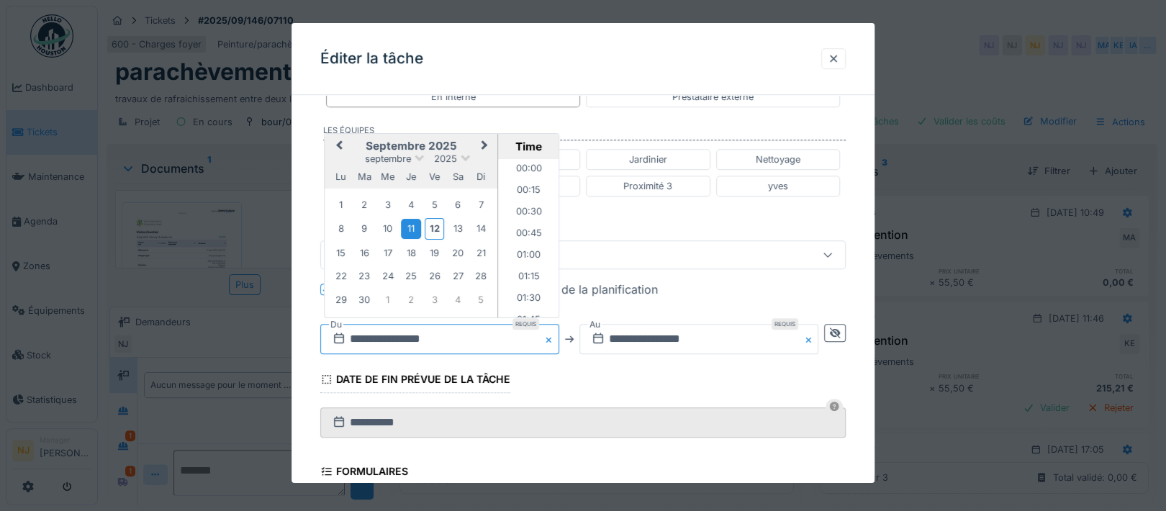
scroll to position [882, 0]
click at [431, 227] on div "12" at bounding box center [434, 228] width 19 height 21
click at [623, 378] on fieldset "**********" at bounding box center [583, 193] width 526 height 975
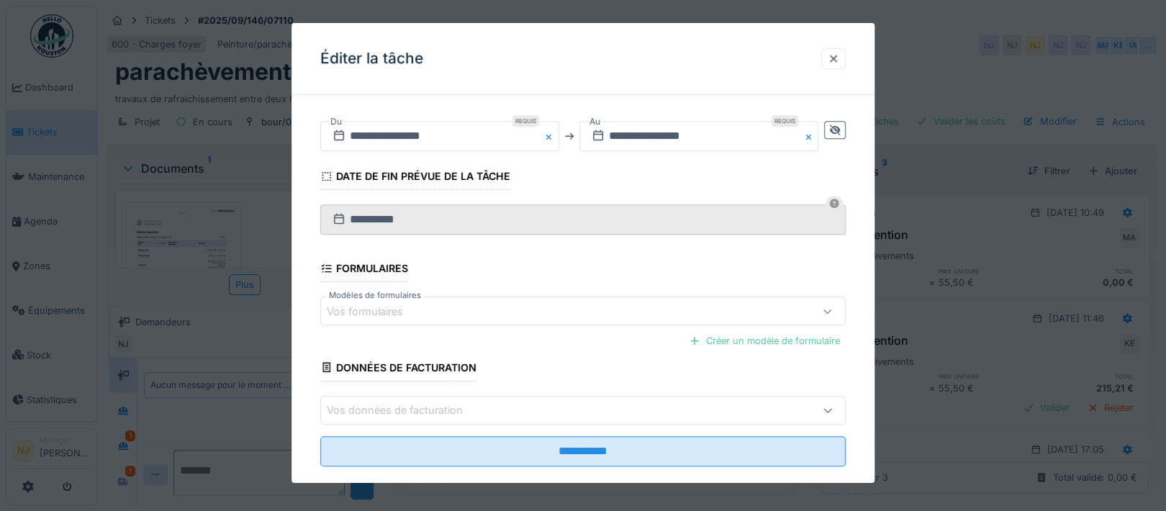
scroll to position [623, 0]
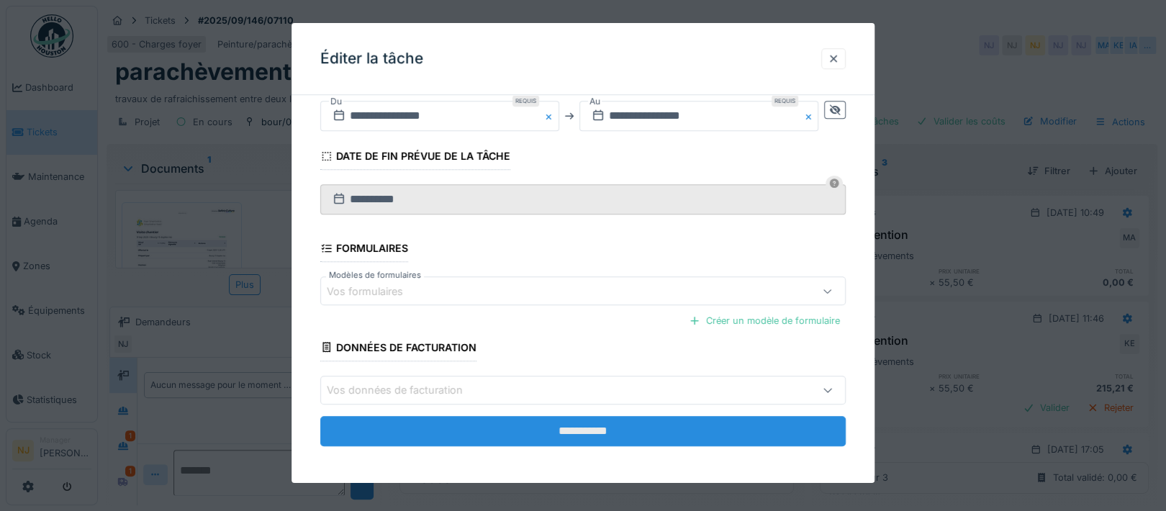
click at [595, 423] on input "**********" at bounding box center [583, 431] width 526 height 30
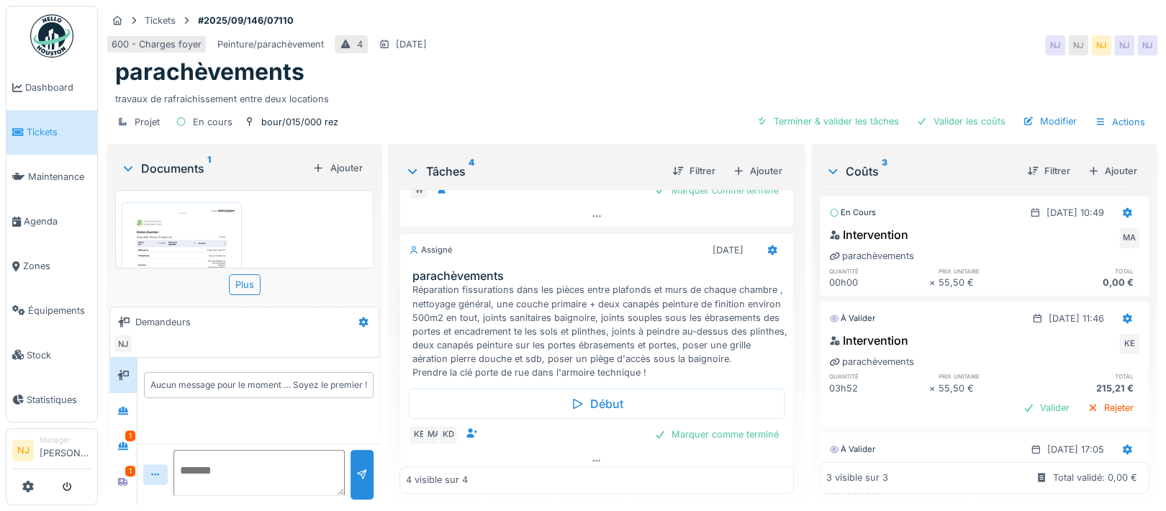
scroll to position [523, 0]
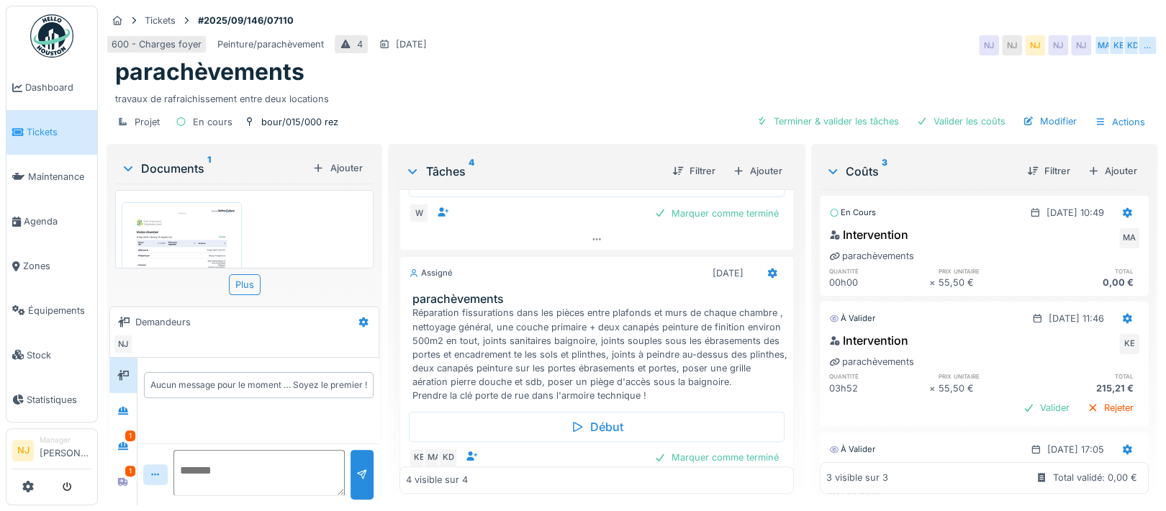
scroll to position [523, 0]
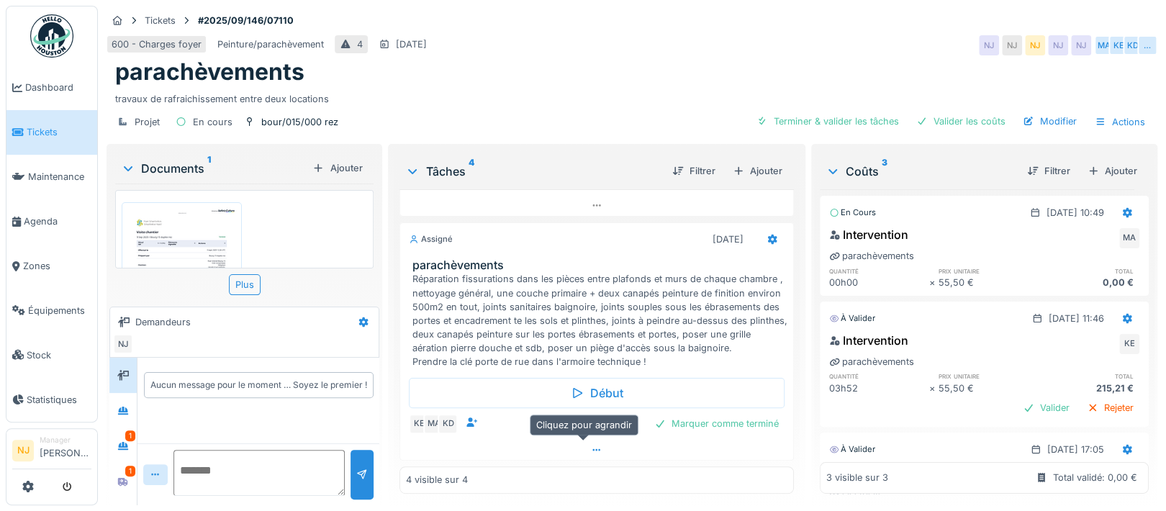
click at [591, 448] on icon at bounding box center [597, 450] width 12 height 9
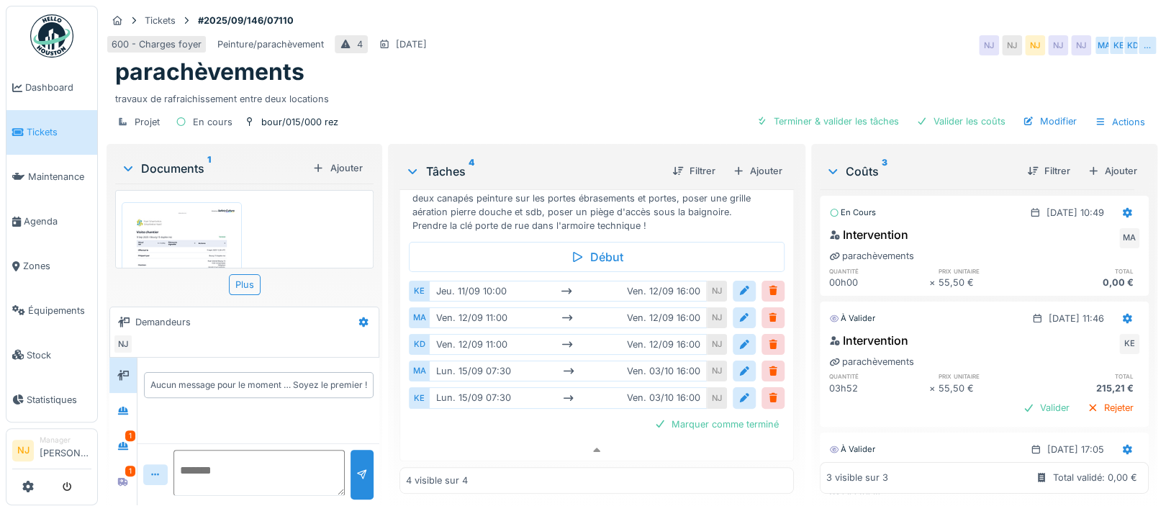
scroll to position [659, 0]
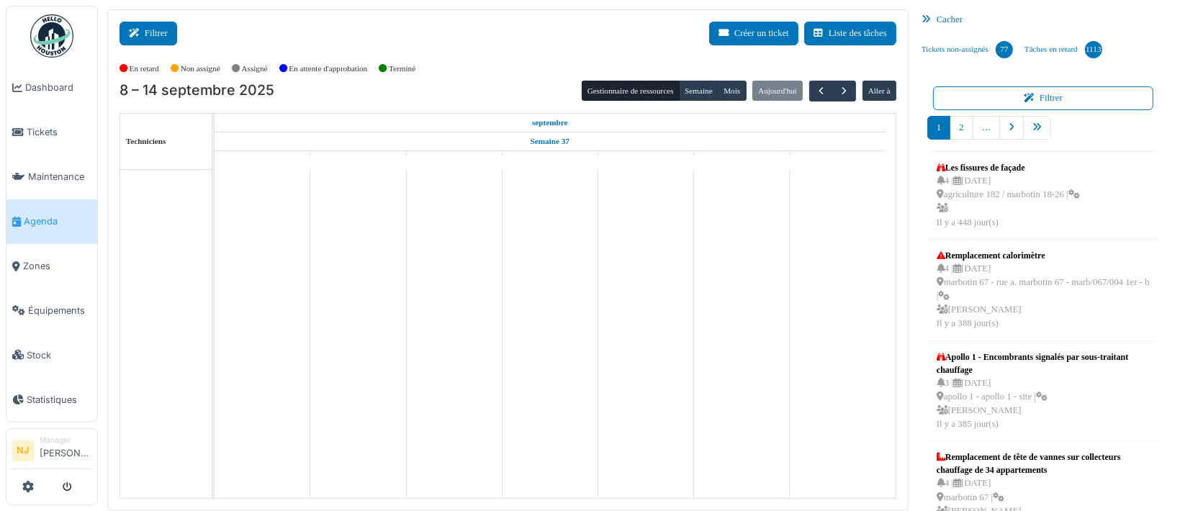
click at [145, 29] on button "Filtrer" at bounding box center [148, 34] width 58 height 24
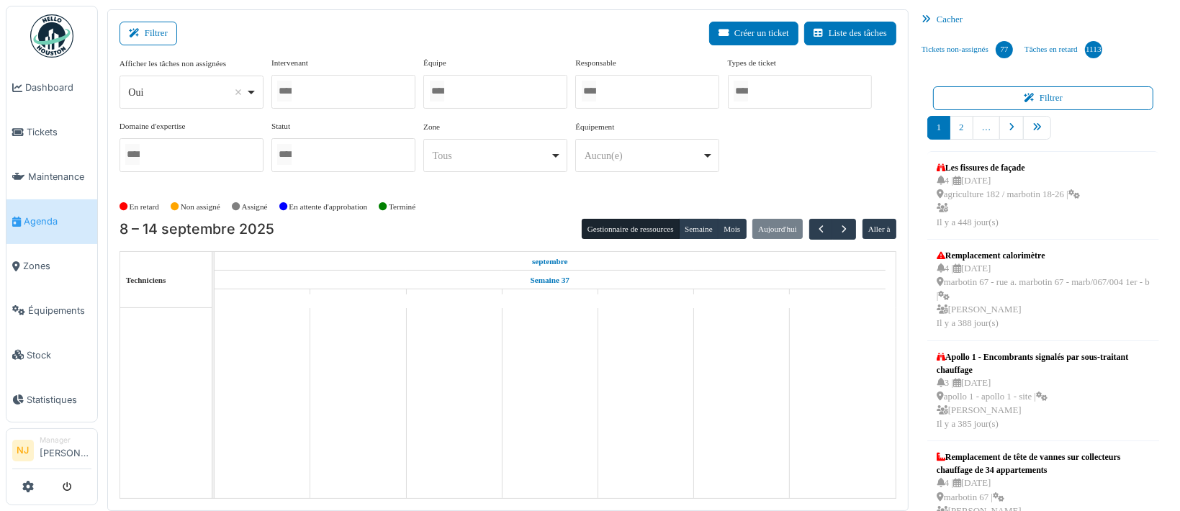
click at [460, 100] on div at bounding box center [495, 92] width 144 height 34
click at [232, 30] on div "Filtrer Créer un ticket Liste des tâches" at bounding box center [507, 39] width 777 height 35
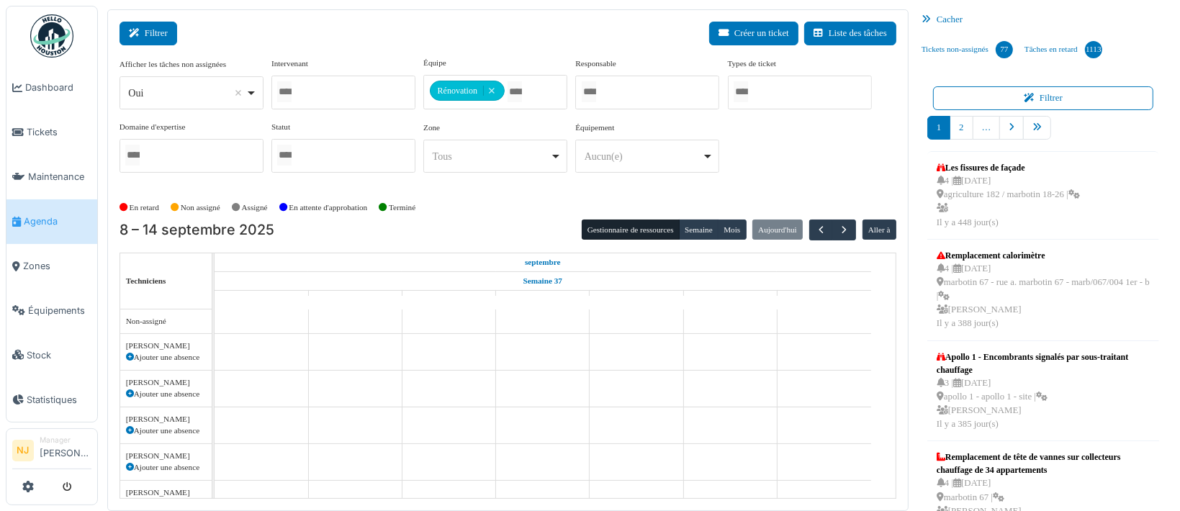
click at [157, 32] on button "Filtrer" at bounding box center [148, 34] width 58 height 24
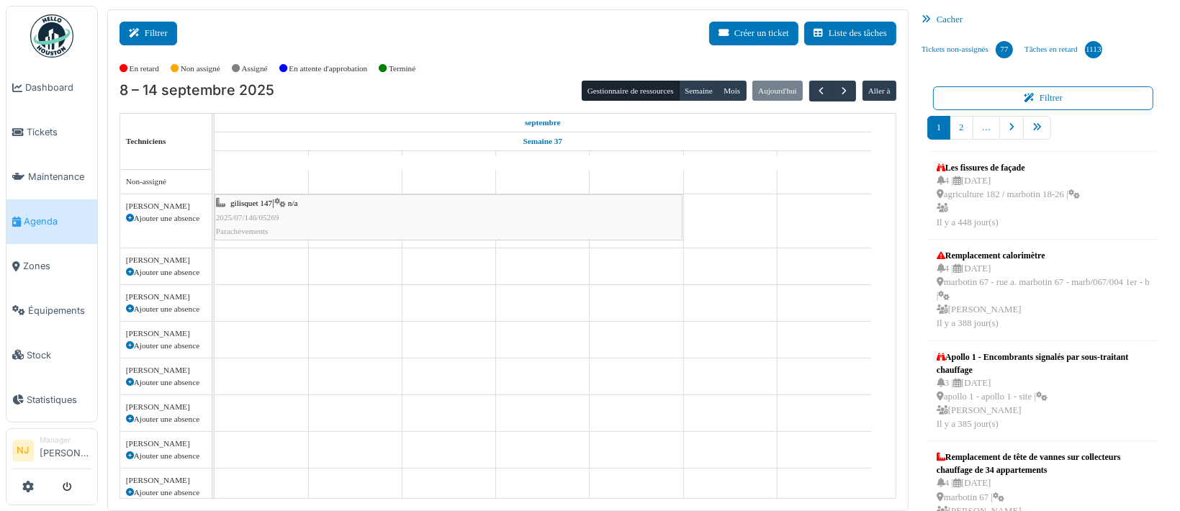
click at [145, 34] on button "Filtrer" at bounding box center [148, 34] width 58 height 24
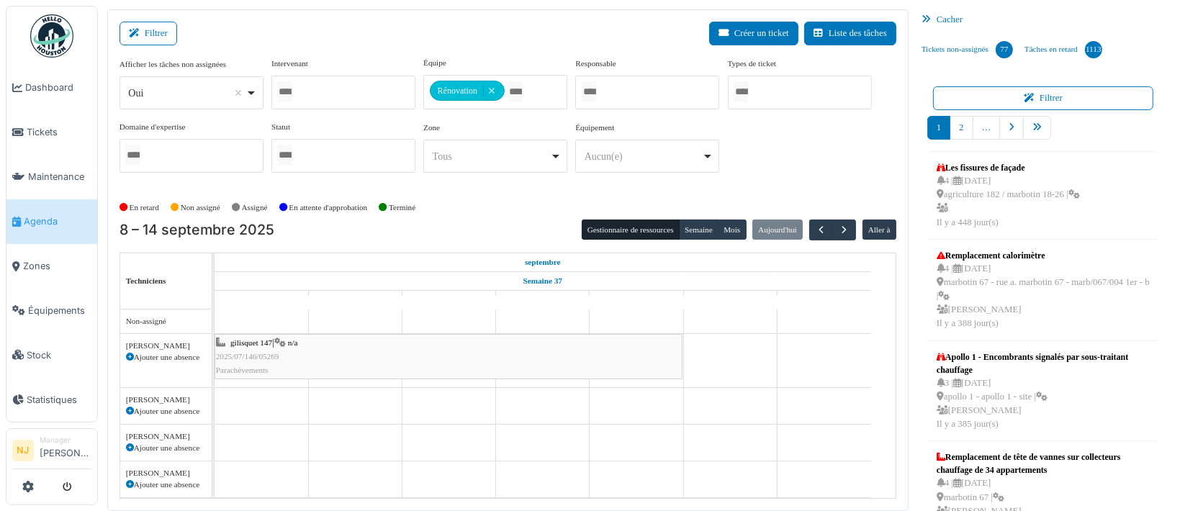
click at [498, 41] on div "Filtrer Créer un ticket Liste des tâches" at bounding box center [507, 39] width 777 height 35
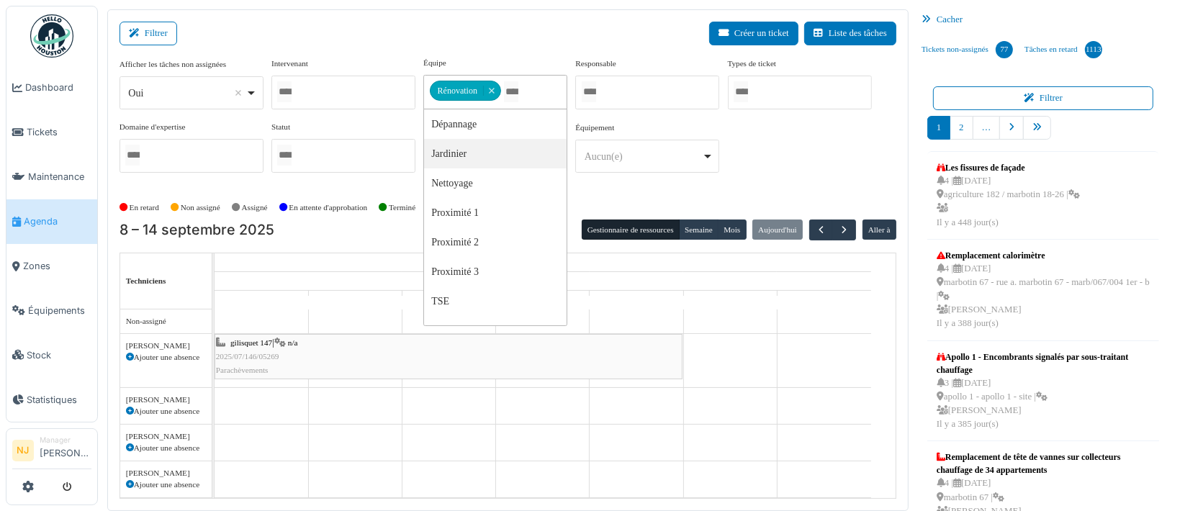
click at [346, 24] on div "Filtrer Créer un ticket Liste des tâches" at bounding box center [507, 39] width 777 height 35
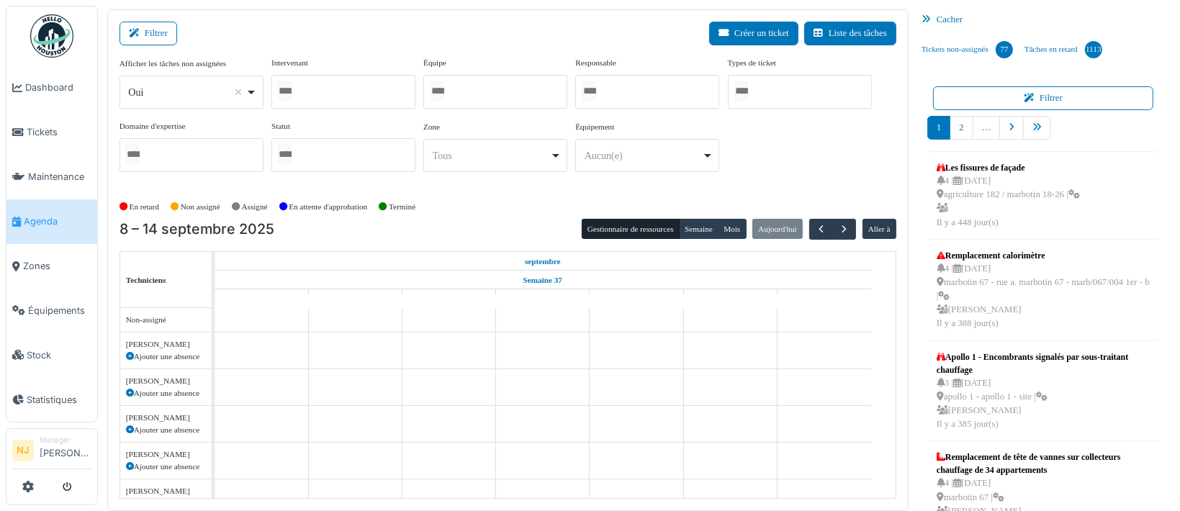
click at [292, 42] on div "Filtrer Créer un ticket Liste des tâches" at bounding box center [507, 39] width 777 height 35
click at [464, 93] on div at bounding box center [495, 92] width 144 height 34
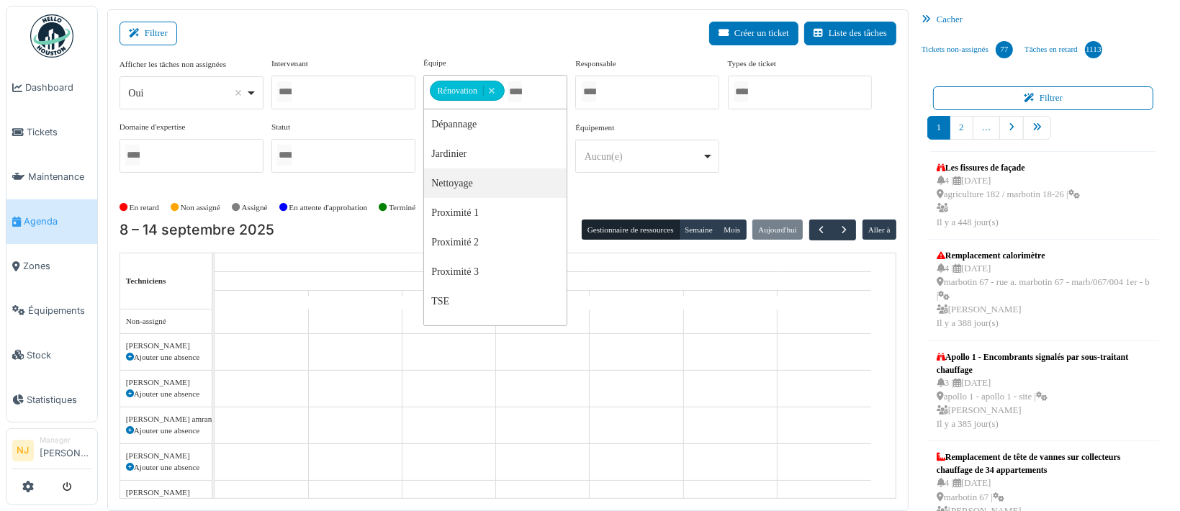
click at [321, 24] on div "Filtrer Créer un ticket Liste des tâches" at bounding box center [507, 39] width 777 height 35
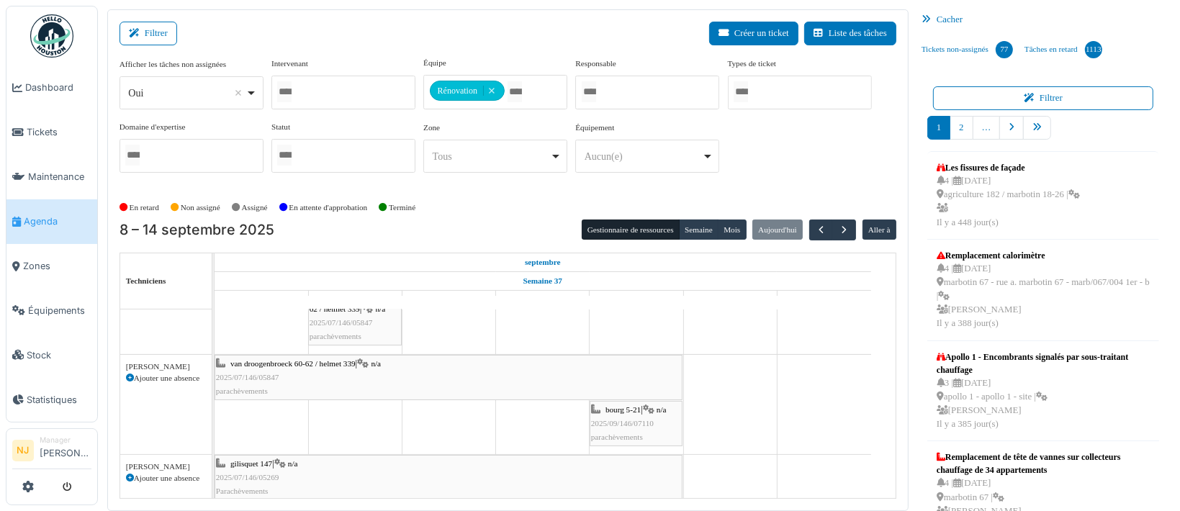
scroll to position [288, 0]
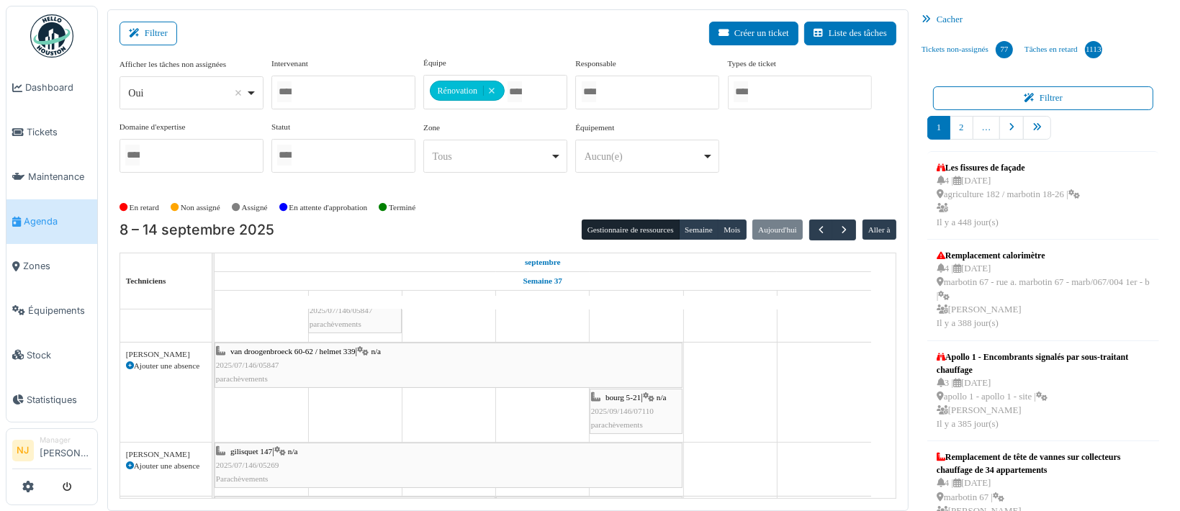
click at [344, 354] on div "van droogenbroeck 60-62 / helmet 339 | n/a 2025/07/146/05847 parachèvements" at bounding box center [448, 366] width 465 height 42
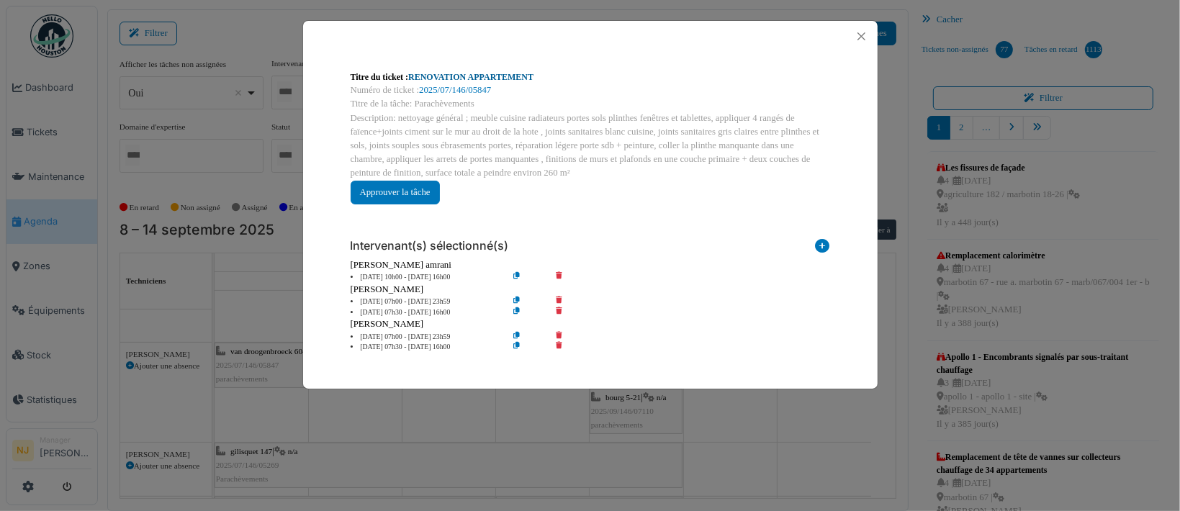
click at [469, 75] on link "RENOVATION APPARTEMENT" at bounding box center [470, 77] width 125 height 10
click at [867, 32] on button "Close" at bounding box center [861, 36] width 19 height 19
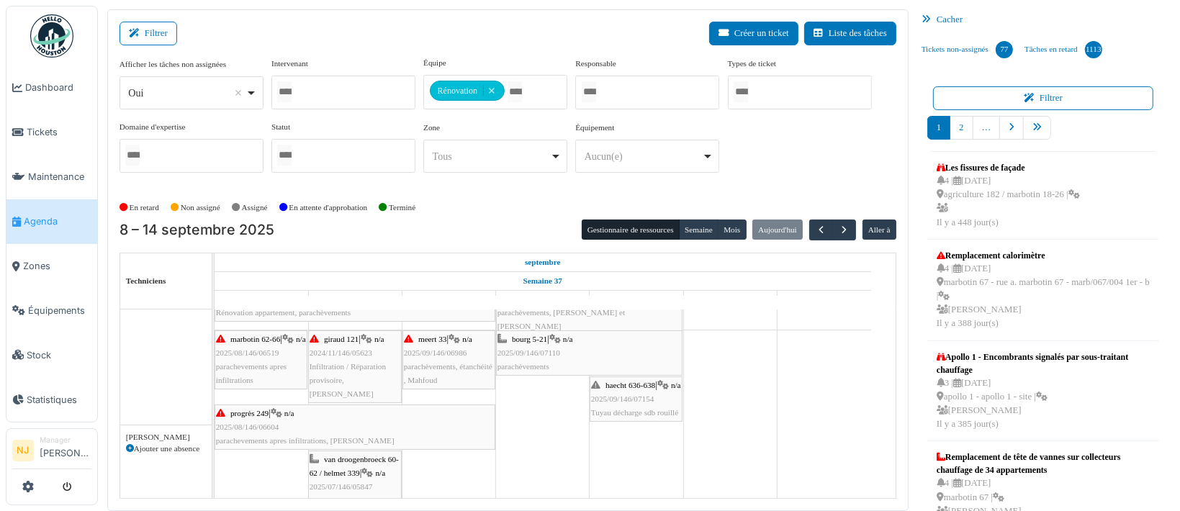
scroll to position [112, 0]
